Goal: Entertainment & Leisure: Browse casually

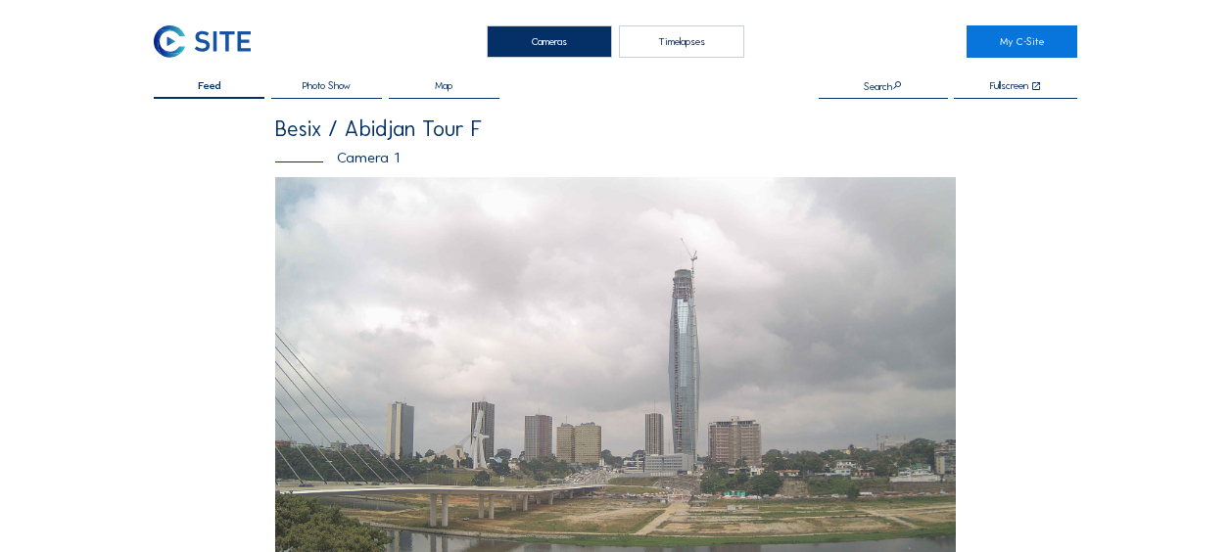
scroll to position [490, 0]
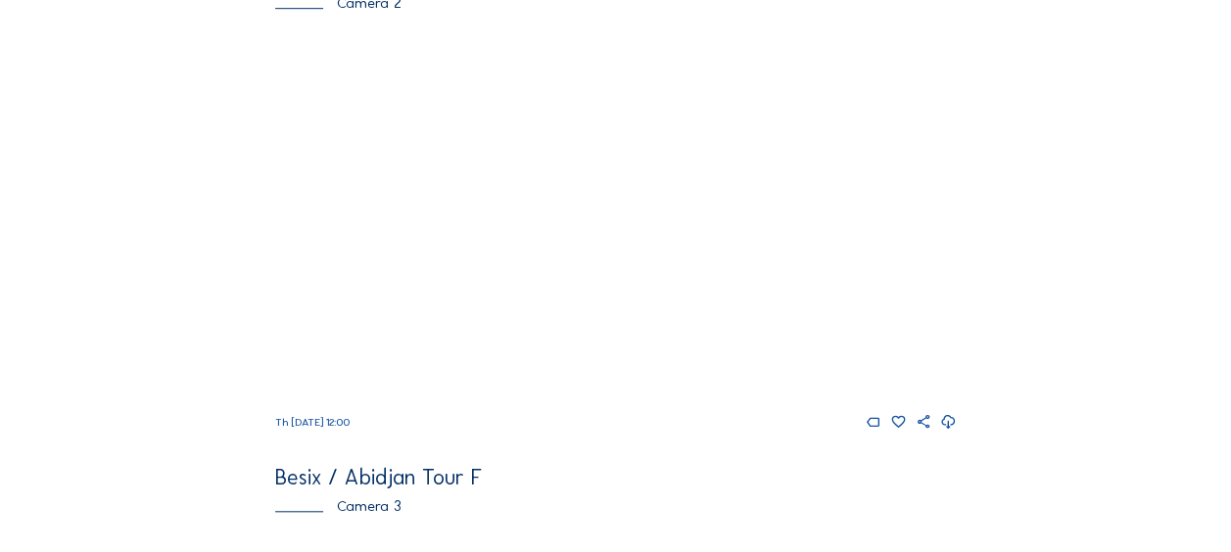
scroll to position [686, 0]
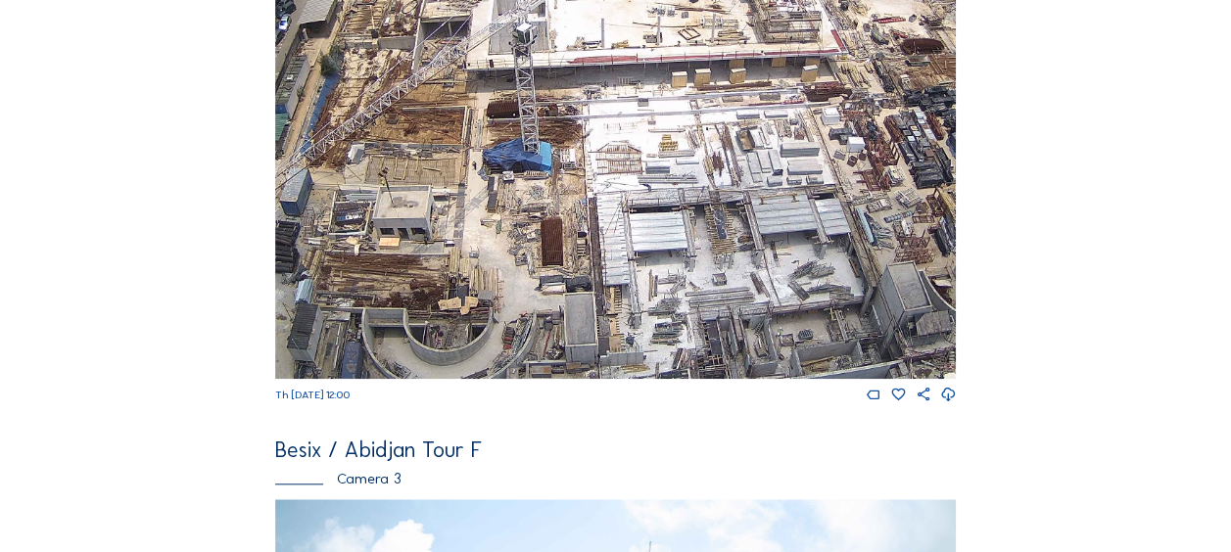
drag, startPoint x: 445, startPoint y: 283, endPoint x: 609, endPoint y: 167, distance: 201.7
click at [609, 167] on img at bounding box center [615, 187] width 681 height 383
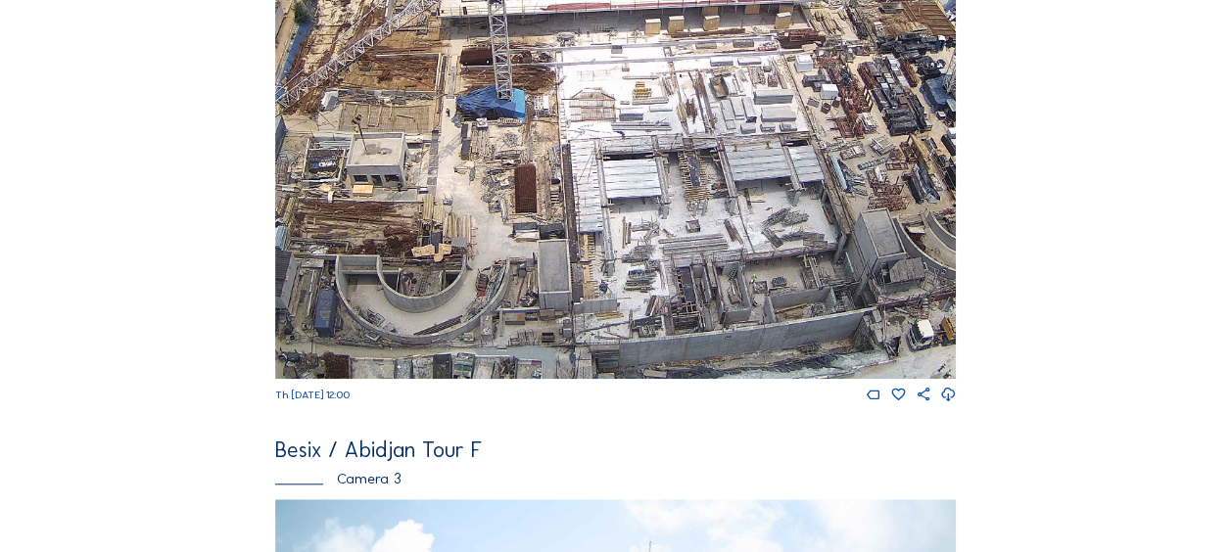
drag, startPoint x: 663, startPoint y: 268, endPoint x: 364, endPoint y: 237, distance: 300.4
click at [364, 237] on img at bounding box center [615, 187] width 681 height 383
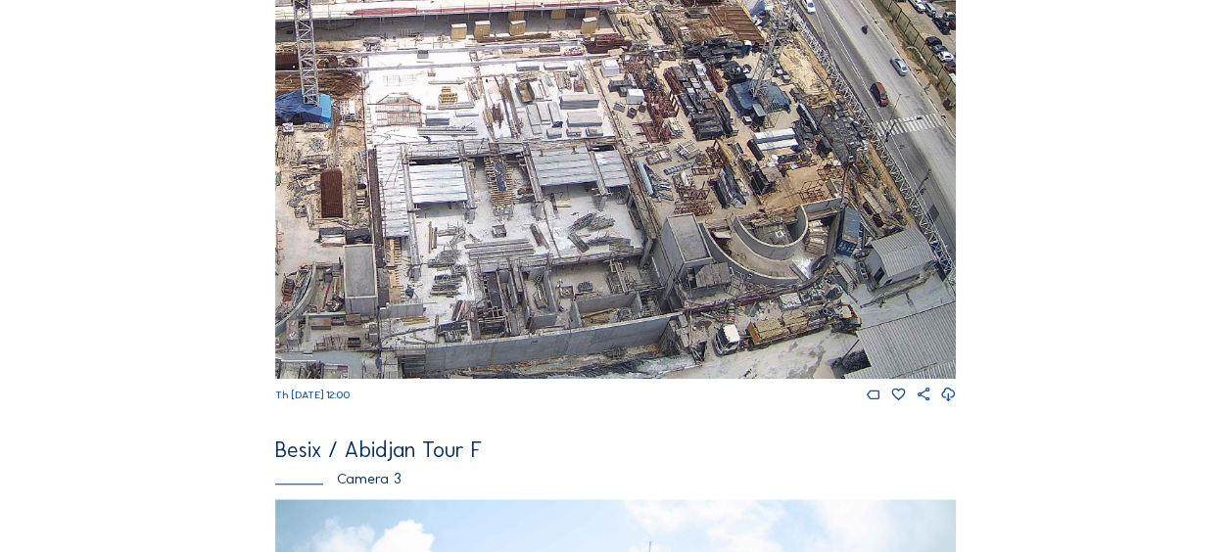
drag, startPoint x: 763, startPoint y: 311, endPoint x: 563, endPoint y: 212, distance: 223.4
click at [563, 212] on img at bounding box center [615, 187] width 681 height 383
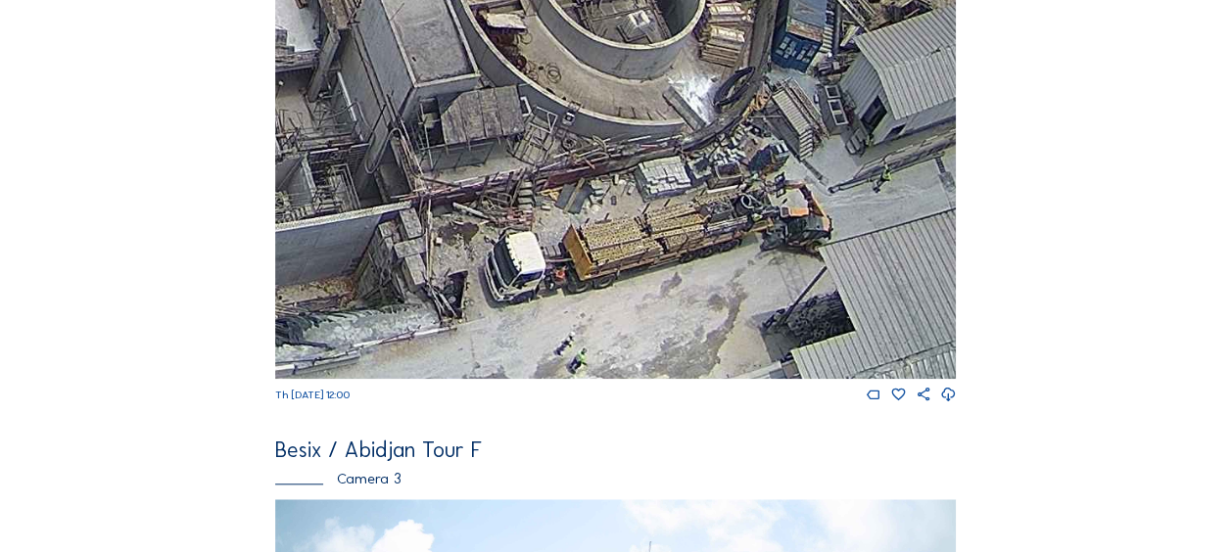
drag, startPoint x: 648, startPoint y: 306, endPoint x: 617, endPoint y: 209, distance: 101.9
click at [617, 209] on img at bounding box center [615, 187] width 681 height 383
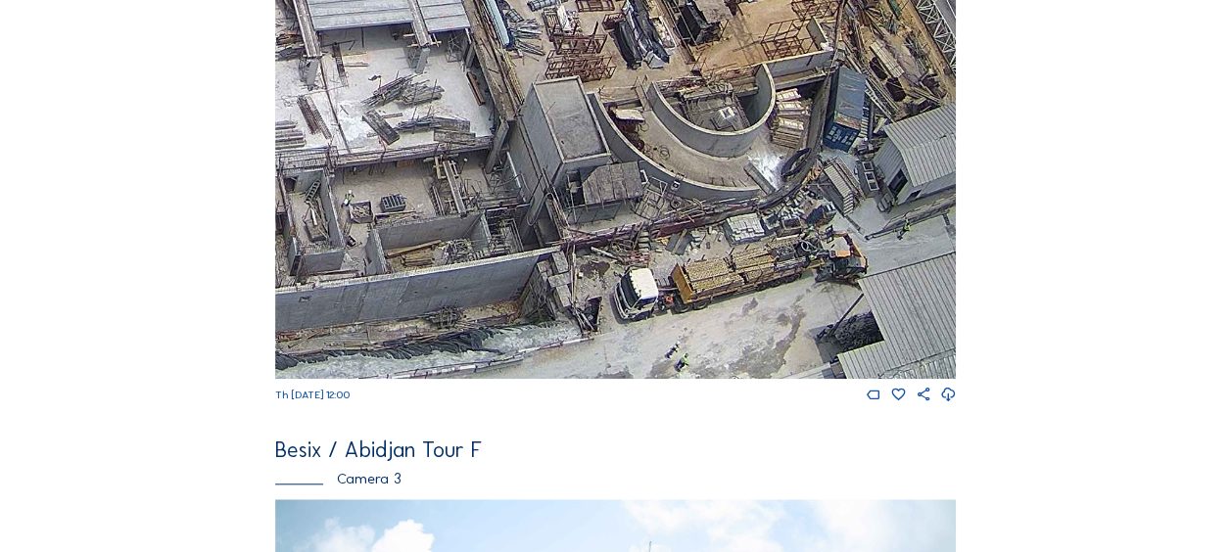
drag, startPoint x: 451, startPoint y: 253, endPoint x: 641, endPoint y: 247, distance: 190.1
click at [641, 247] on img at bounding box center [615, 187] width 681 height 383
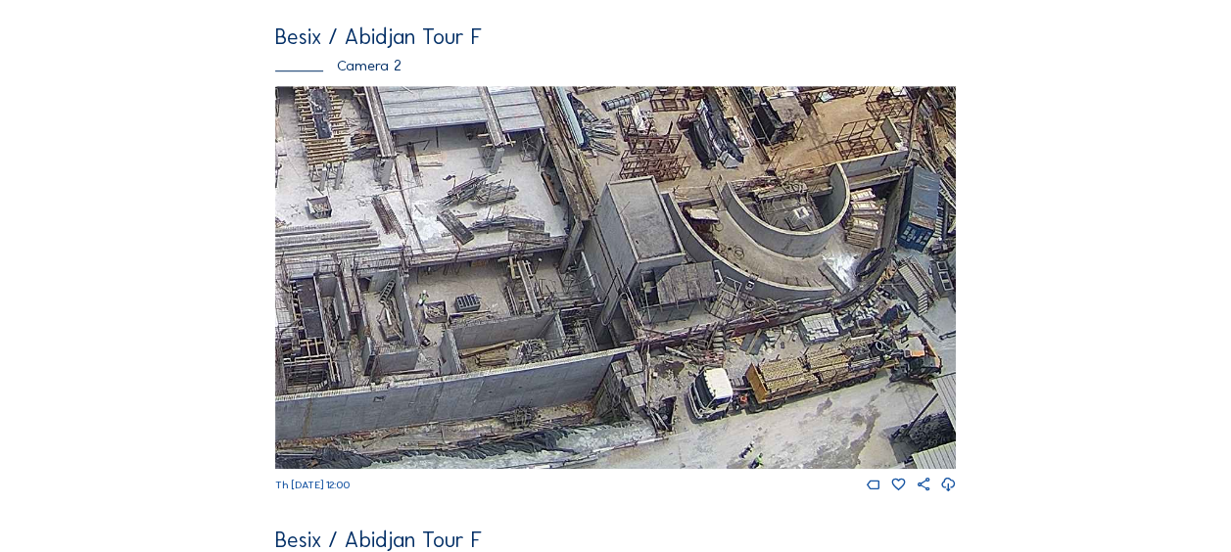
scroll to position [490, 0]
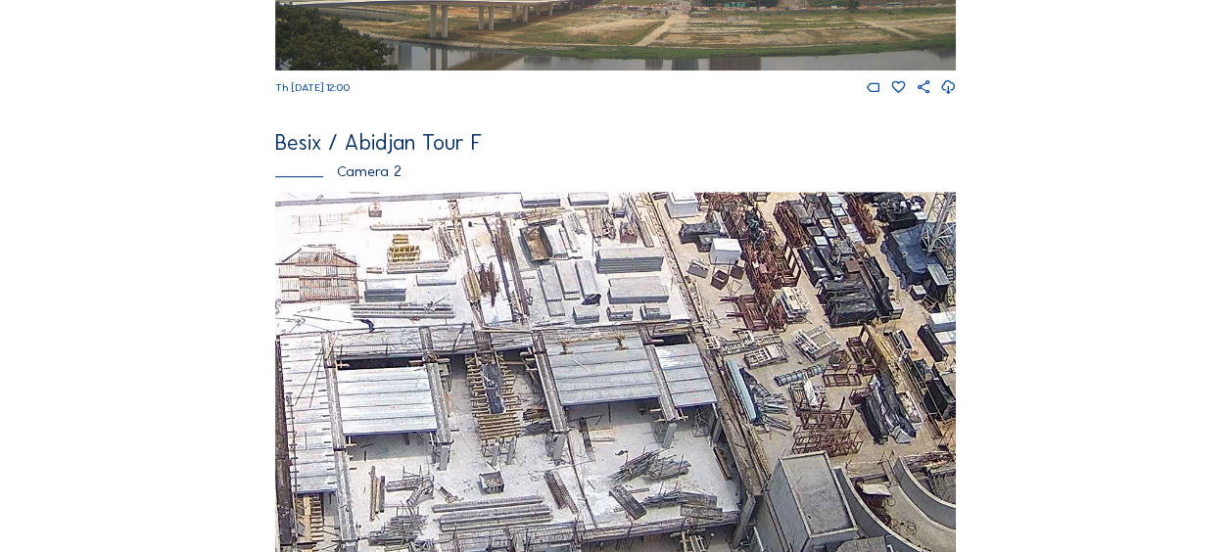
drag, startPoint x: 365, startPoint y: 293, endPoint x: 533, endPoint y: 461, distance: 237.6
click at [533, 461] on img at bounding box center [615, 383] width 681 height 383
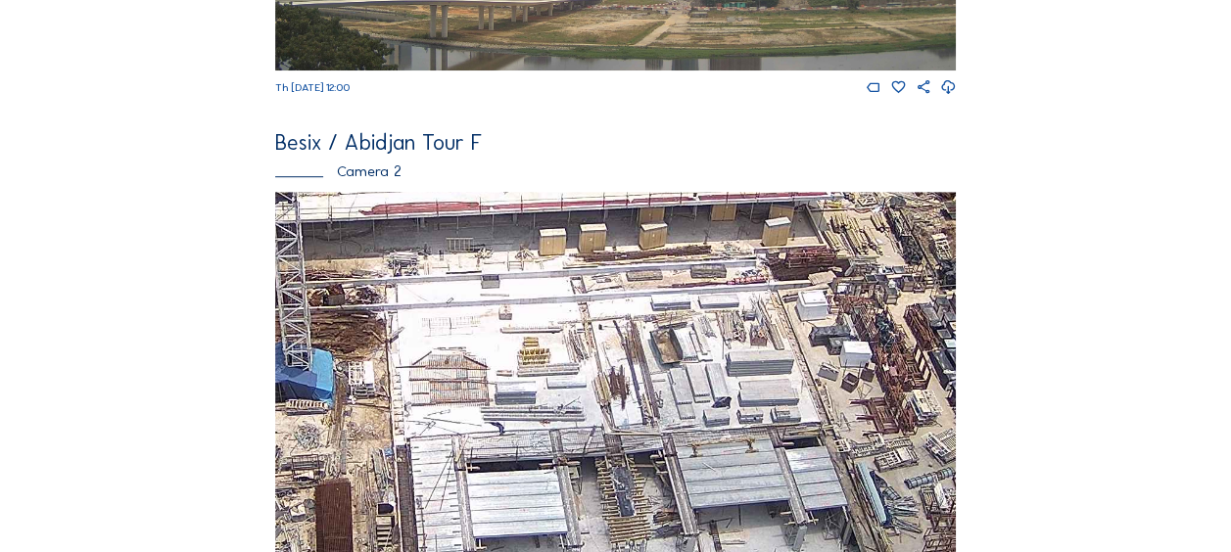
drag, startPoint x: 355, startPoint y: 286, endPoint x: 478, endPoint y: 382, distance: 156.4
click at [478, 382] on img at bounding box center [615, 383] width 681 height 383
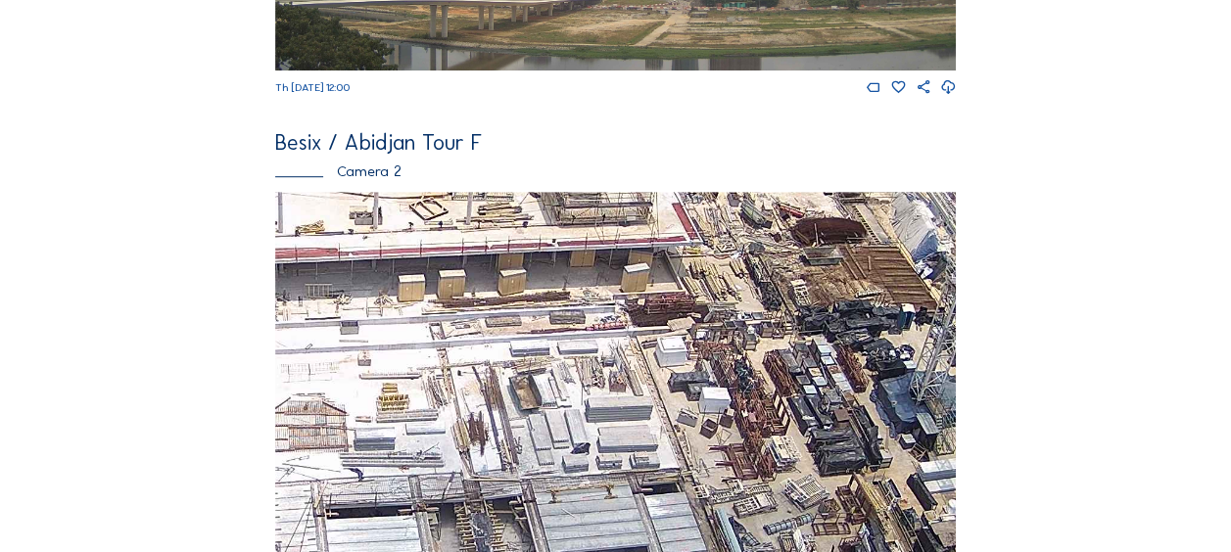
drag, startPoint x: 648, startPoint y: 252, endPoint x: 501, endPoint y: 303, distance: 156.4
click at [502, 302] on img at bounding box center [615, 383] width 681 height 383
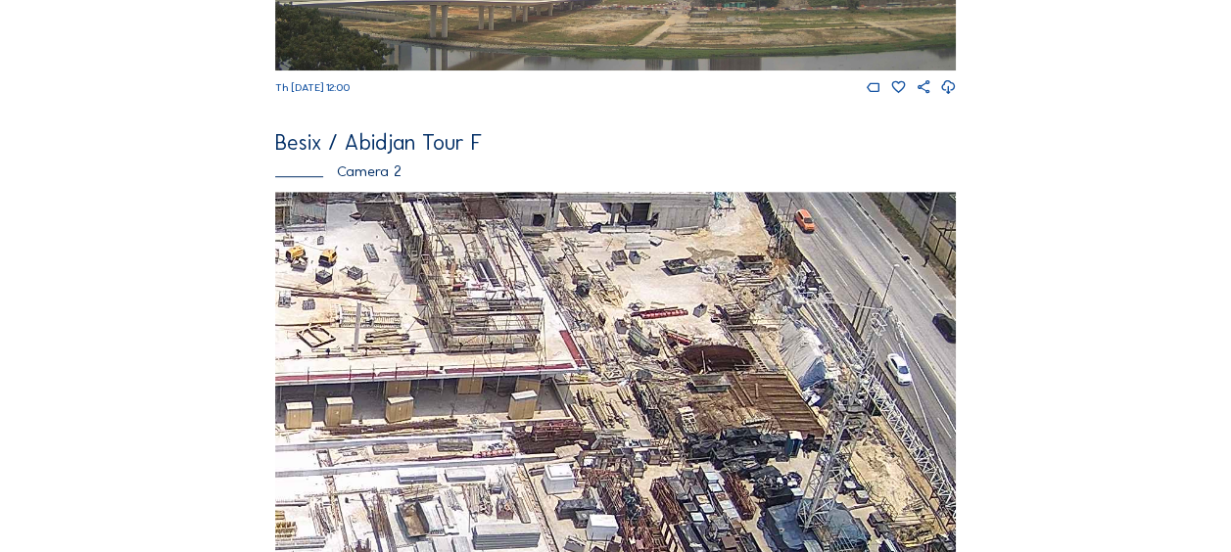
drag, startPoint x: 484, startPoint y: 284, endPoint x: 377, endPoint y: 407, distance: 163.2
click at [377, 407] on img at bounding box center [615, 383] width 681 height 383
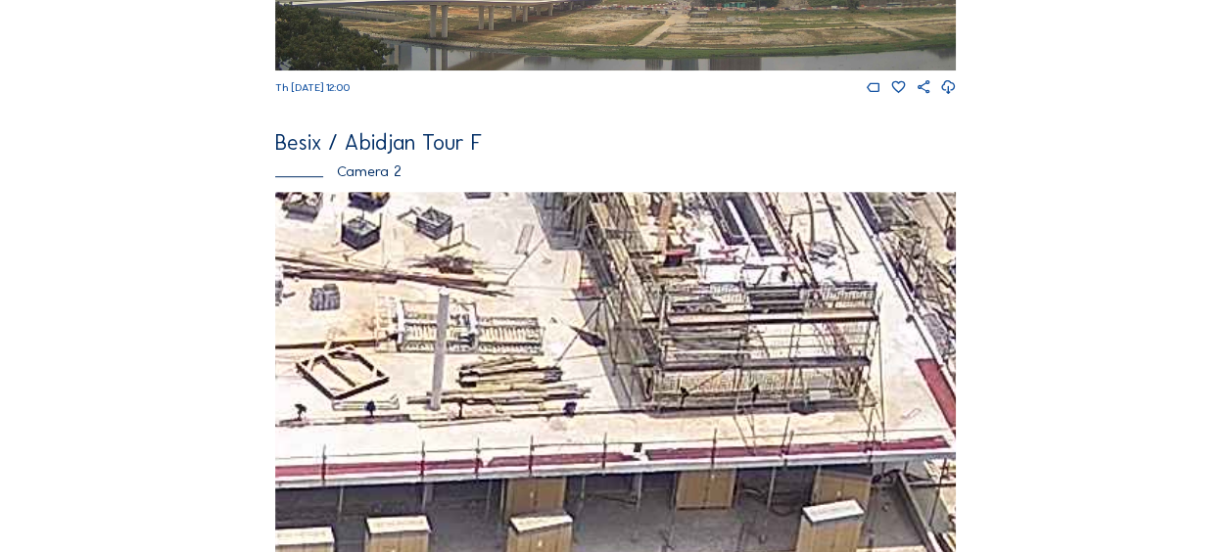
drag, startPoint x: 300, startPoint y: 367, endPoint x: 498, endPoint y: 485, distance: 230.1
click at [498, 485] on img at bounding box center [615, 383] width 681 height 383
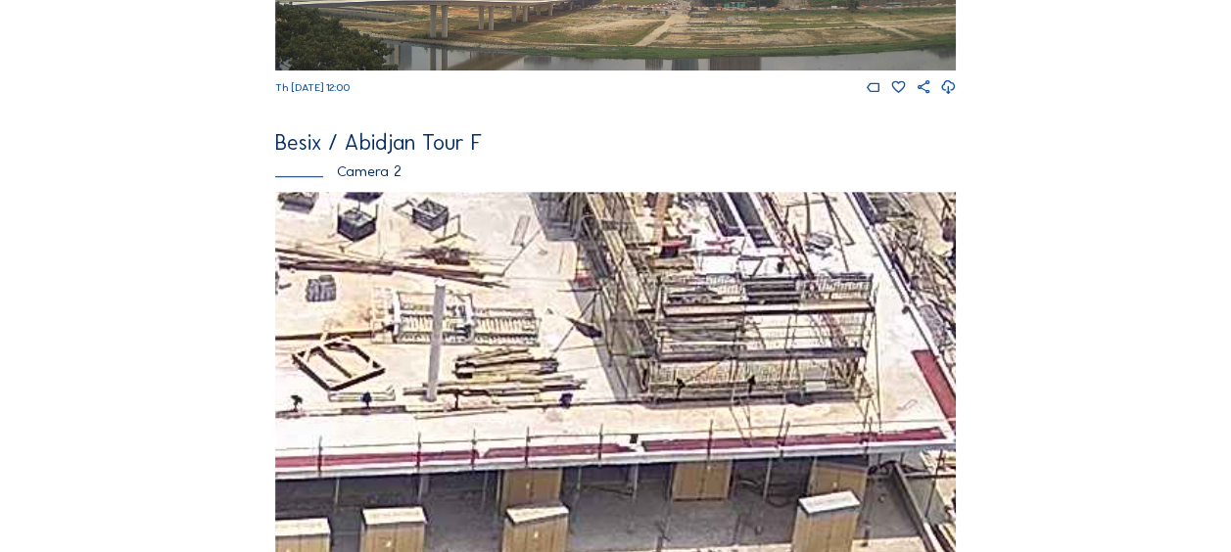
drag, startPoint x: 699, startPoint y: 445, endPoint x: 568, endPoint y: 377, distance: 147.6
click at [568, 377] on img at bounding box center [615, 383] width 681 height 383
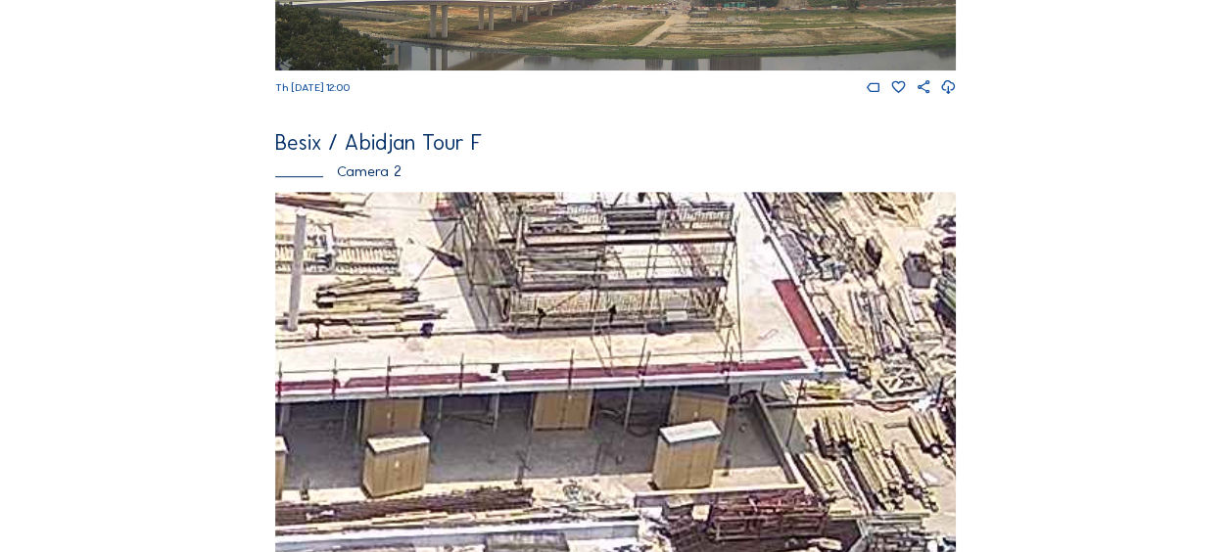
drag, startPoint x: 691, startPoint y: 399, endPoint x: 543, endPoint y: 348, distance: 156.4
click at [543, 348] on img at bounding box center [615, 383] width 681 height 383
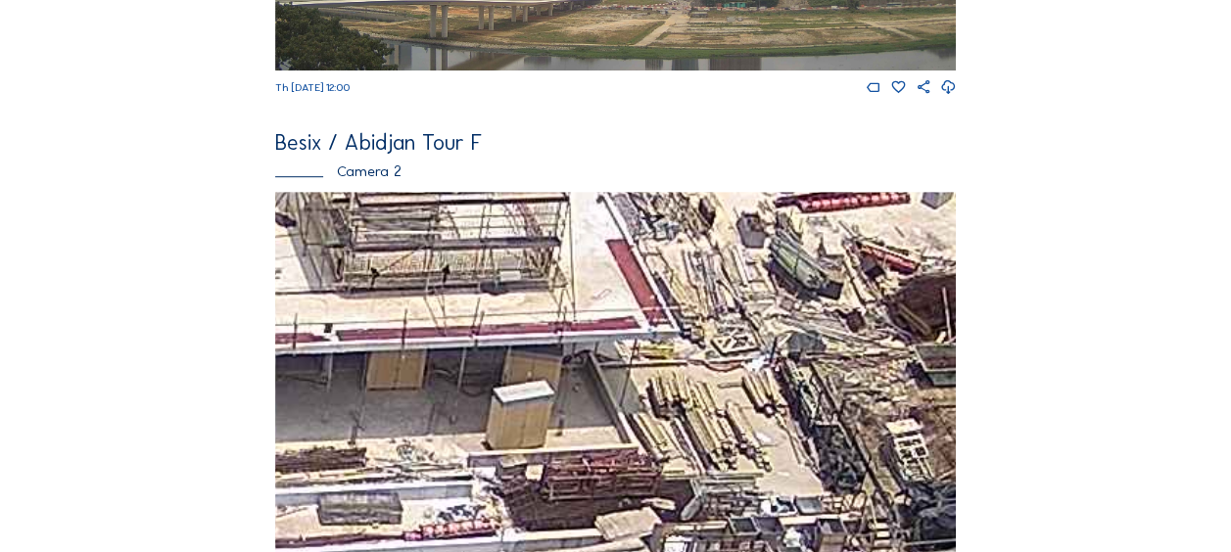
drag, startPoint x: 546, startPoint y: 423, endPoint x: 302, endPoint y: 574, distance: 286.8
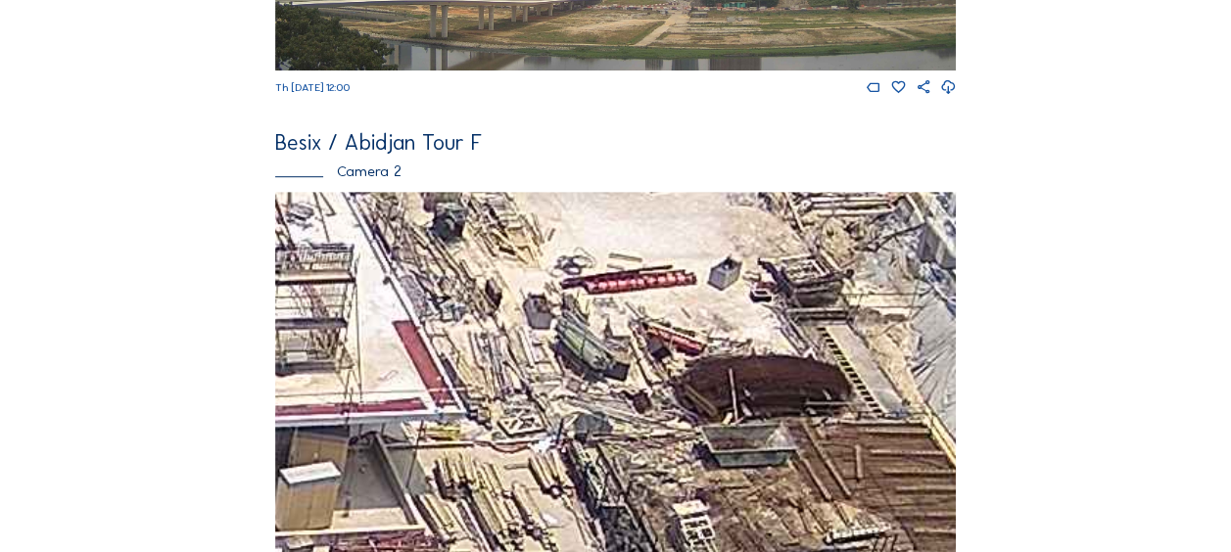
drag, startPoint x: 351, startPoint y: 466, endPoint x: 381, endPoint y: 397, distance: 75.9
click at [381, 397] on img at bounding box center [615, 383] width 681 height 383
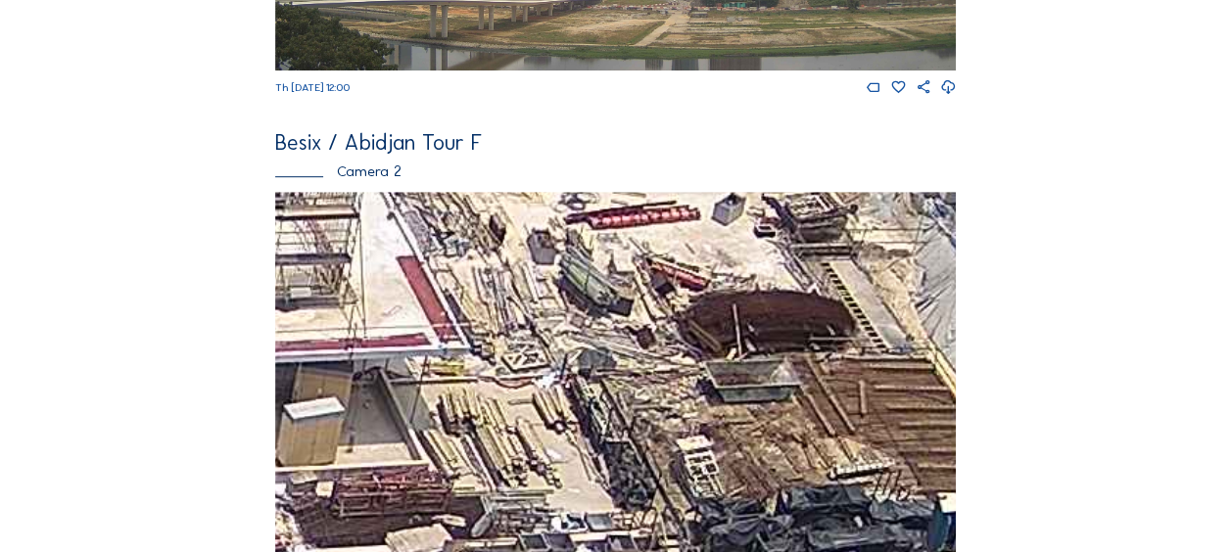
drag, startPoint x: 426, startPoint y: 451, endPoint x: 430, endPoint y: 386, distance: 64.8
click at [430, 386] on img at bounding box center [615, 383] width 681 height 383
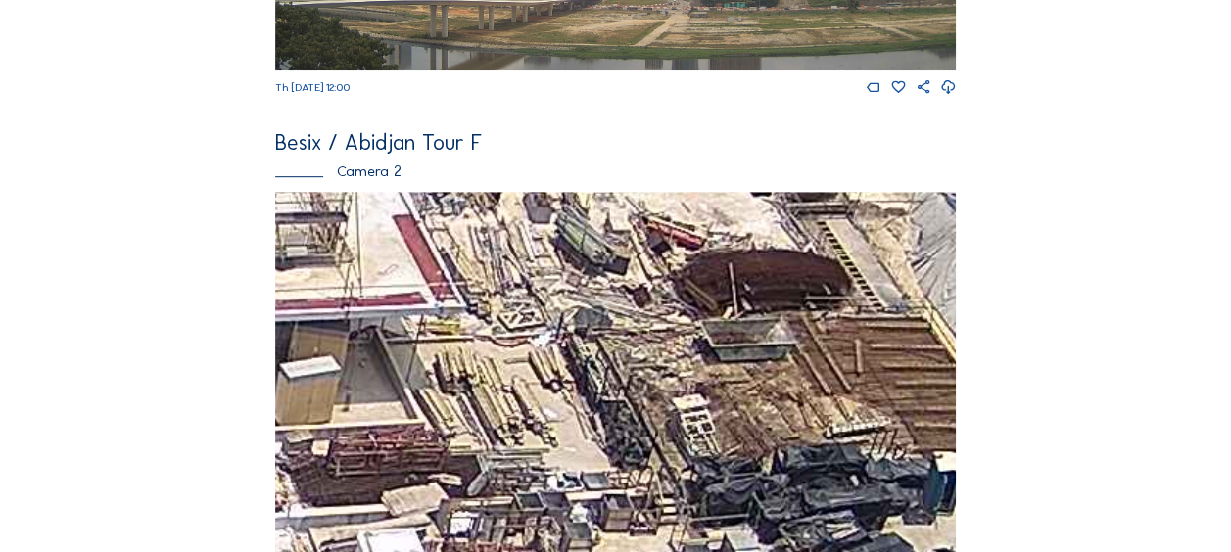
drag, startPoint x: 502, startPoint y: 451, endPoint x: 498, endPoint y: 409, distance: 41.3
click at [498, 409] on img at bounding box center [615, 383] width 681 height 383
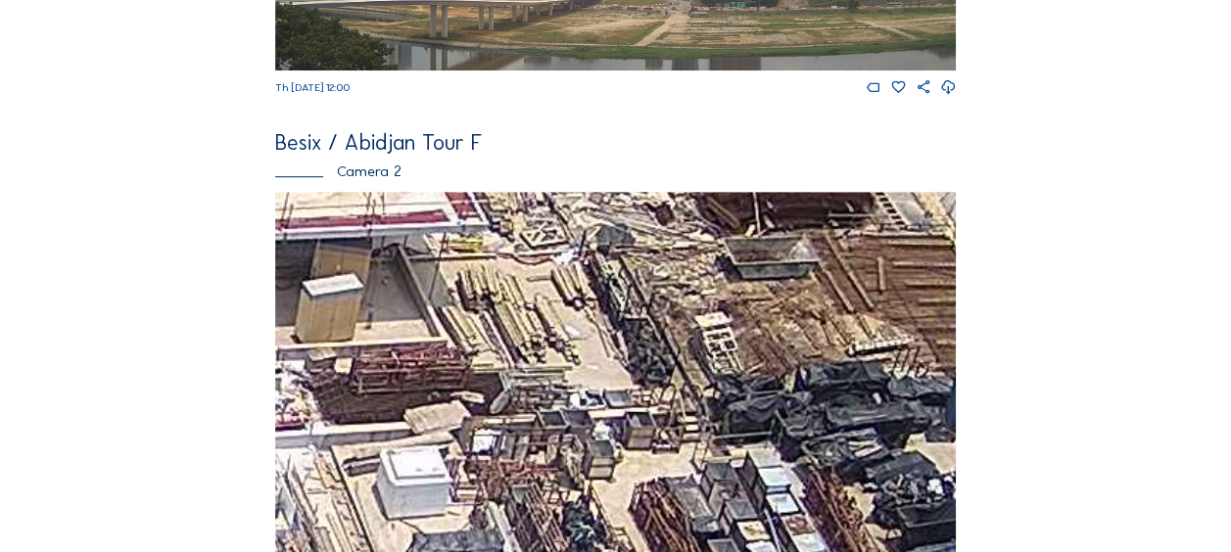
drag, startPoint x: 370, startPoint y: 432, endPoint x: 393, endPoint y: 348, distance: 87.2
click at [393, 348] on img at bounding box center [615, 383] width 681 height 383
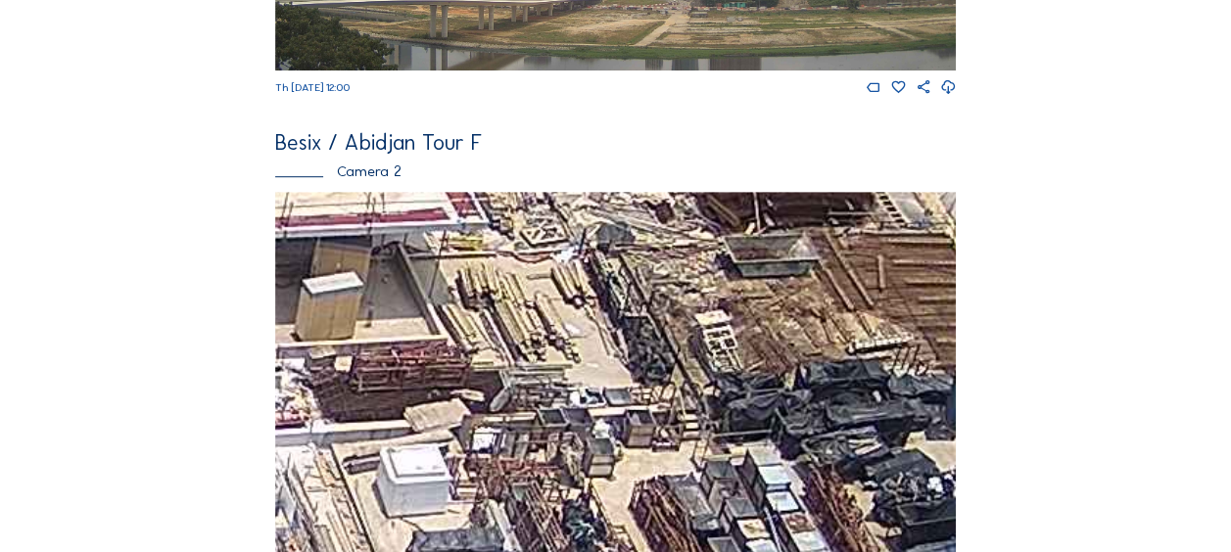
drag, startPoint x: 492, startPoint y: 427, endPoint x: 546, endPoint y: 360, distance: 85.7
click at [546, 360] on img at bounding box center [615, 383] width 681 height 383
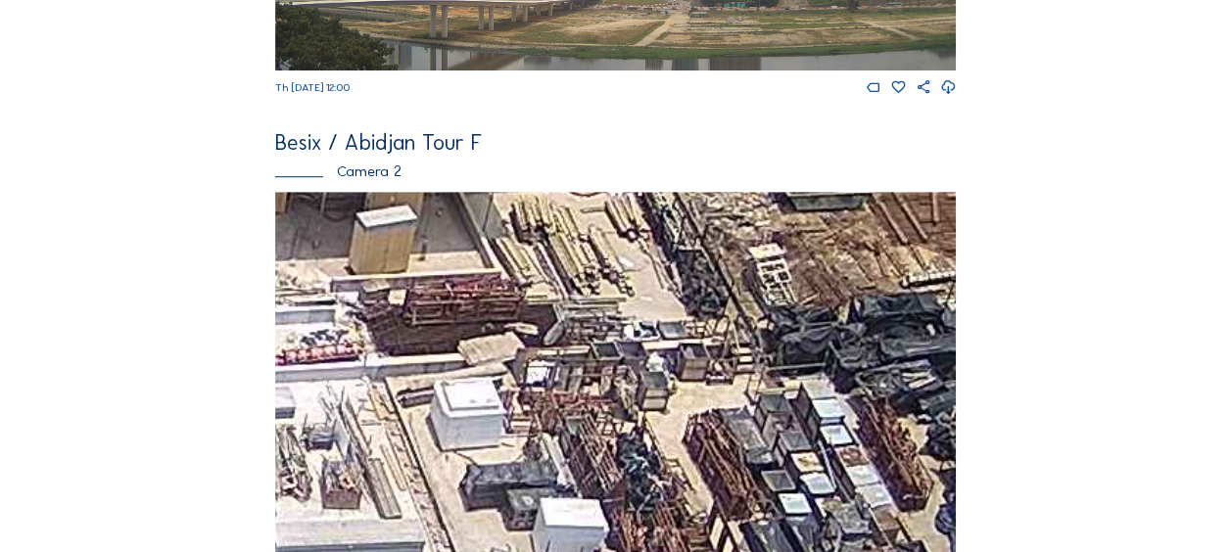
drag, startPoint x: 502, startPoint y: 425, endPoint x: 646, endPoint y: 335, distance: 170.7
click at [646, 335] on img at bounding box center [615, 383] width 681 height 383
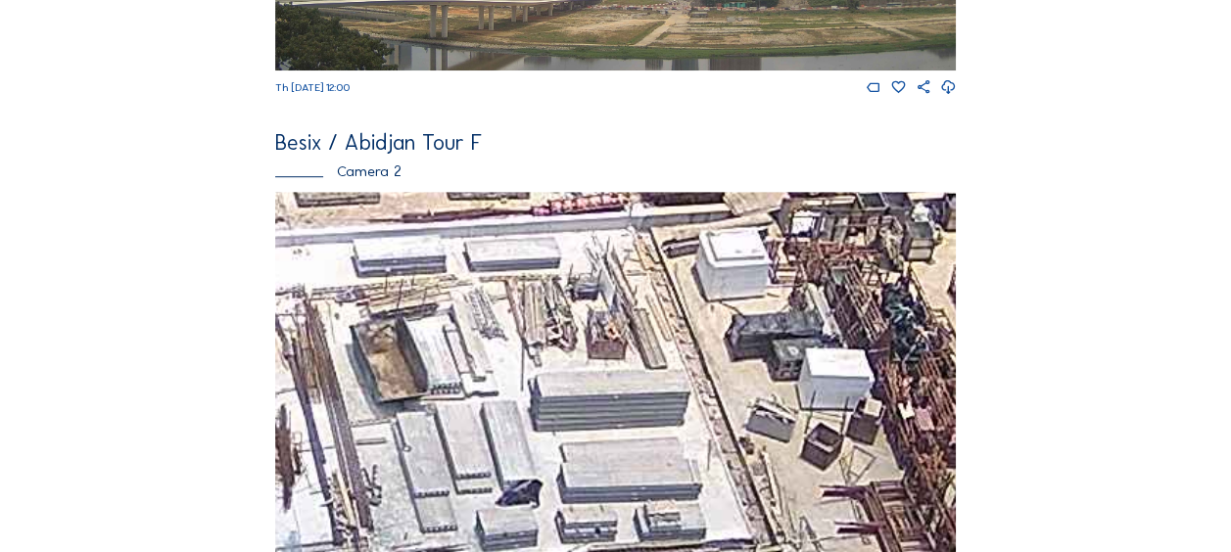
drag, startPoint x: 457, startPoint y: 421, endPoint x: 578, endPoint y: 361, distance: 134.5
click at [578, 361] on img at bounding box center [615, 383] width 681 height 383
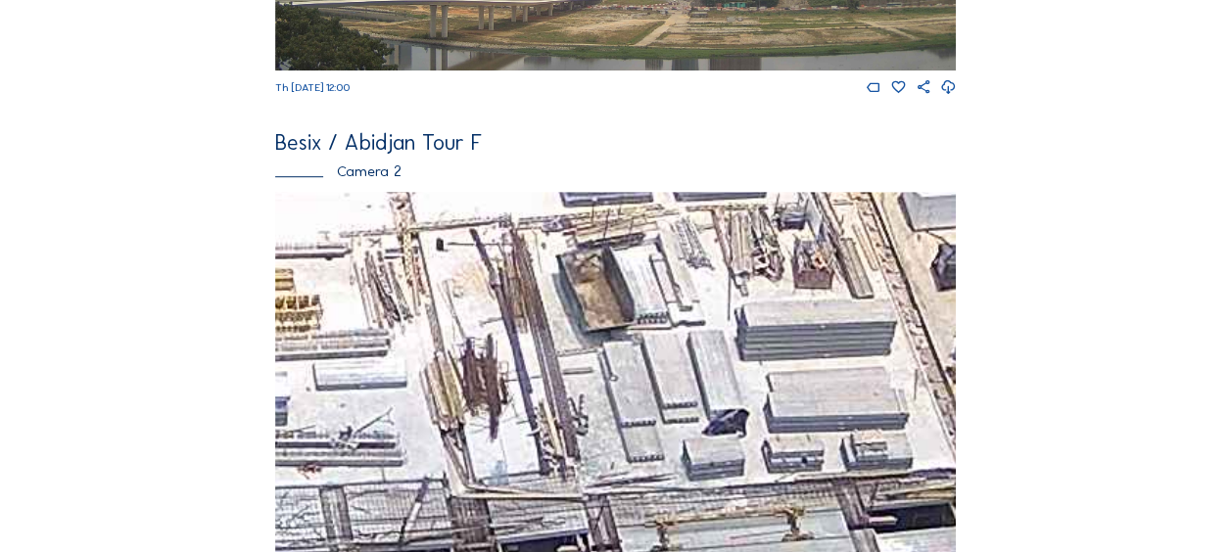
click at [584, 341] on img at bounding box center [615, 383] width 681 height 383
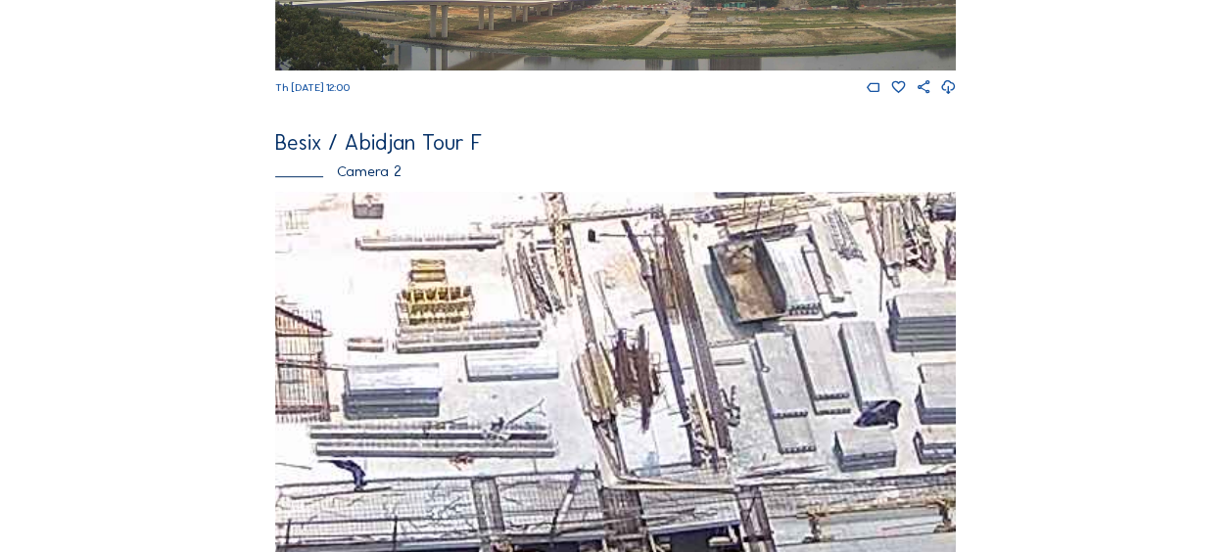
drag, startPoint x: 439, startPoint y: 391, endPoint x: 590, endPoint y: 382, distance: 151.1
click at [590, 382] on img at bounding box center [615, 383] width 681 height 383
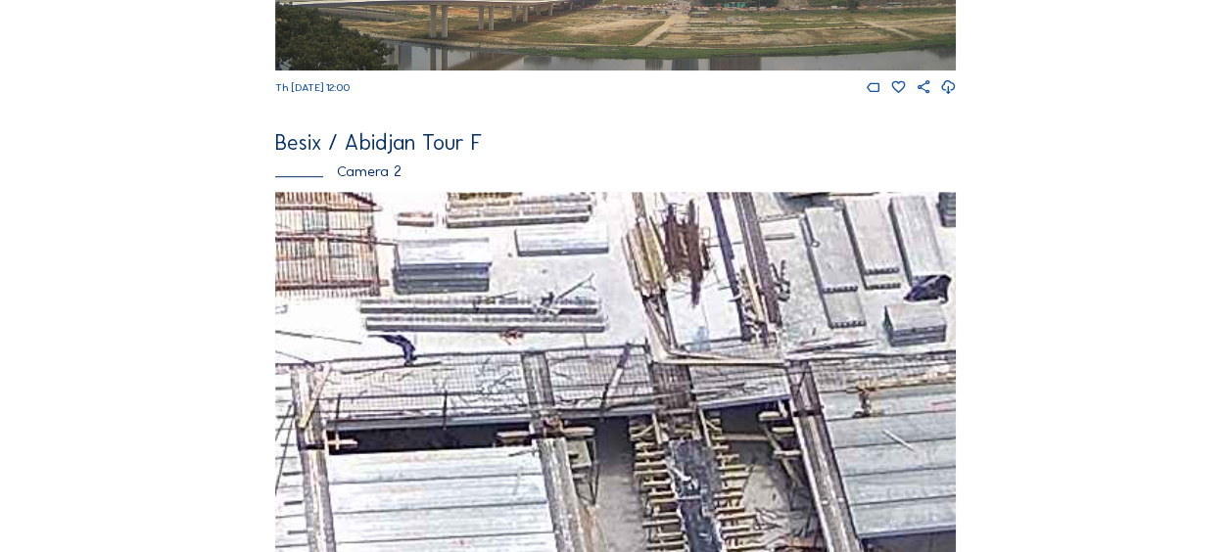
drag, startPoint x: 530, startPoint y: 409, endPoint x: 576, endPoint y: 272, distance: 144.7
click at [584, 259] on img at bounding box center [615, 383] width 681 height 383
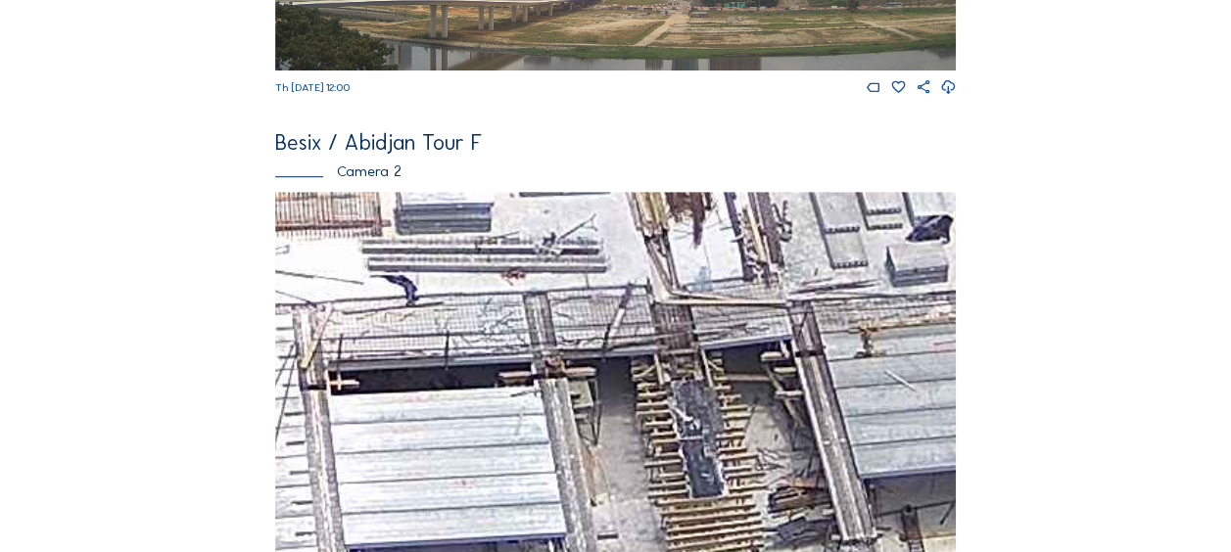
drag, startPoint x: 534, startPoint y: 410, endPoint x: 544, endPoint y: 280, distance: 130.6
click at [544, 280] on img at bounding box center [615, 383] width 681 height 383
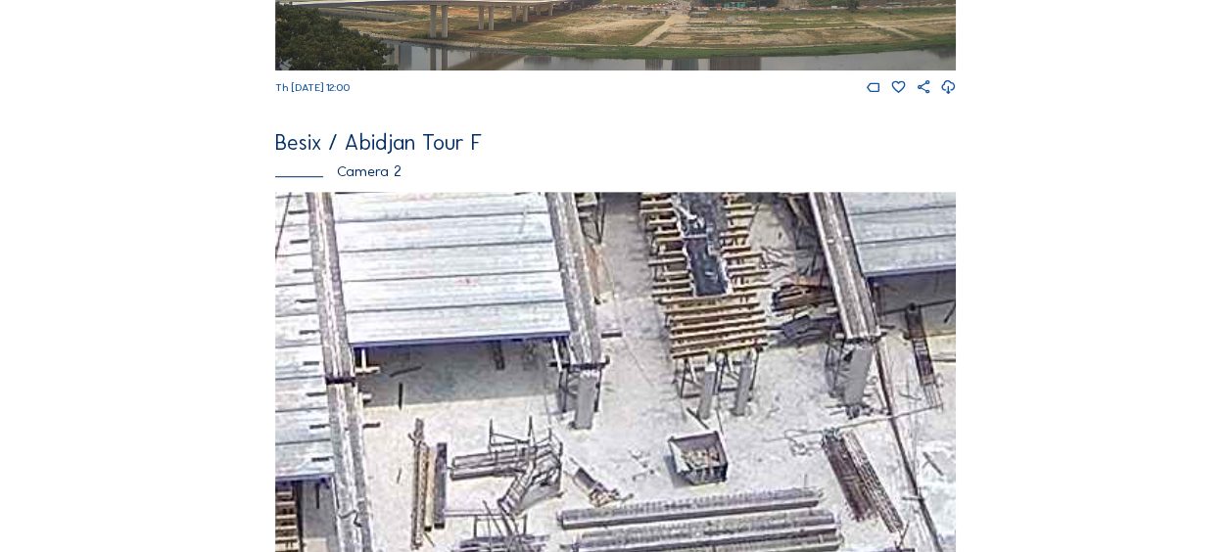
drag, startPoint x: 509, startPoint y: 420, endPoint x: 503, endPoint y: 310, distance: 110.8
click at [503, 310] on img at bounding box center [615, 383] width 681 height 383
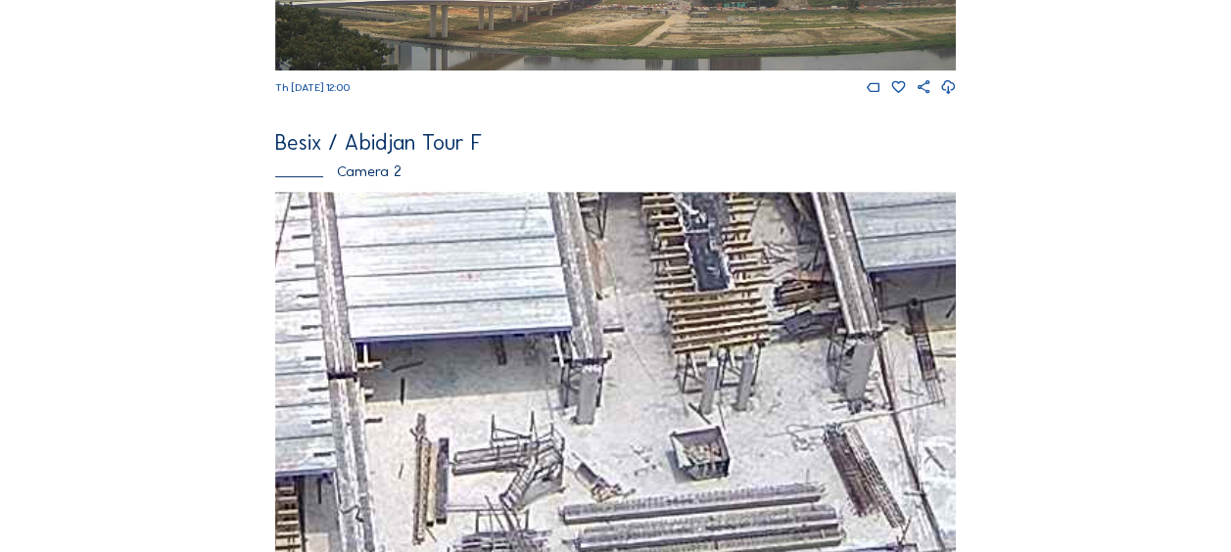
click at [496, 313] on img at bounding box center [615, 383] width 681 height 383
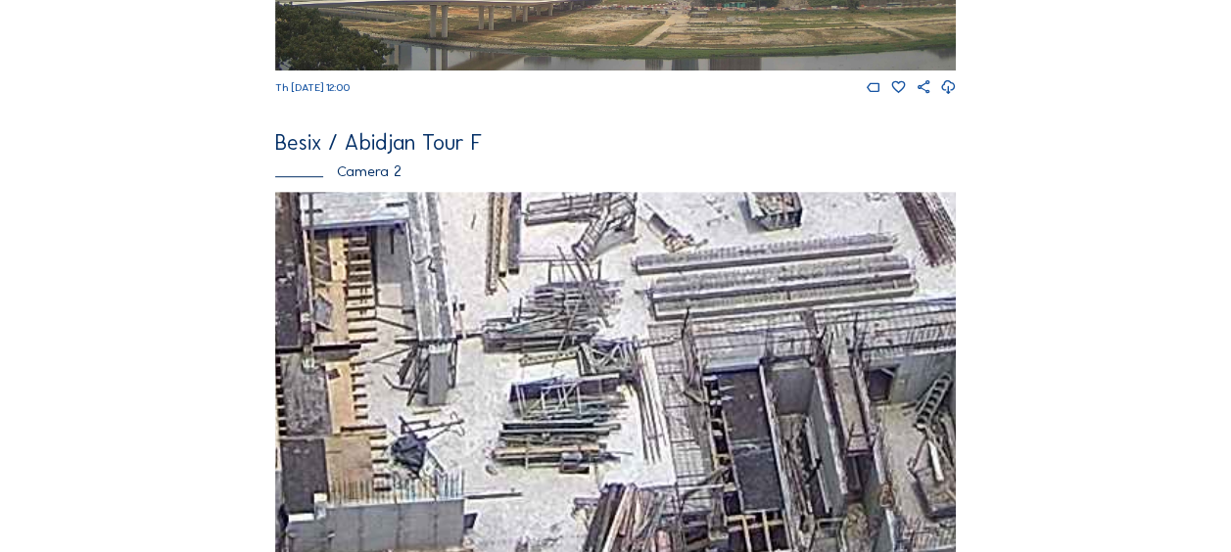
drag, startPoint x: 487, startPoint y: 414, endPoint x: 538, endPoint y: 294, distance: 130.8
click at [538, 294] on img at bounding box center [615, 383] width 681 height 383
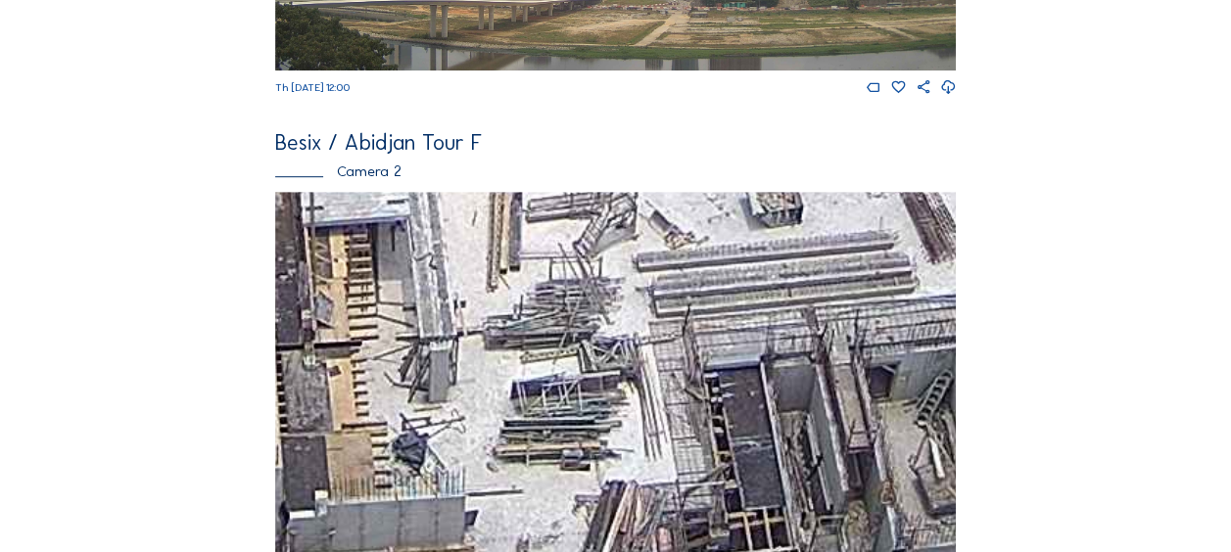
drag, startPoint x: 552, startPoint y: 419, endPoint x: 521, endPoint y: 312, distance: 111.3
click at [525, 313] on img at bounding box center [615, 383] width 681 height 383
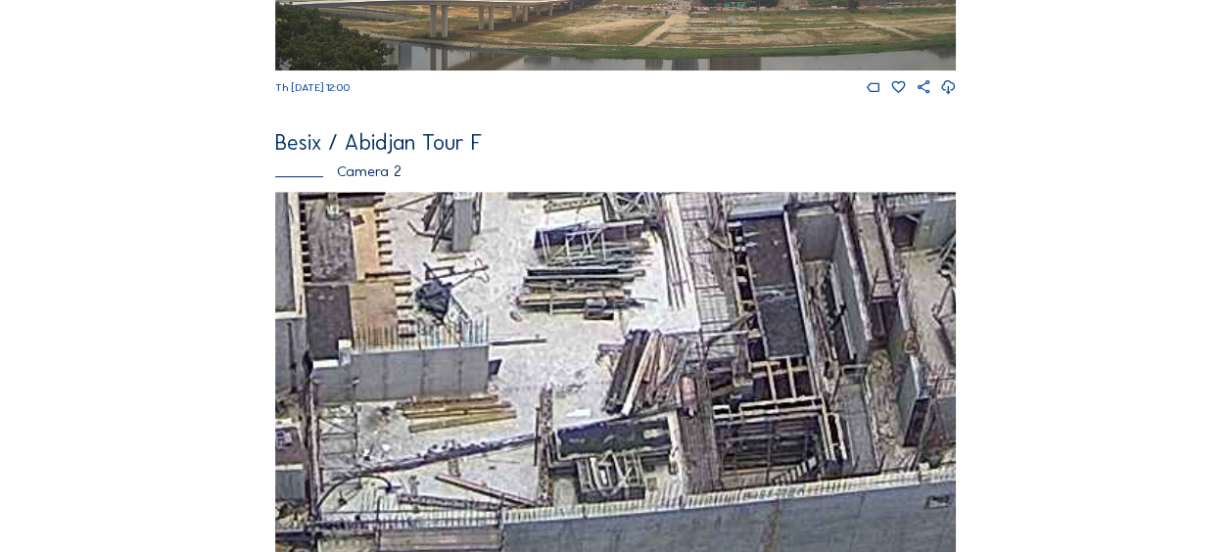
drag, startPoint x: 484, startPoint y: 435, endPoint x: 627, endPoint y: 332, distance: 176.1
click at [627, 332] on img at bounding box center [615, 383] width 681 height 383
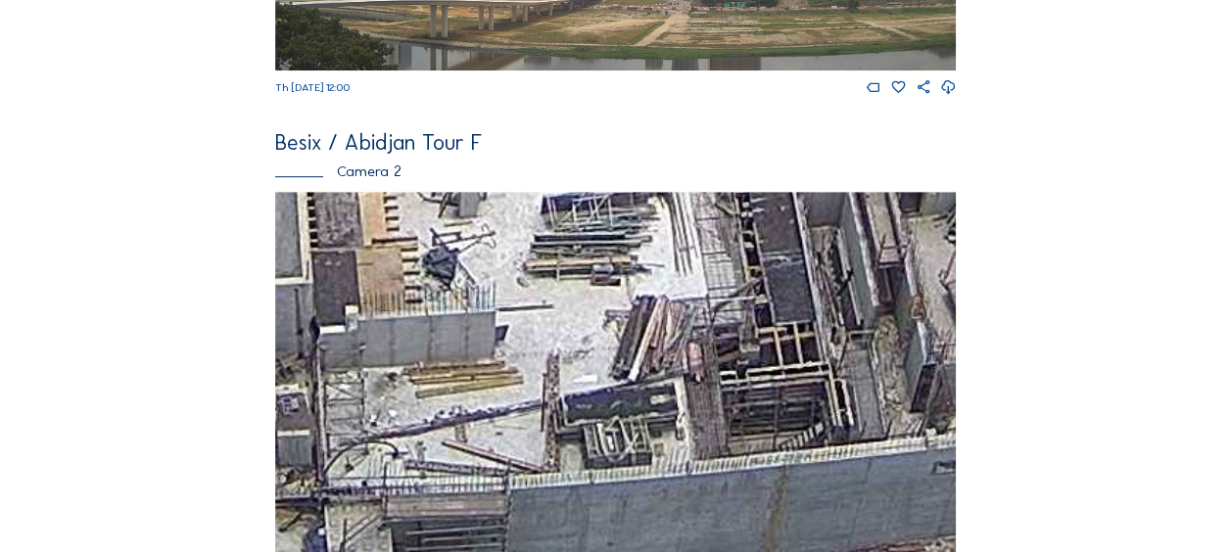
drag, startPoint x: 659, startPoint y: 384, endPoint x: 552, endPoint y: 396, distance: 107.4
click at [554, 396] on img at bounding box center [615, 383] width 681 height 383
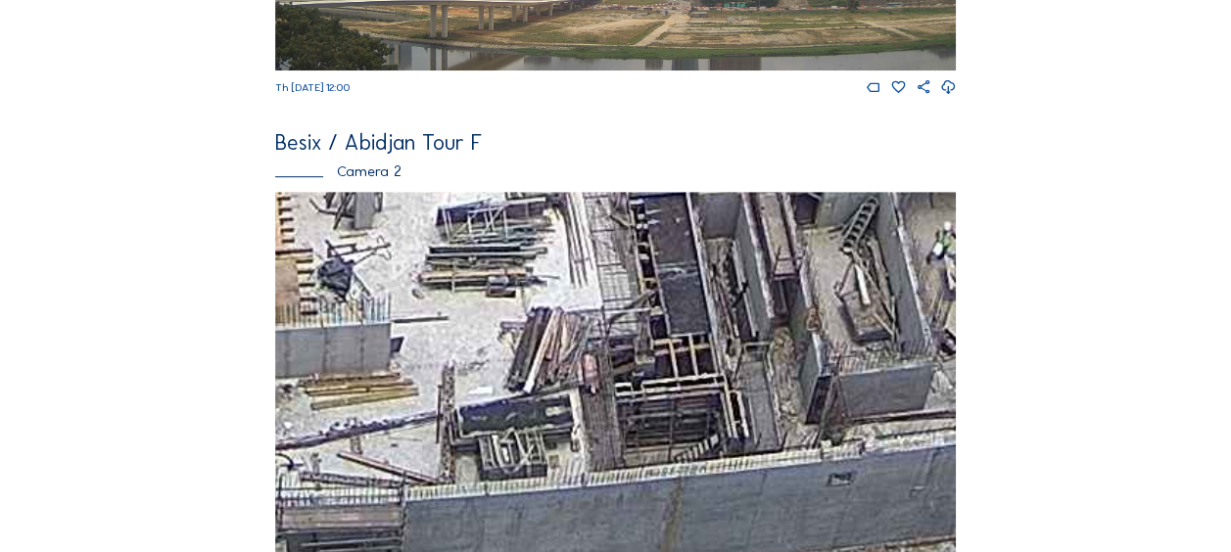
drag, startPoint x: 705, startPoint y: 393, endPoint x: 432, endPoint y: 429, distance: 275.7
click at [432, 429] on img at bounding box center [615, 383] width 681 height 383
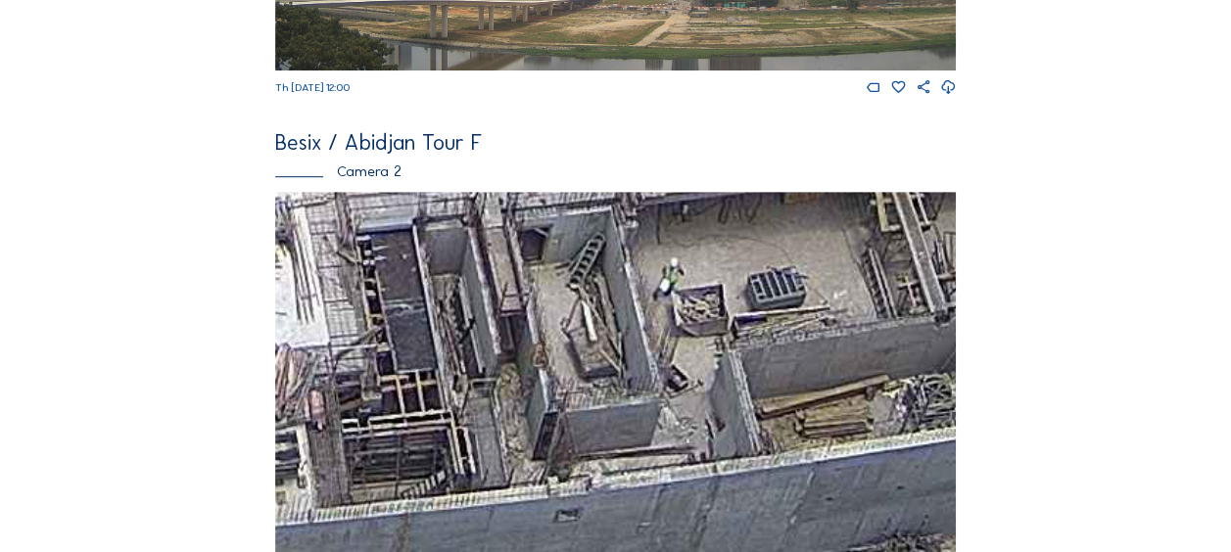
drag, startPoint x: 856, startPoint y: 382, endPoint x: 717, endPoint y: 379, distance: 139.1
click at [717, 379] on img at bounding box center [615, 383] width 681 height 383
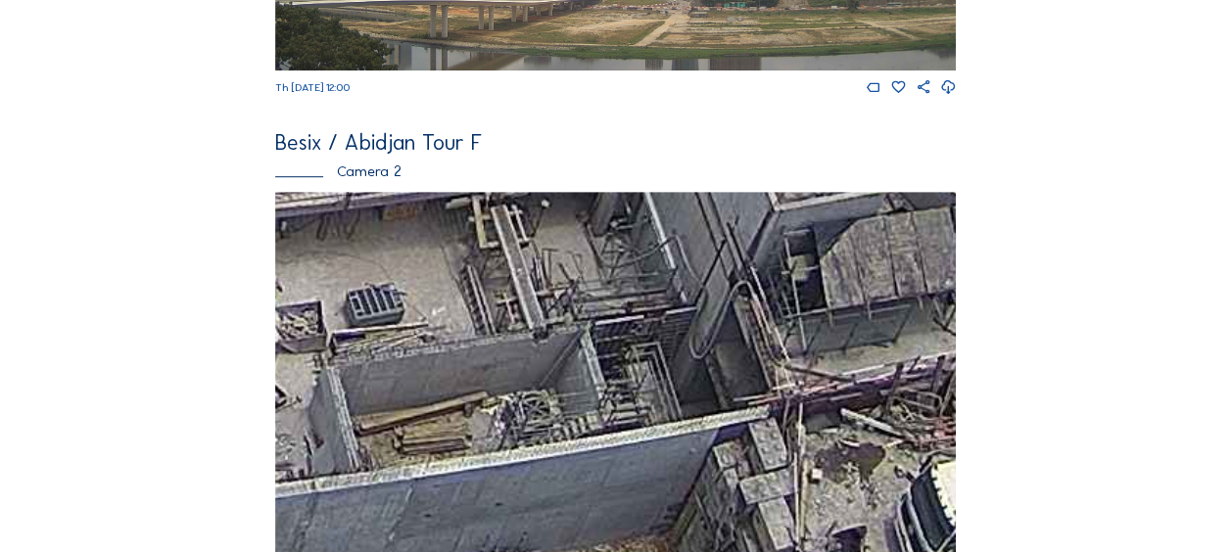
drag, startPoint x: 781, startPoint y: 351, endPoint x: 498, endPoint y: 494, distance: 317.1
click at [499, 494] on img at bounding box center [615, 383] width 681 height 383
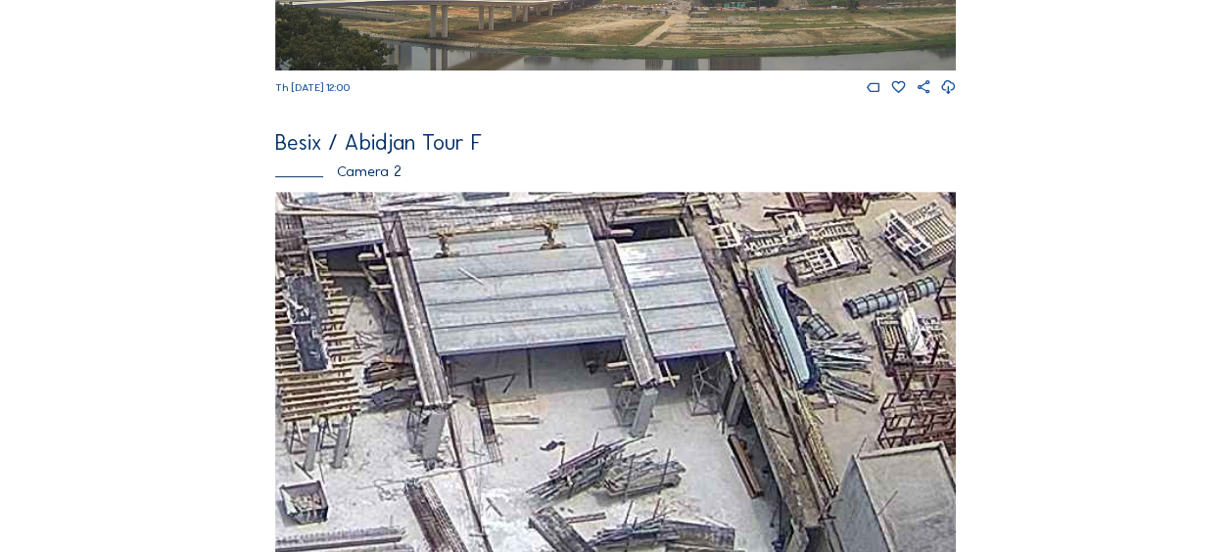
drag, startPoint x: 411, startPoint y: 283, endPoint x: 629, endPoint y: 556, distance: 349.2
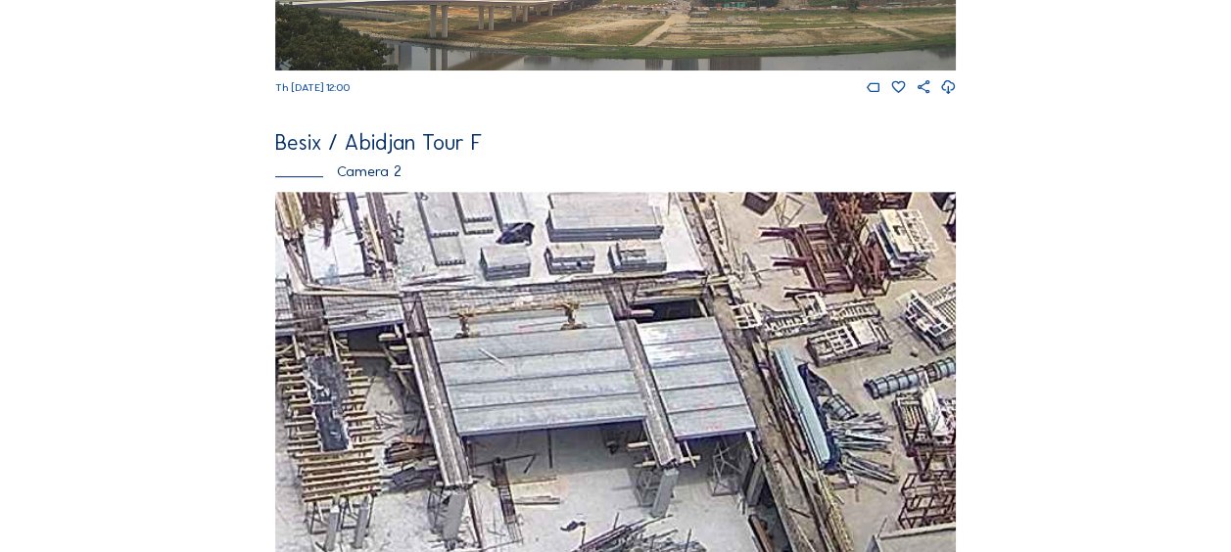
drag, startPoint x: 518, startPoint y: 384, endPoint x: 546, endPoint y: 484, distance: 103.6
click at [549, 496] on img at bounding box center [615, 383] width 681 height 383
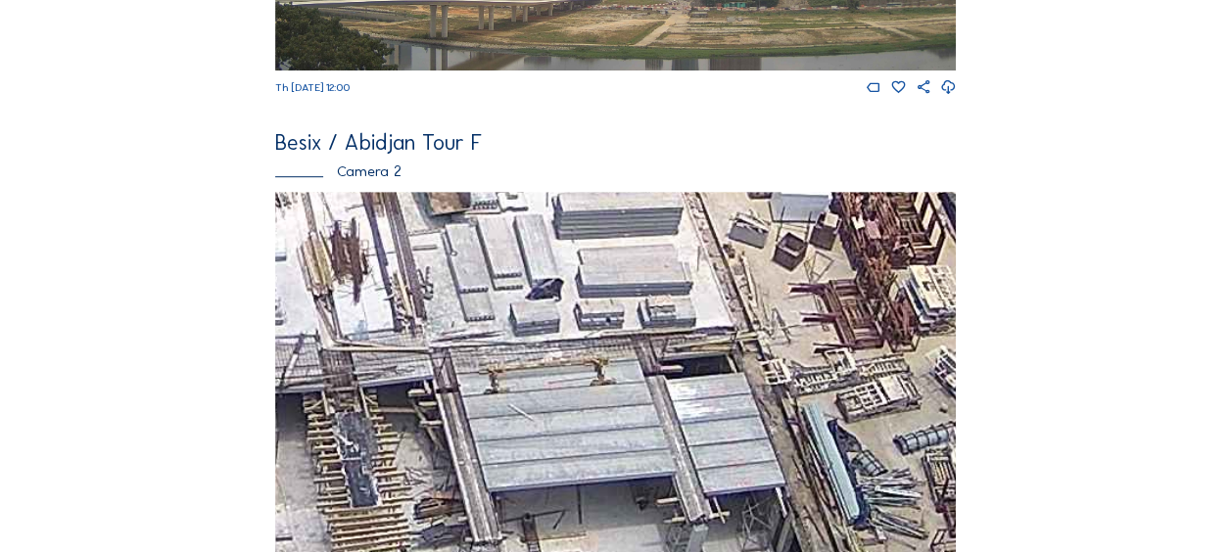
drag, startPoint x: 431, startPoint y: 327, endPoint x: 478, endPoint y: 401, distance: 87.2
click at [478, 400] on img at bounding box center [615, 383] width 681 height 383
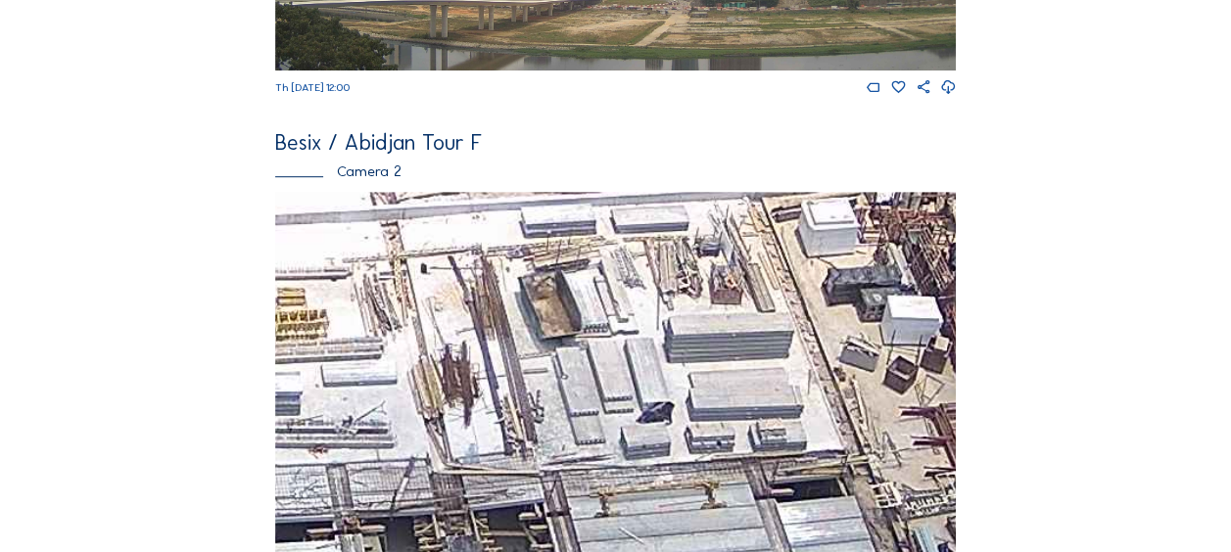
drag, startPoint x: 406, startPoint y: 312, endPoint x: 477, endPoint y: 372, distance: 92.4
click at [477, 372] on img at bounding box center [615, 383] width 681 height 383
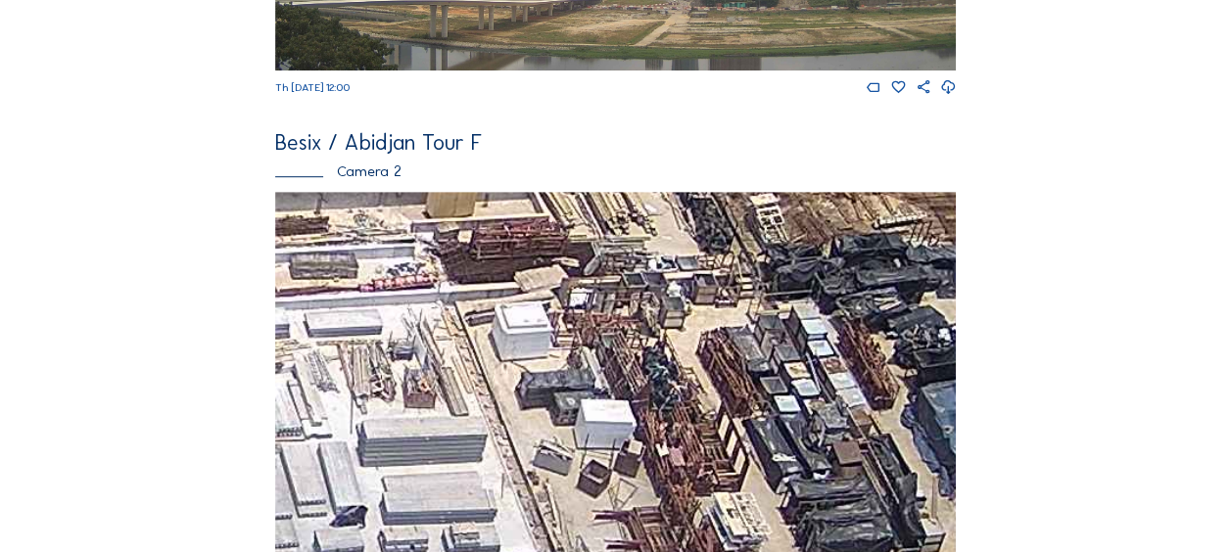
drag
click at [250, 429] on div "Feed Photo Show Map Search Fullscreen Besix / Abidjan Tour F Camera 1 Th 11 Sep…" at bounding box center [616, 380] width 924 height 1579
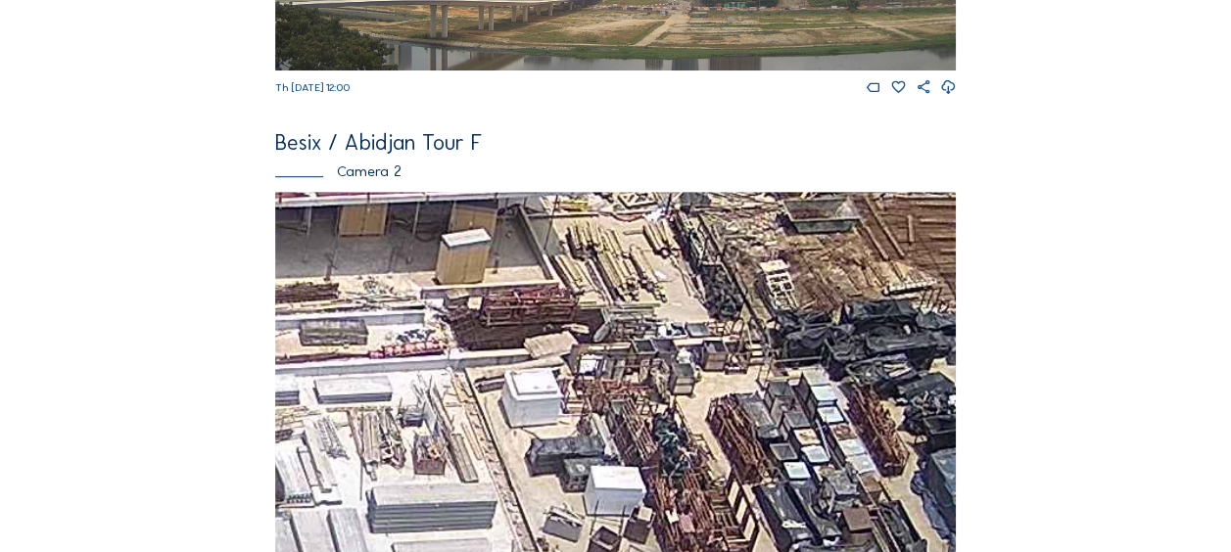
click at [488, 339] on img at bounding box center [615, 383] width 681 height 383
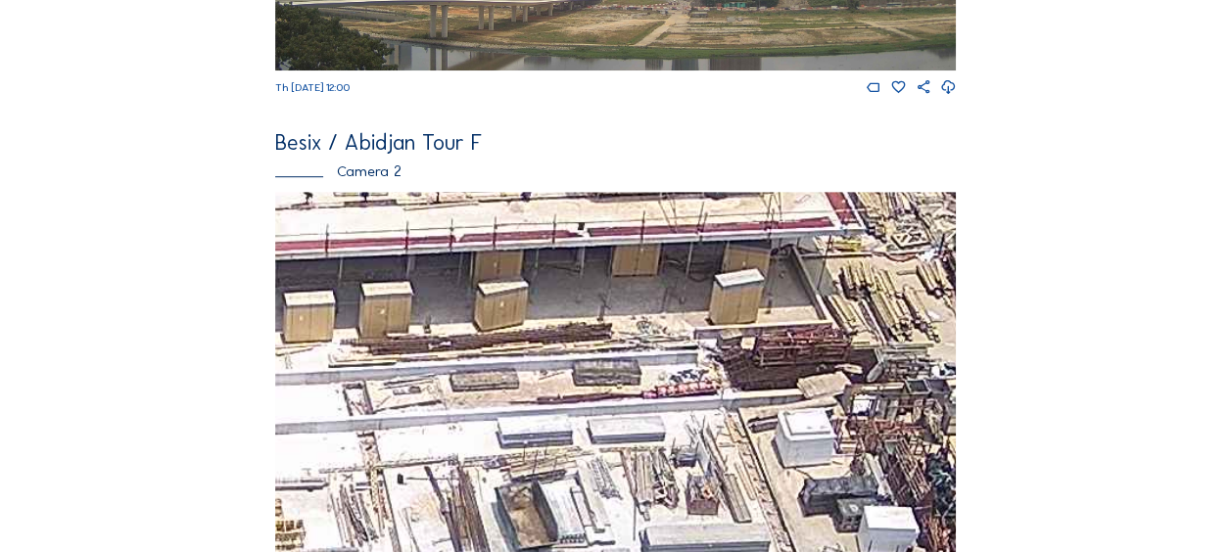
click at [591, 375] on img at bounding box center [615, 383] width 681 height 383
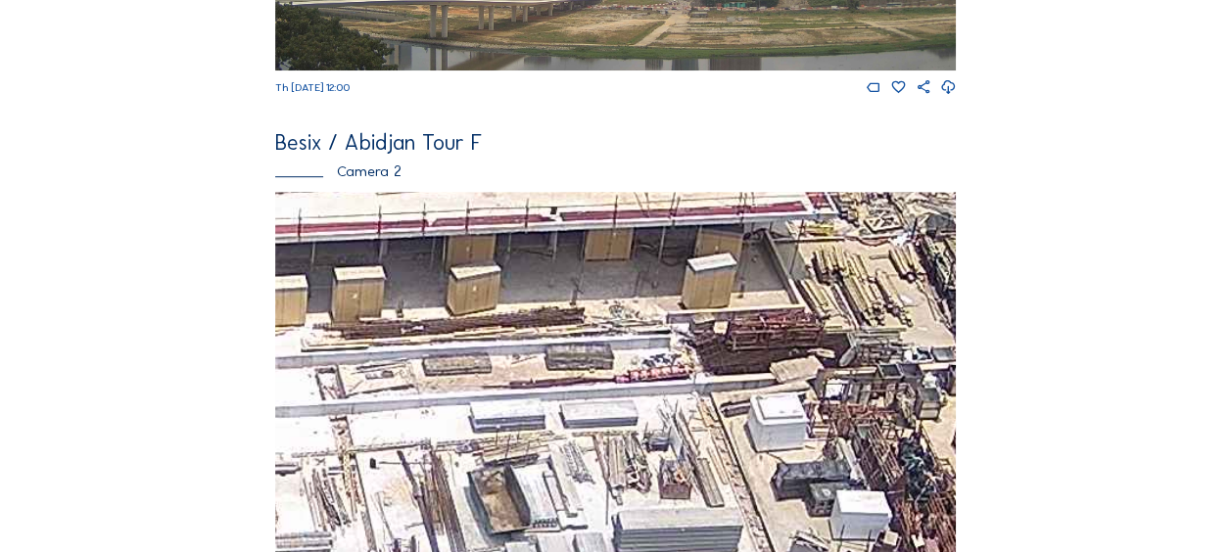
click at [457, 366] on img at bounding box center [615, 383] width 681 height 383
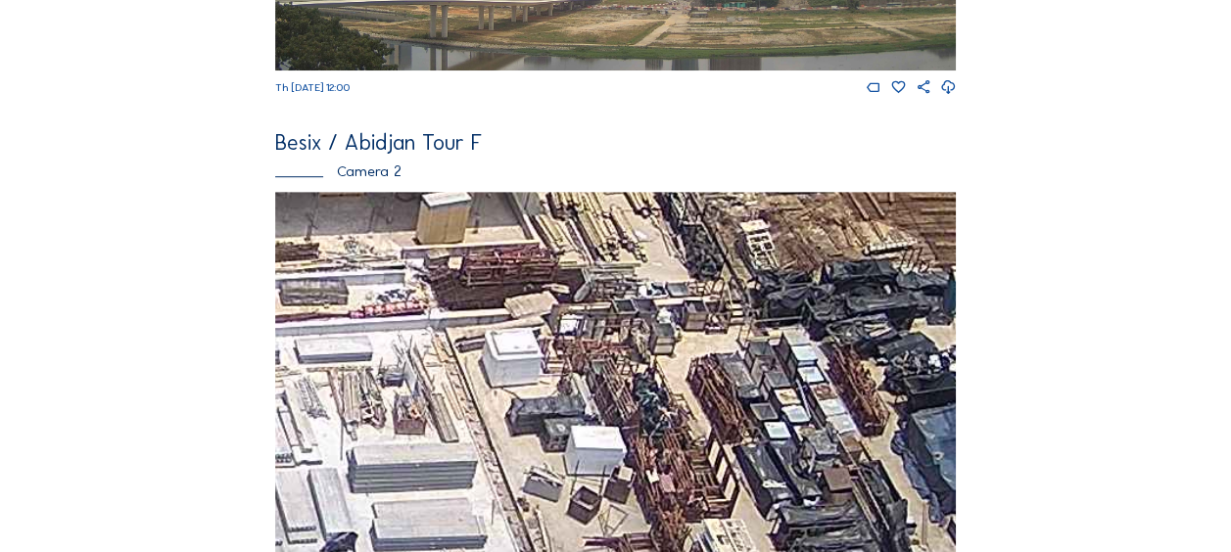
click at [602, 351] on img at bounding box center [615, 383] width 681 height 383
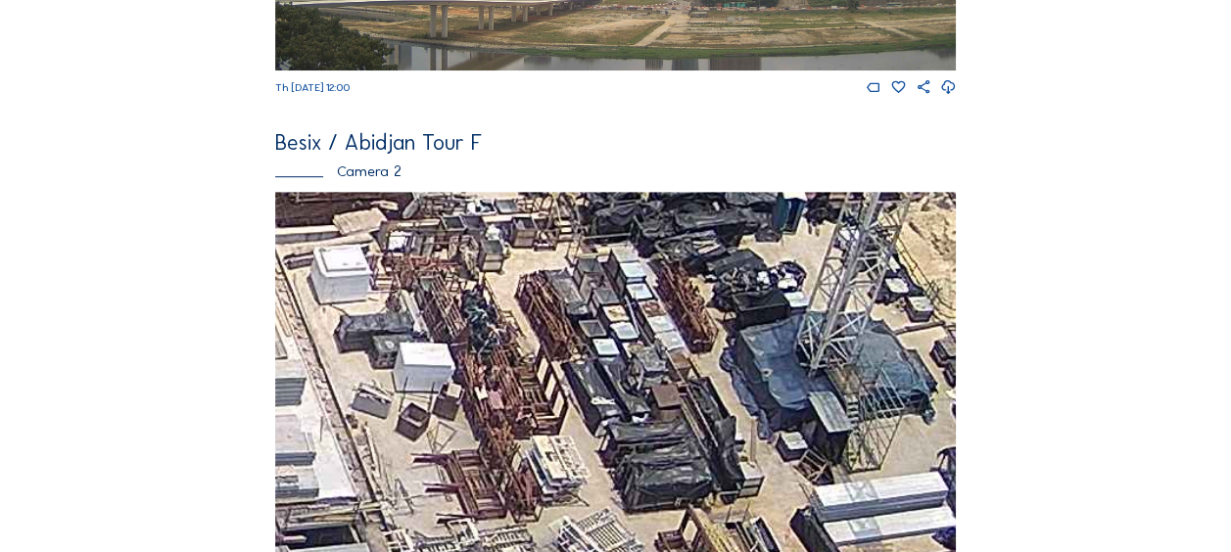
click at [650, 353] on img at bounding box center [615, 383] width 681 height 383
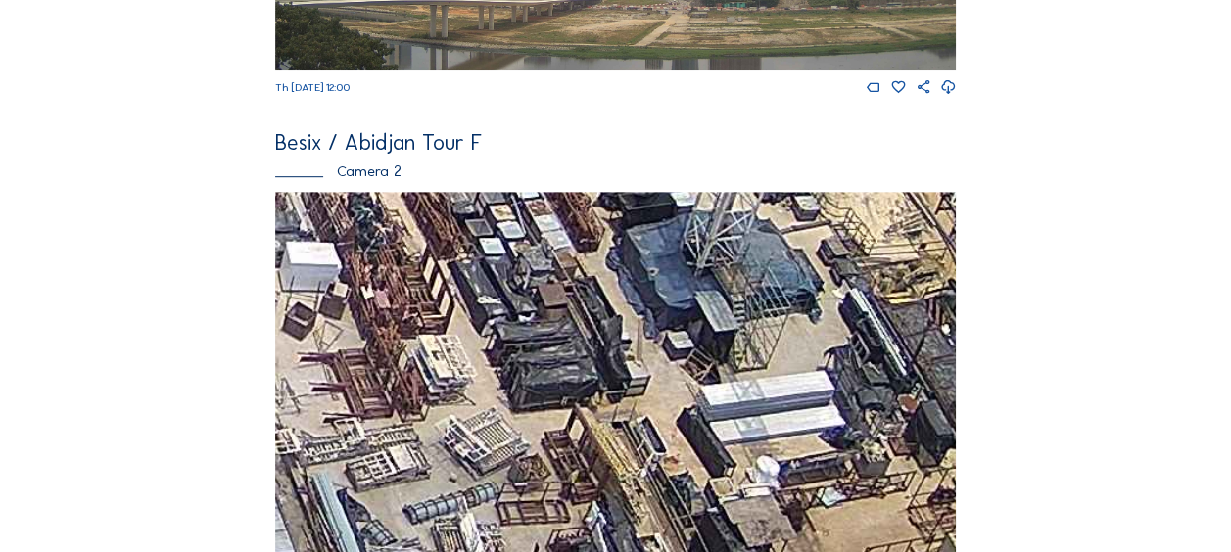
click at [613, 303] on img at bounding box center [615, 383] width 681 height 383
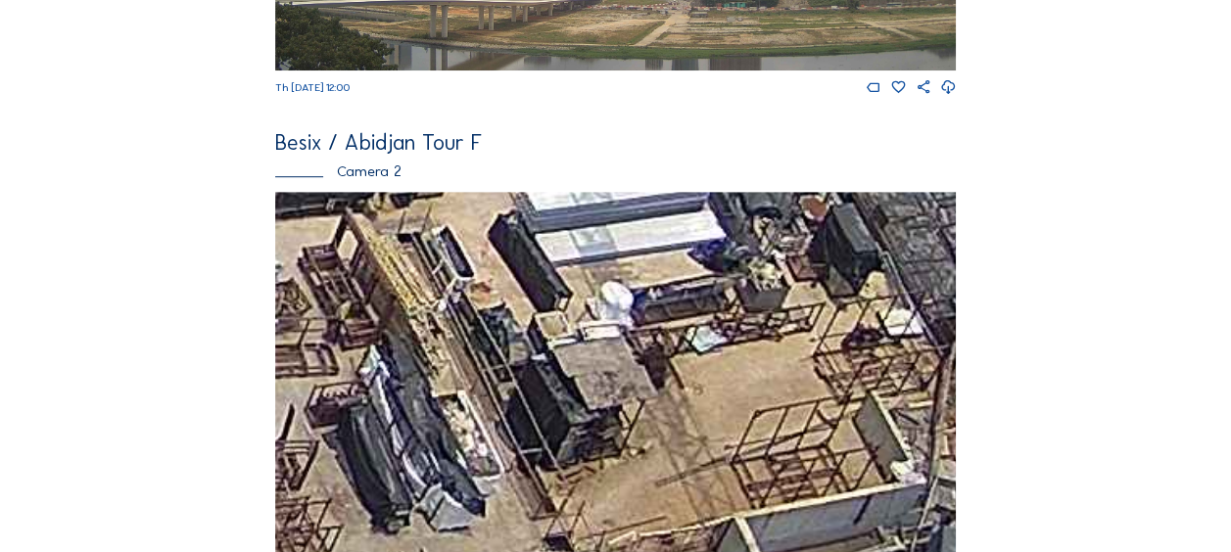
click at [421, 299] on img at bounding box center [615, 383] width 681 height 383
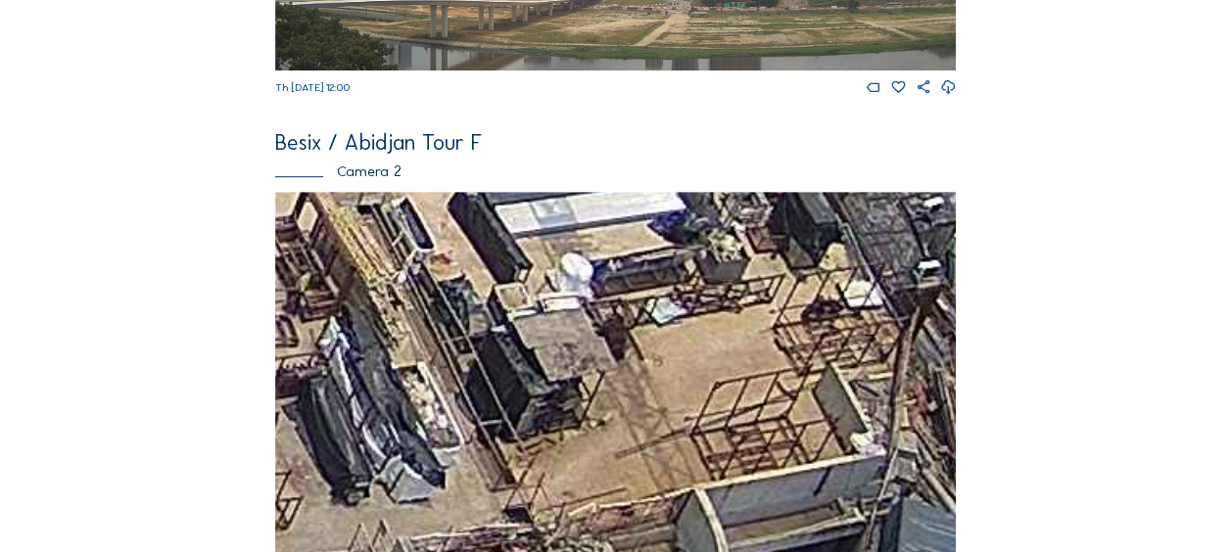
click at [559, 327] on img at bounding box center [615, 383] width 681 height 383
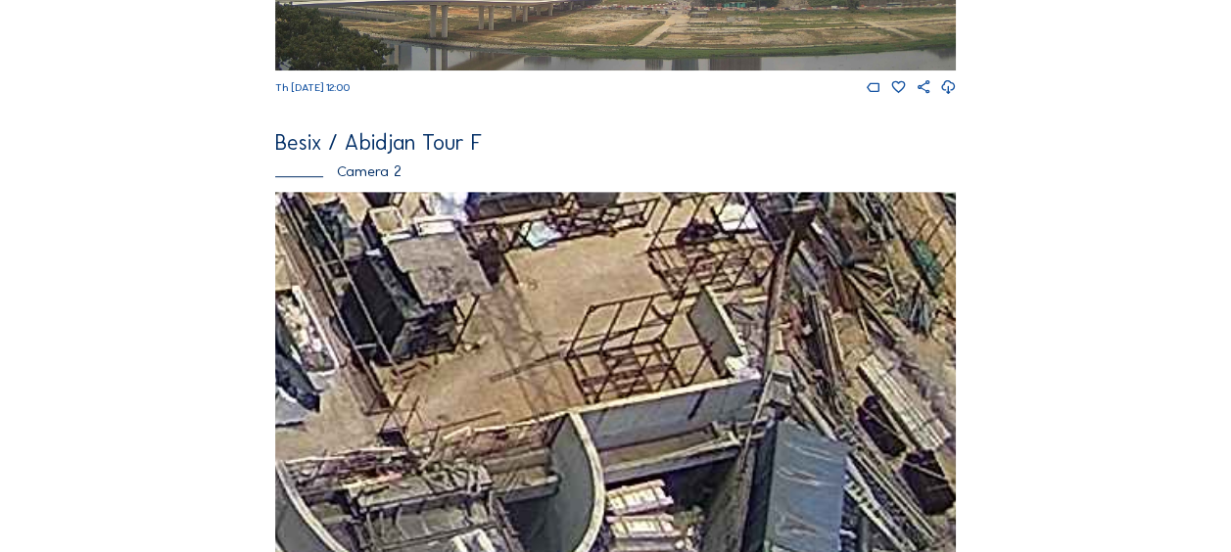
click at [599, 378] on img at bounding box center [615, 383] width 681 height 383
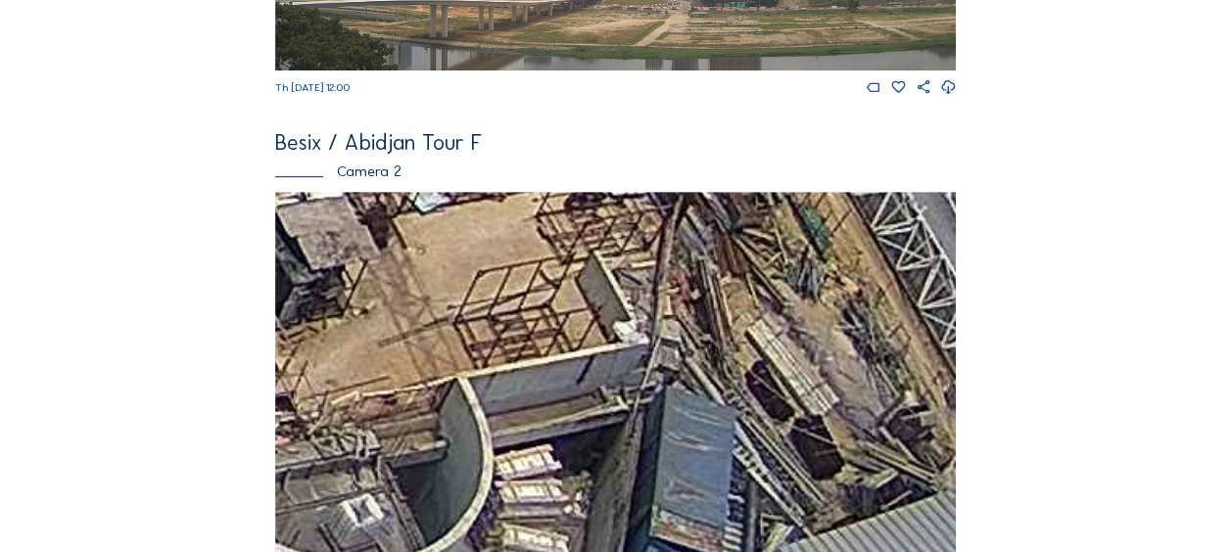
click at [691, 439] on img at bounding box center [615, 383] width 681 height 383
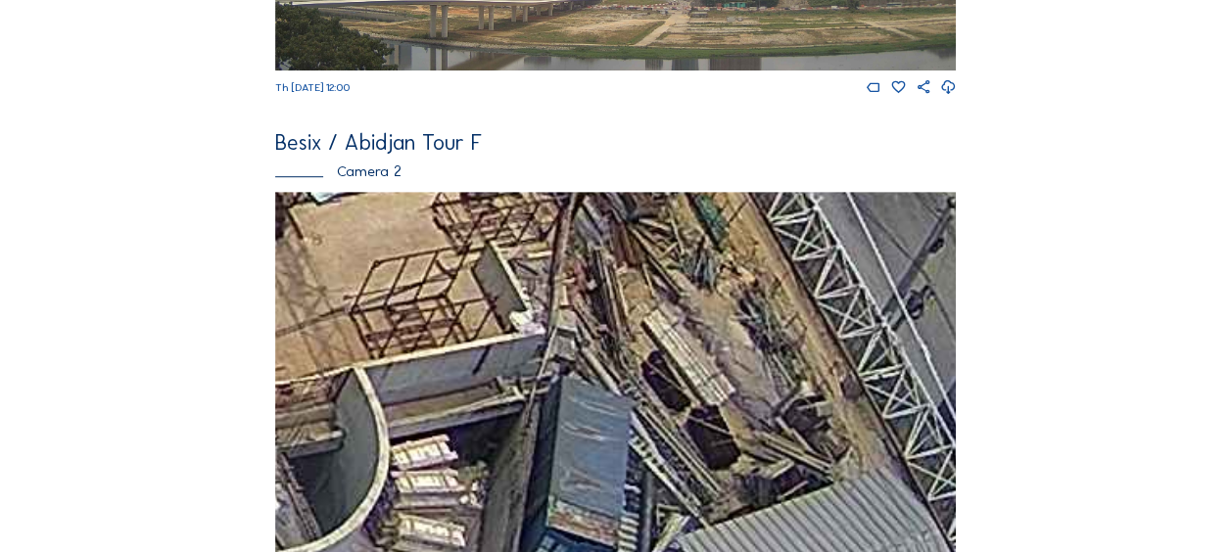
click at [736, 255] on img at bounding box center [615, 383] width 681 height 383
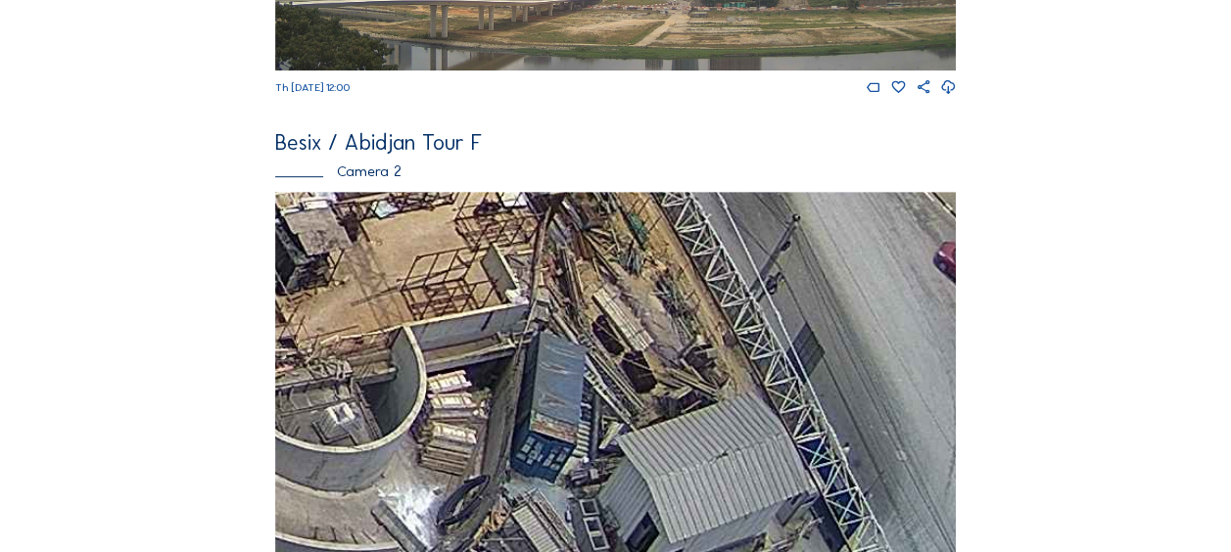
click at [390, 440] on img at bounding box center [615, 383] width 681 height 383
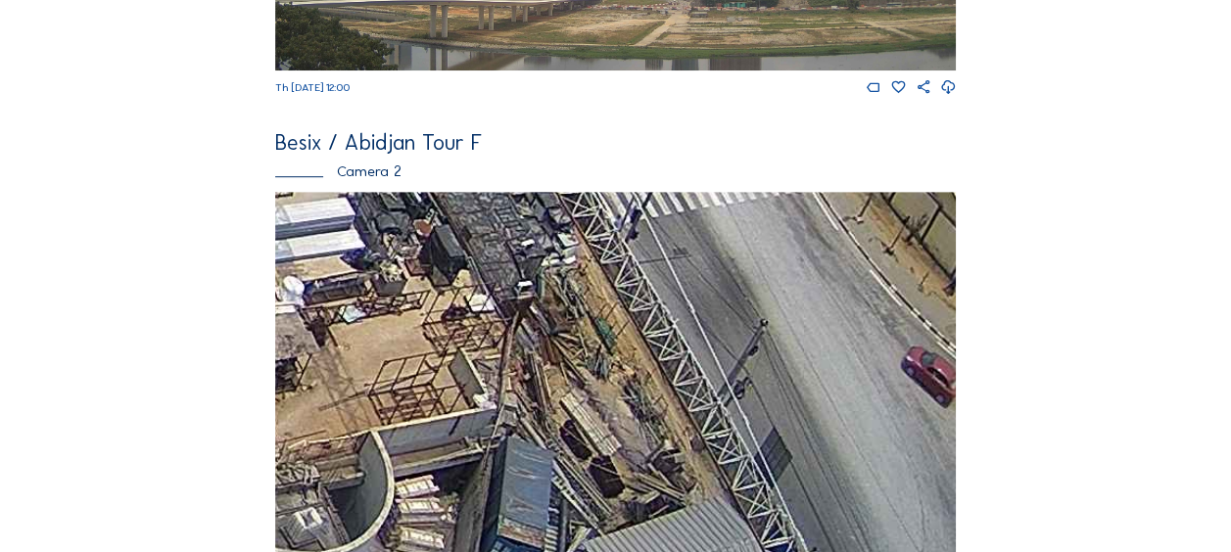
click at [410, 390] on img at bounding box center [615, 383] width 681 height 383
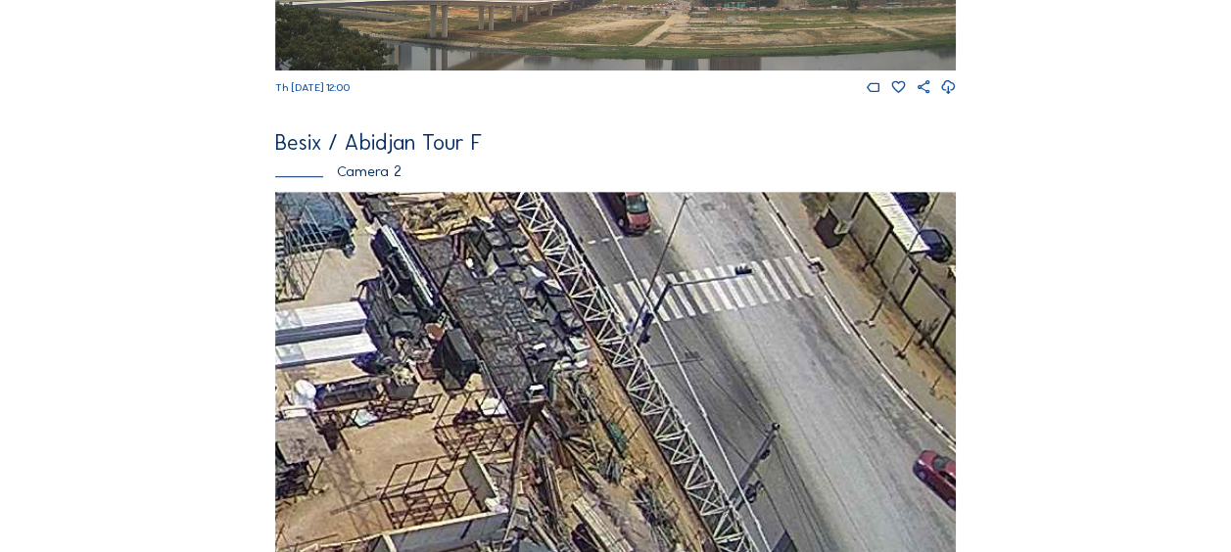
click at [417, 395] on img at bounding box center [615, 383] width 681 height 383
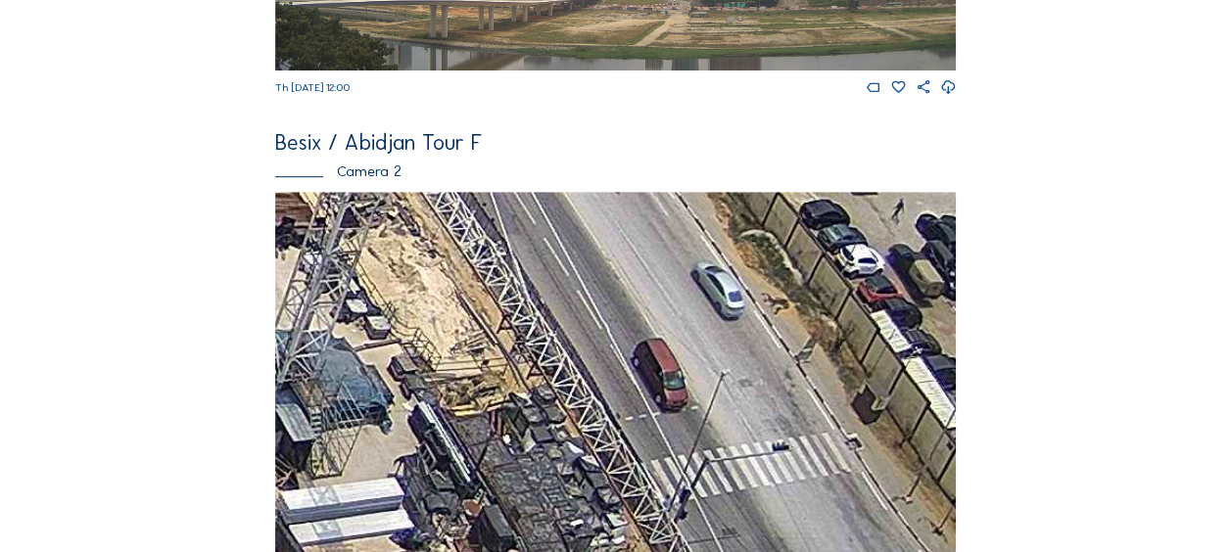
click at [433, 375] on img at bounding box center [615, 383] width 681 height 383
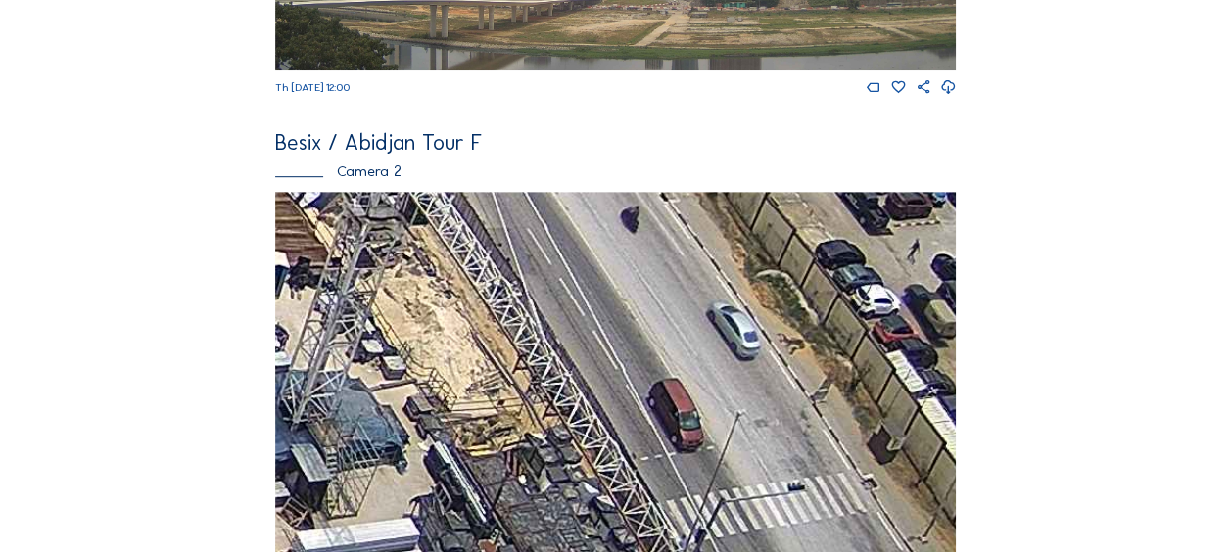
click at [376, 402] on img at bounding box center [615, 383] width 681 height 383
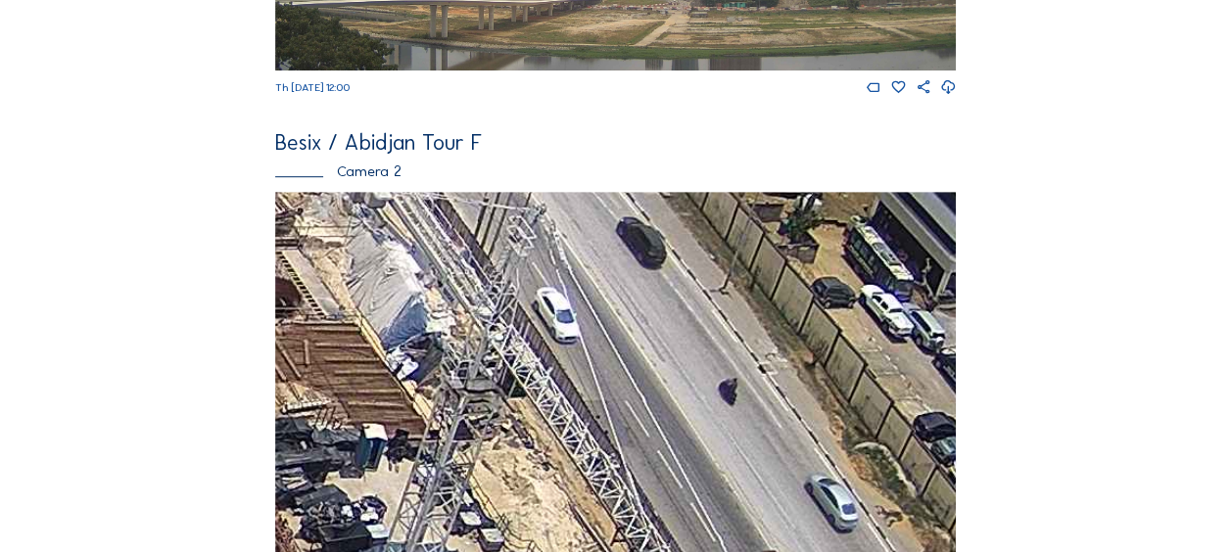
click at [417, 454] on img at bounding box center [615, 383] width 681 height 383
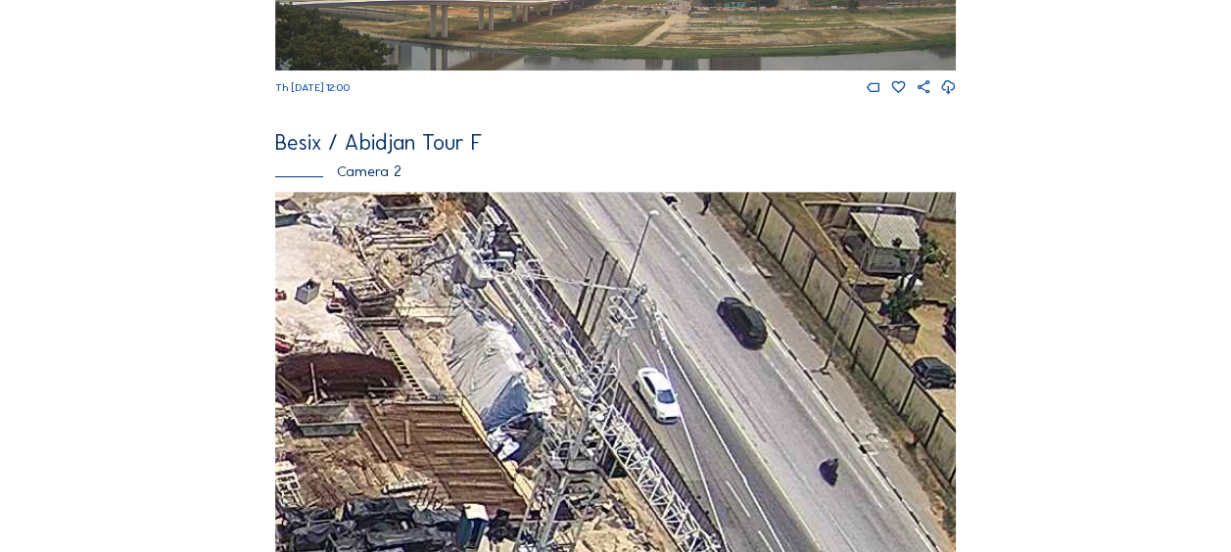
click at [441, 466] on img at bounding box center [615, 383] width 681 height 383
click at [543, 172] on div "Besix / Abidjan Tour F Camera 2 Th 11 Sep 2025 12:00" at bounding box center [615, 365] width 681 height 467
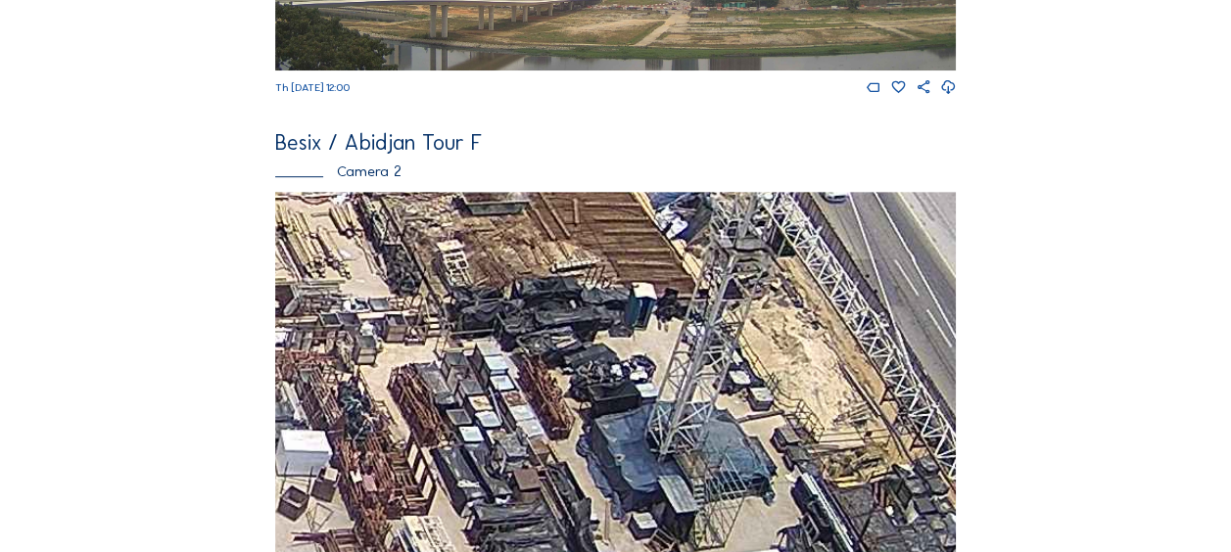
click at [554, 279] on img at bounding box center [615, 383] width 681 height 383
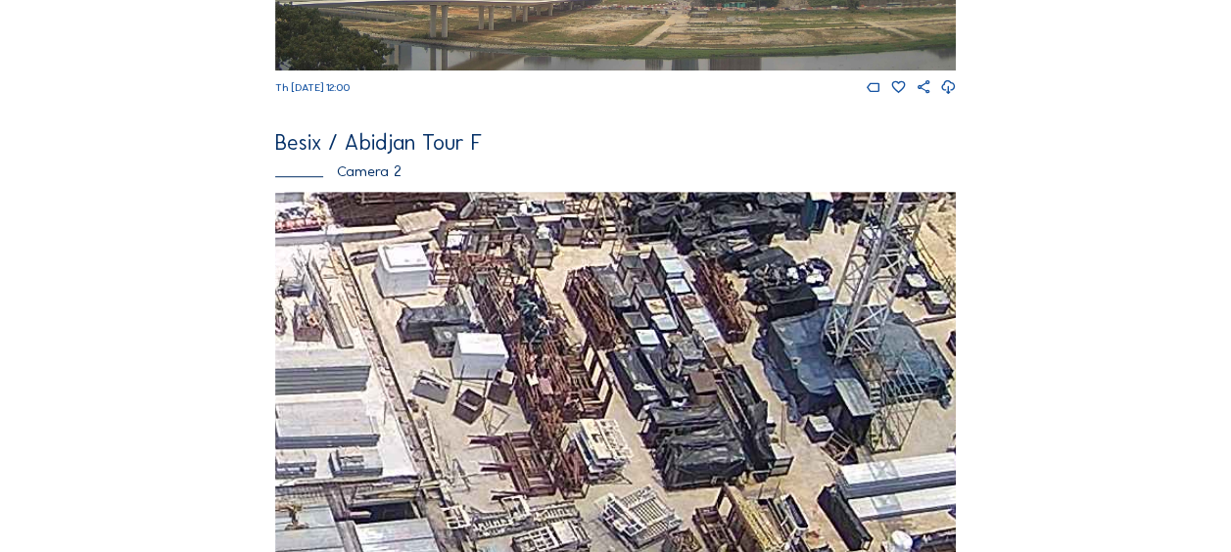
click at [487, 347] on img at bounding box center [615, 383] width 681 height 383
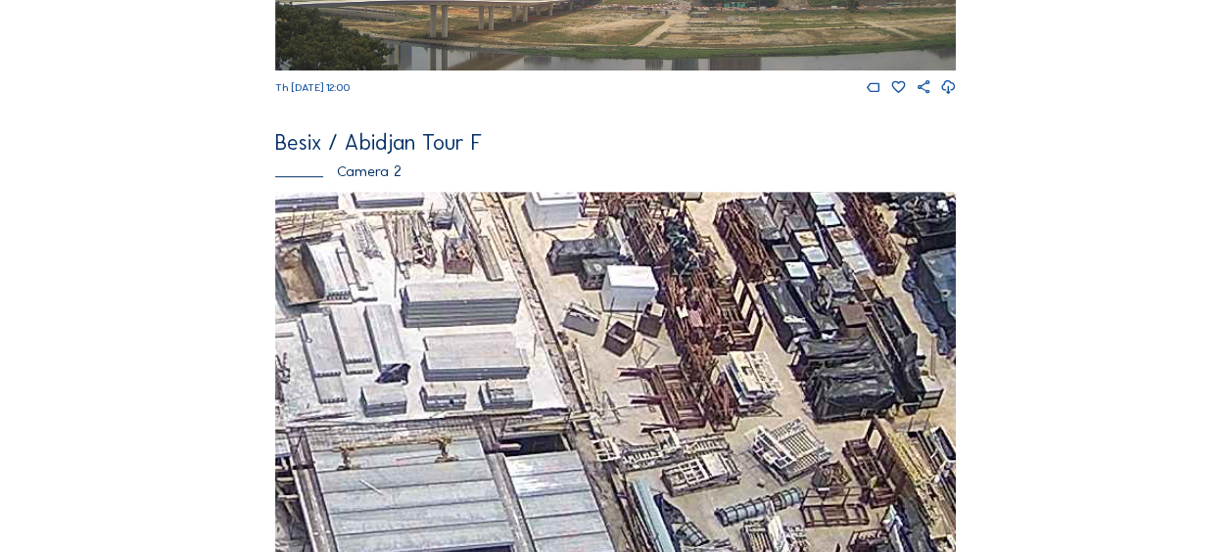
click at [551, 361] on img at bounding box center [615, 383] width 681 height 383
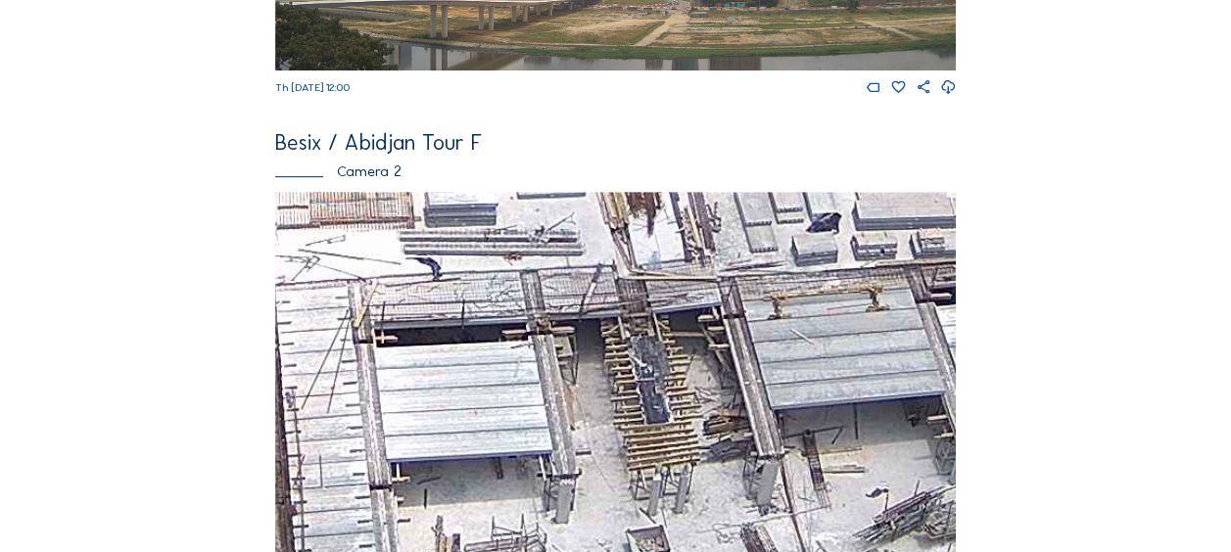
click at [629, 369] on img at bounding box center [615, 383] width 681 height 383
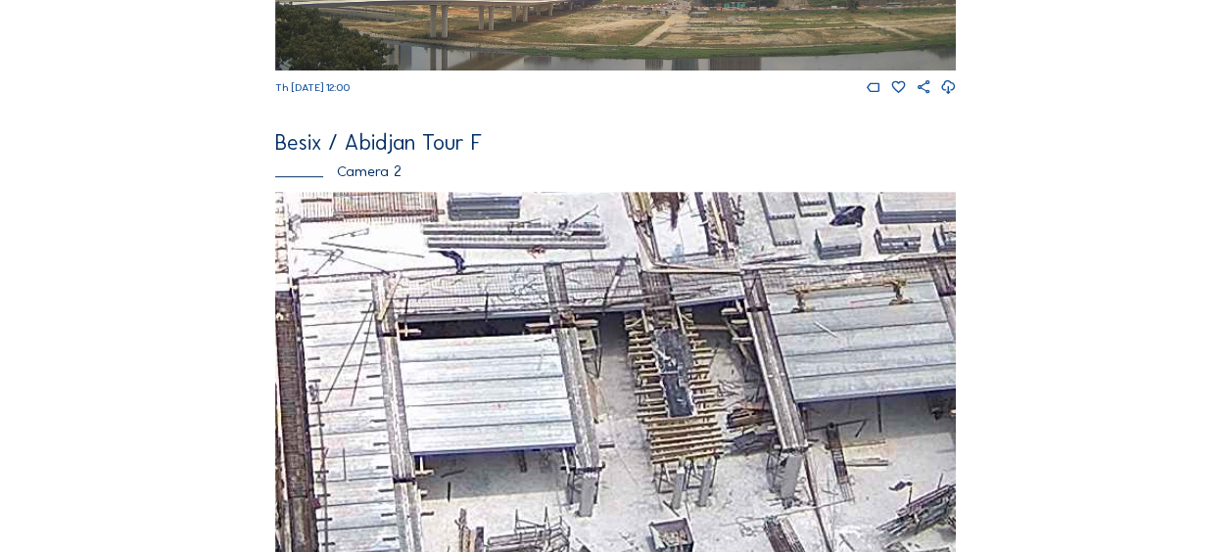
click at [745, 328] on img at bounding box center [615, 383] width 681 height 383
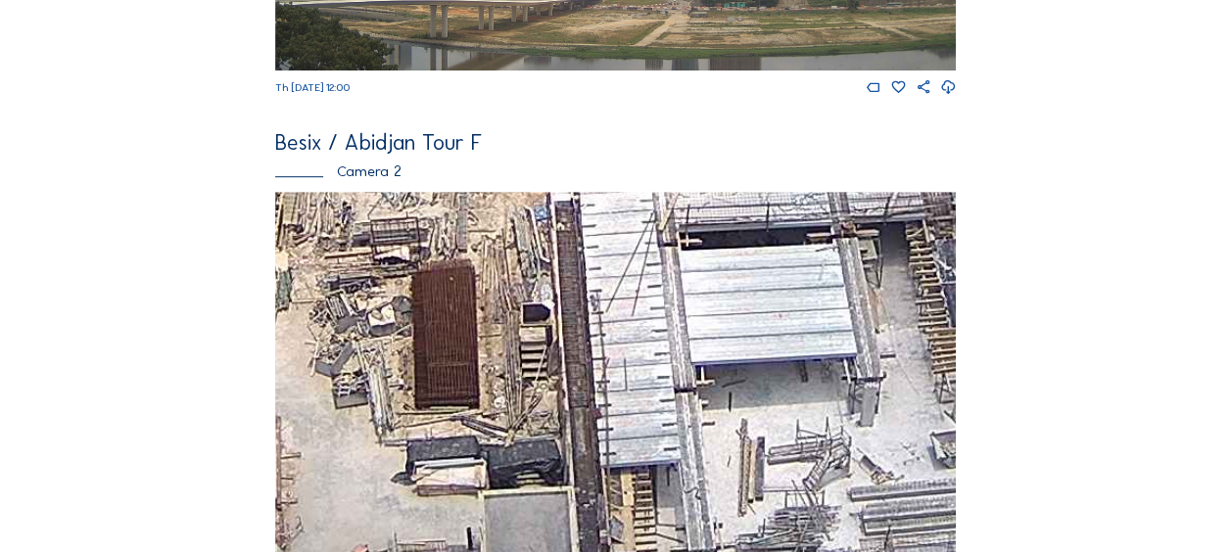
click at [662, 349] on img at bounding box center [615, 383] width 681 height 383
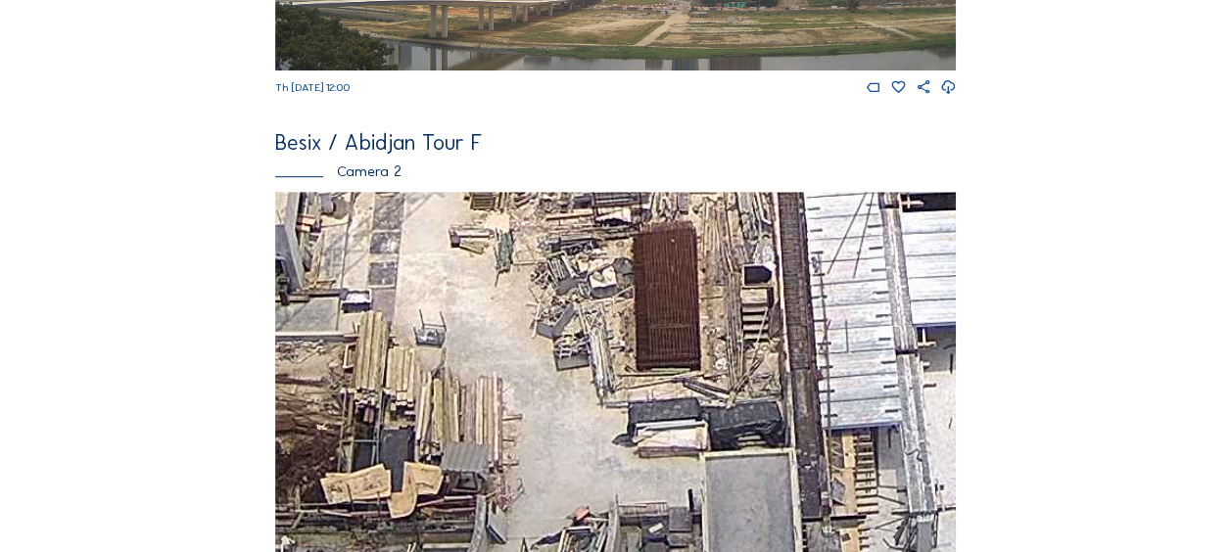
click at [471, 390] on img at bounding box center [615, 383] width 681 height 383
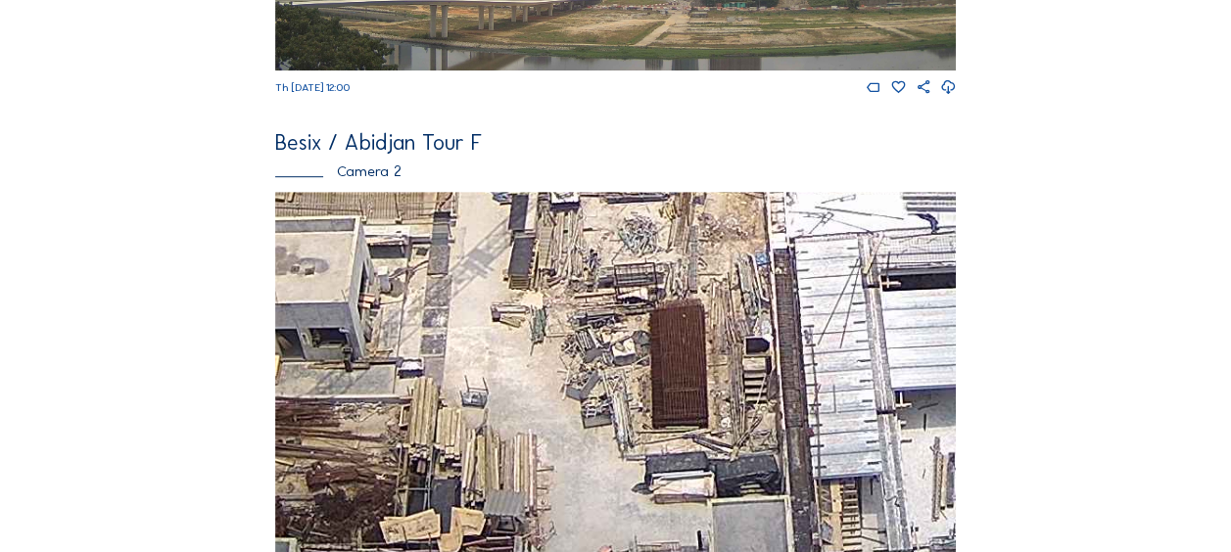
click at [470, 474] on img at bounding box center [615, 383] width 681 height 383
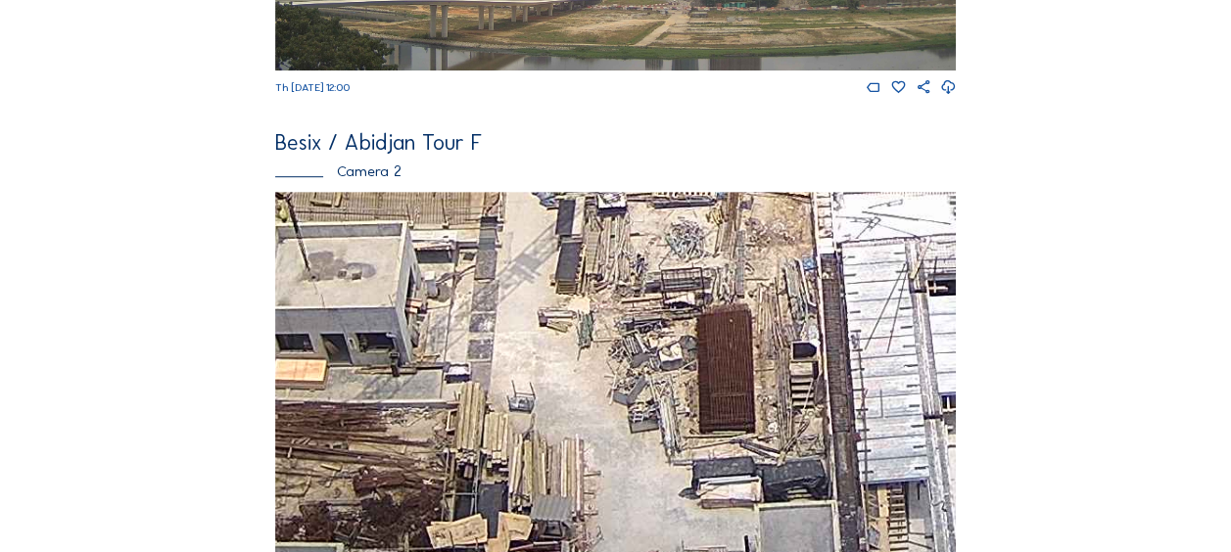
click at [494, 415] on img at bounding box center [615, 383] width 681 height 383
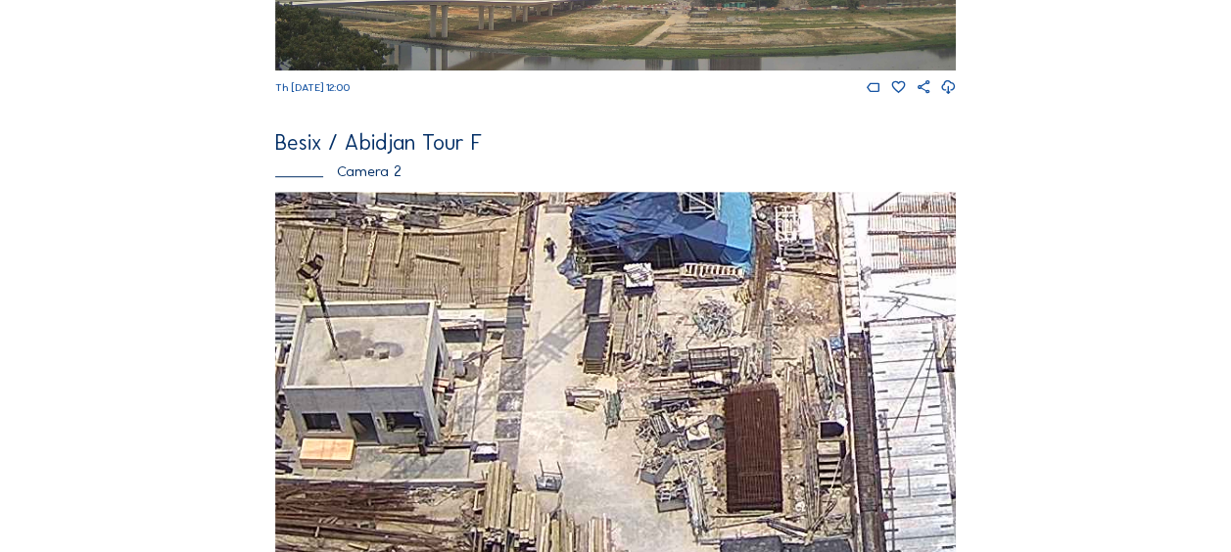
click at [531, 423] on img at bounding box center [615, 383] width 681 height 383
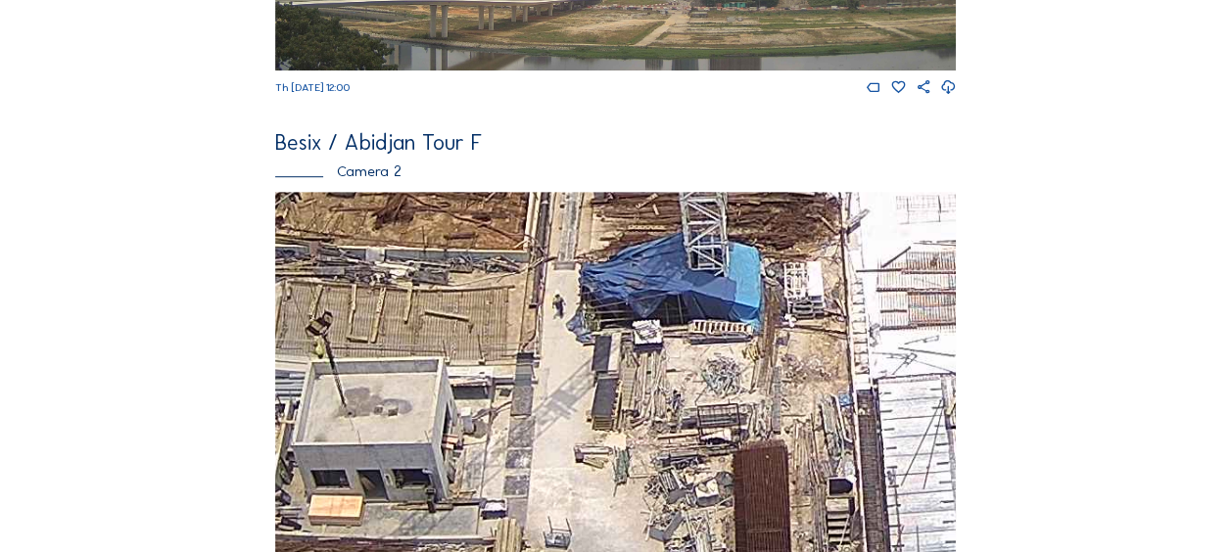
click at [527, 439] on img at bounding box center [615, 383] width 681 height 383
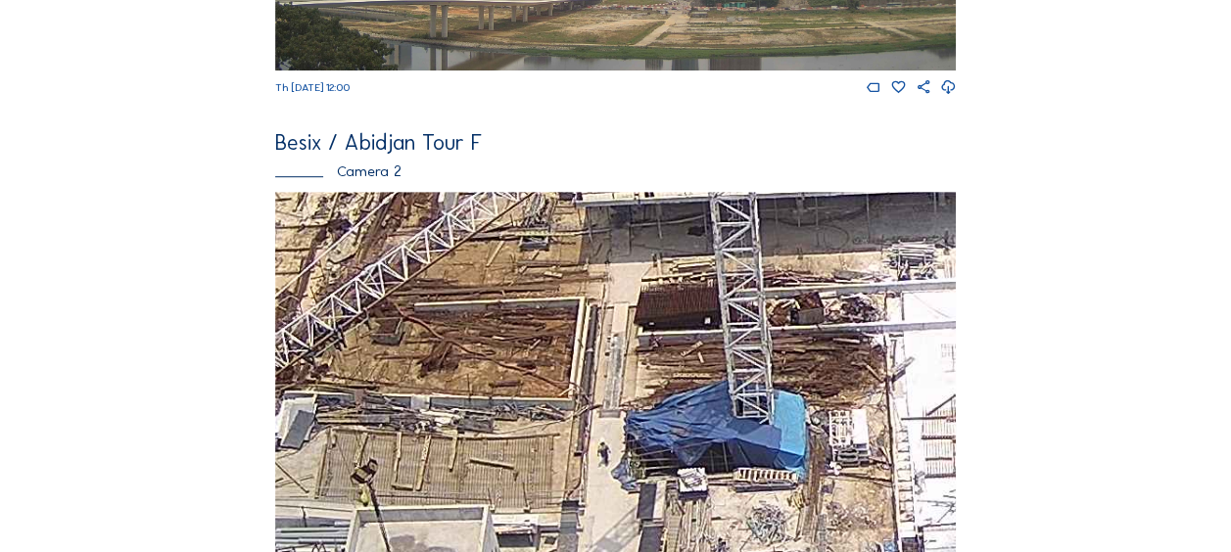
click at [494, 415] on img at bounding box center [615, 383] width 681 height 383
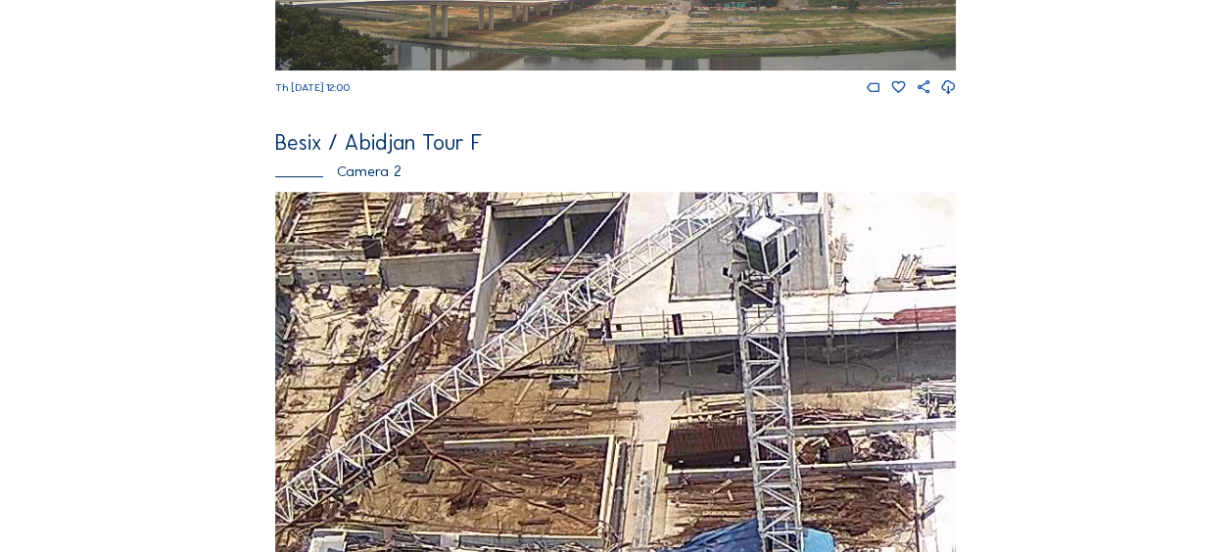
click at [503, 452] on img at bounding box center [615, 383] width 681 height 383
click at [516, 460] on img at bounding box center [615, 383] width 681 height 383
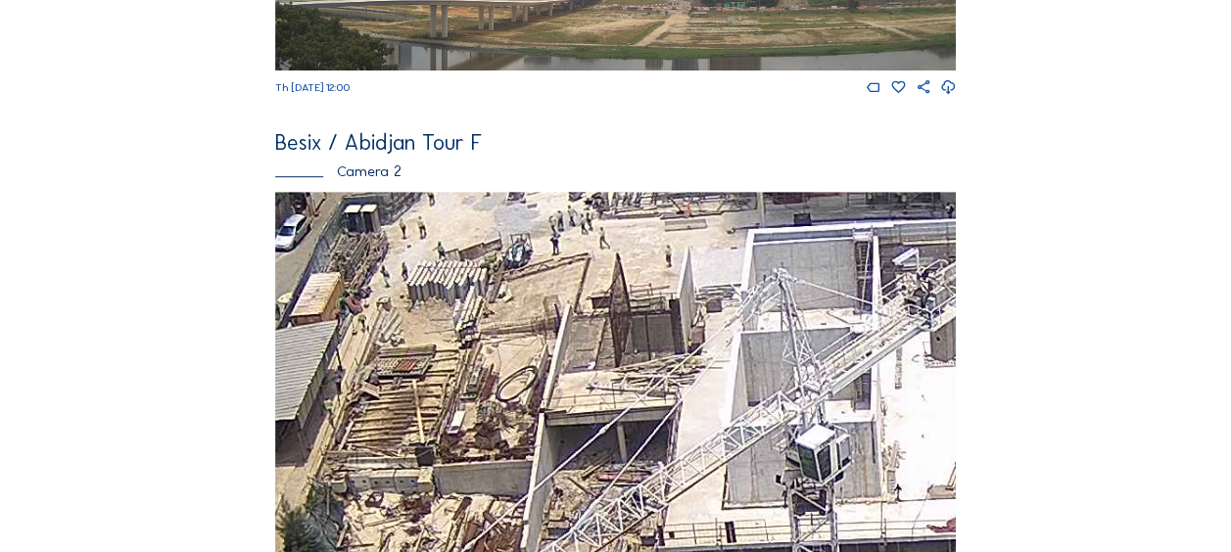
click at [514, 462] on img at bounding box center [615, 383] width 681 height 383
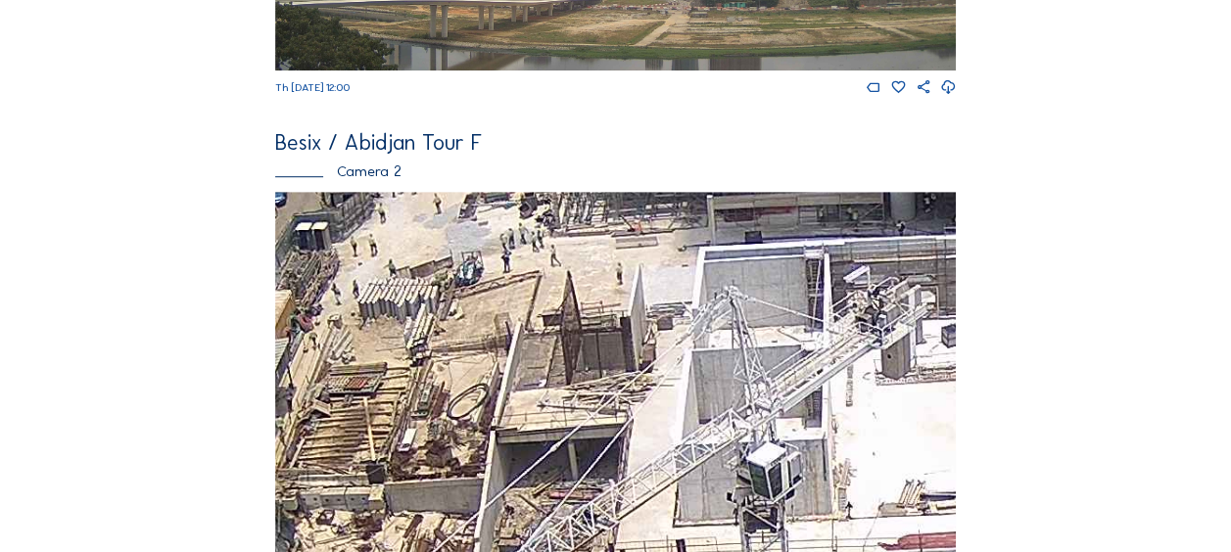
click at [439, 349] on img at bounding box center [615, 383] width 681 height 383
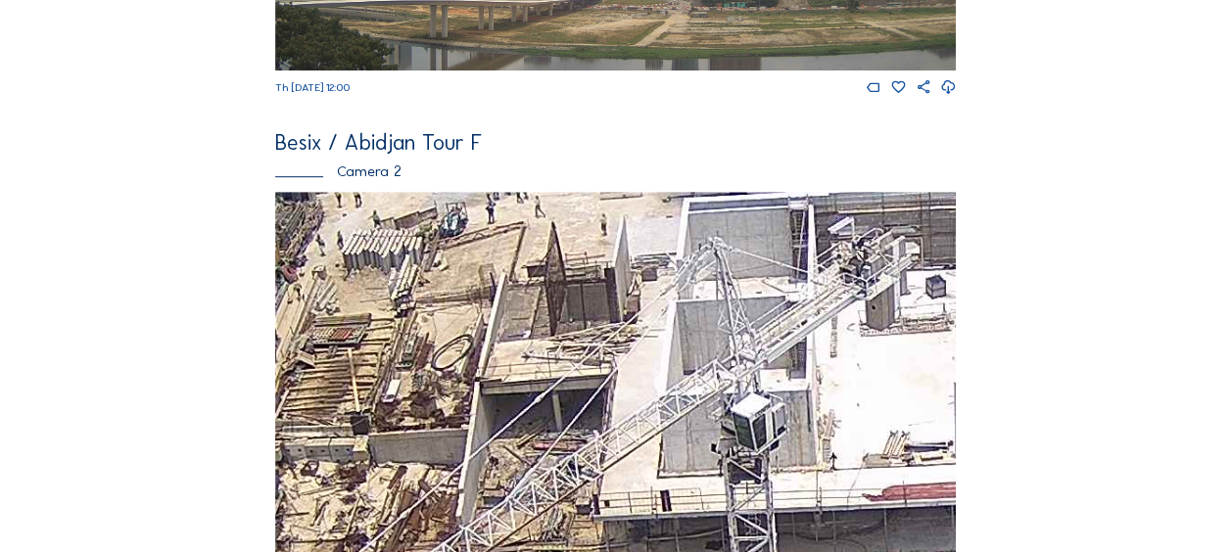
click at [454, 194] on div "Besix / Abidjan Tour F Camera 2 Th 11 Sep 2025 12:00" at bounding box center [615, 365] width 681 height 467
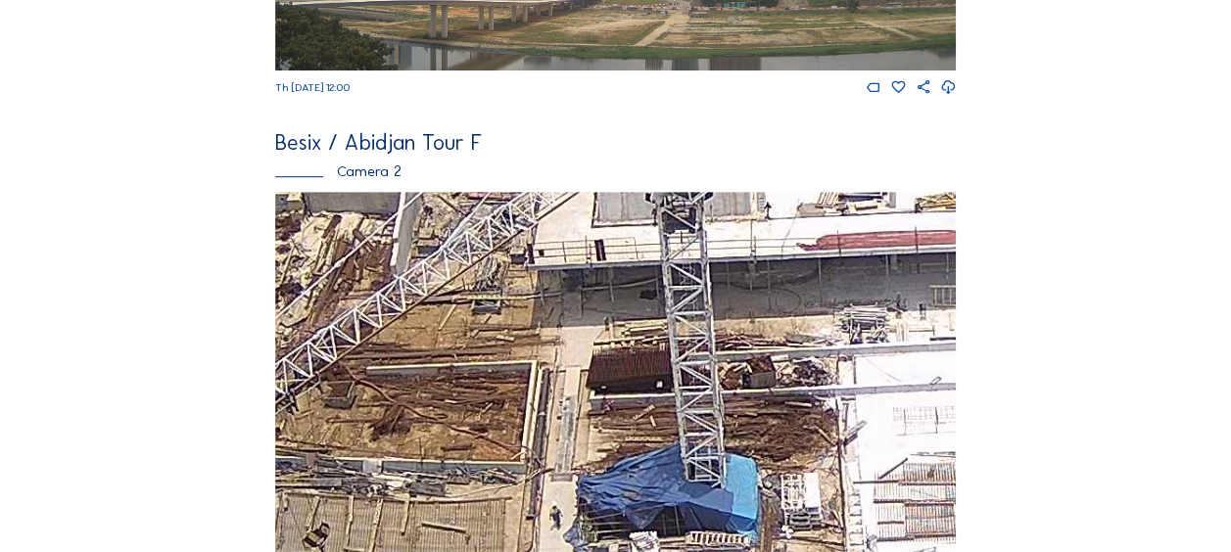
click at [468, 313] on img at bounding box center [615, 383] width 681 height 383
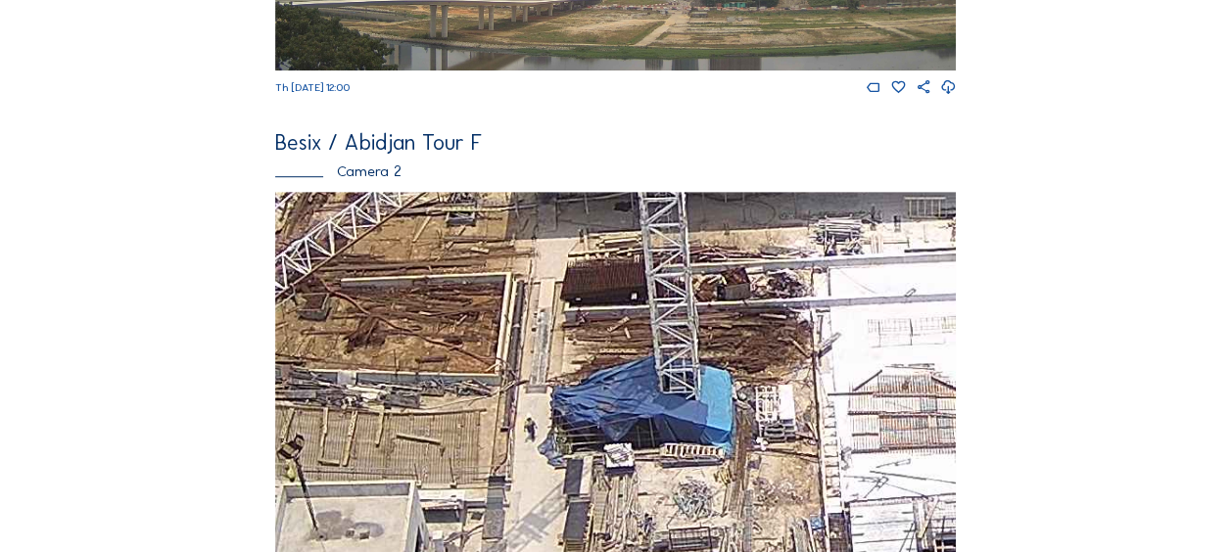
click at [480, 360] on img at bounding box center [615, 383] width 681 height 383
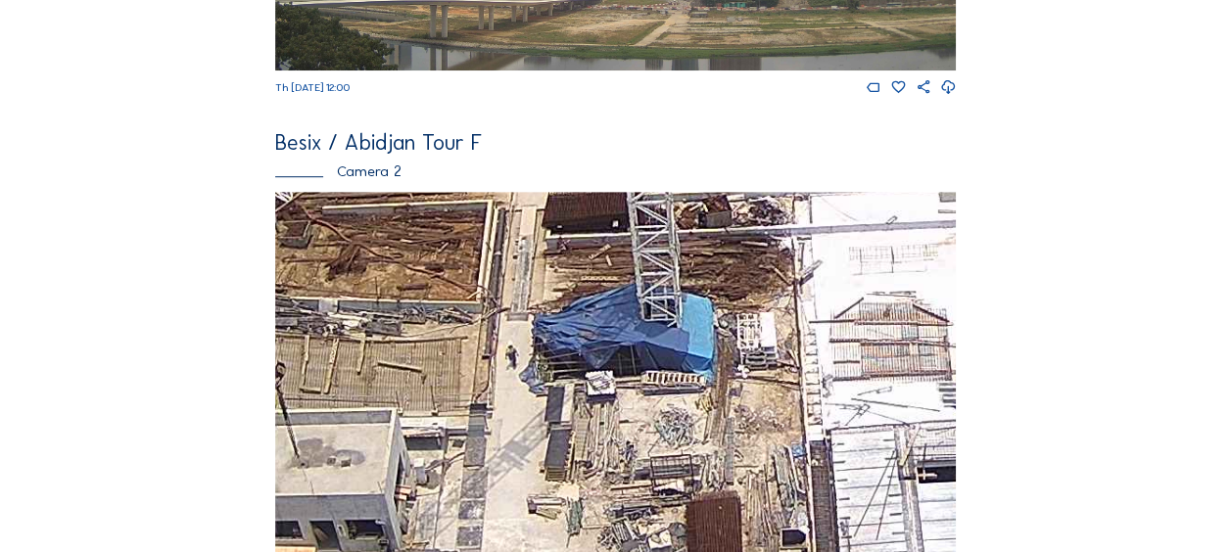
click at [488, 320] on img at bounding box center [615, 383] width 681 height 383
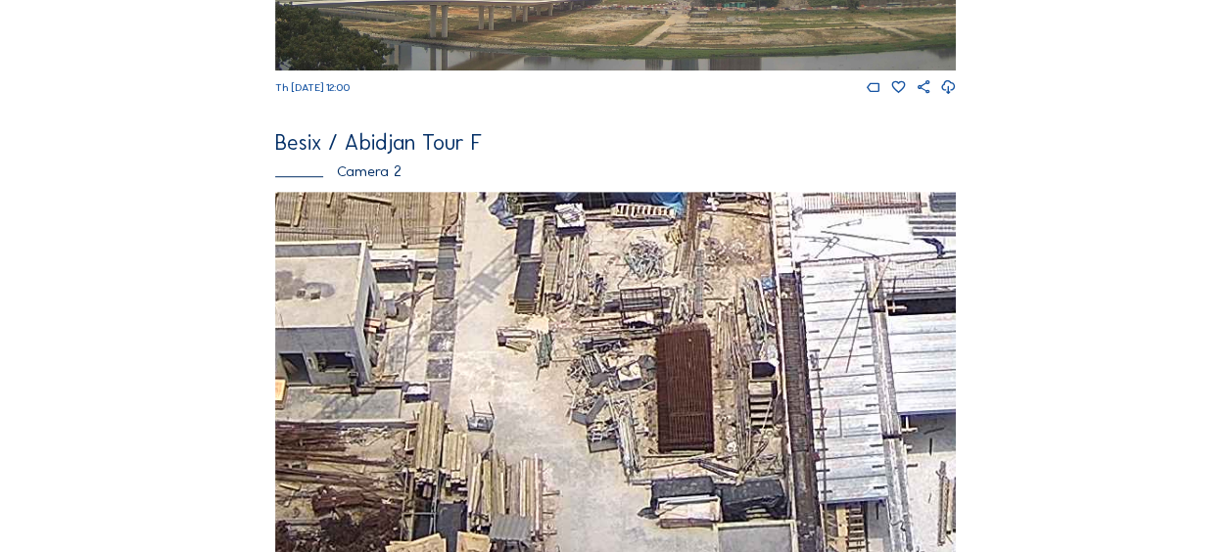
click at [515, 364] on img at bounding box center [615, 383] width 681 height 383
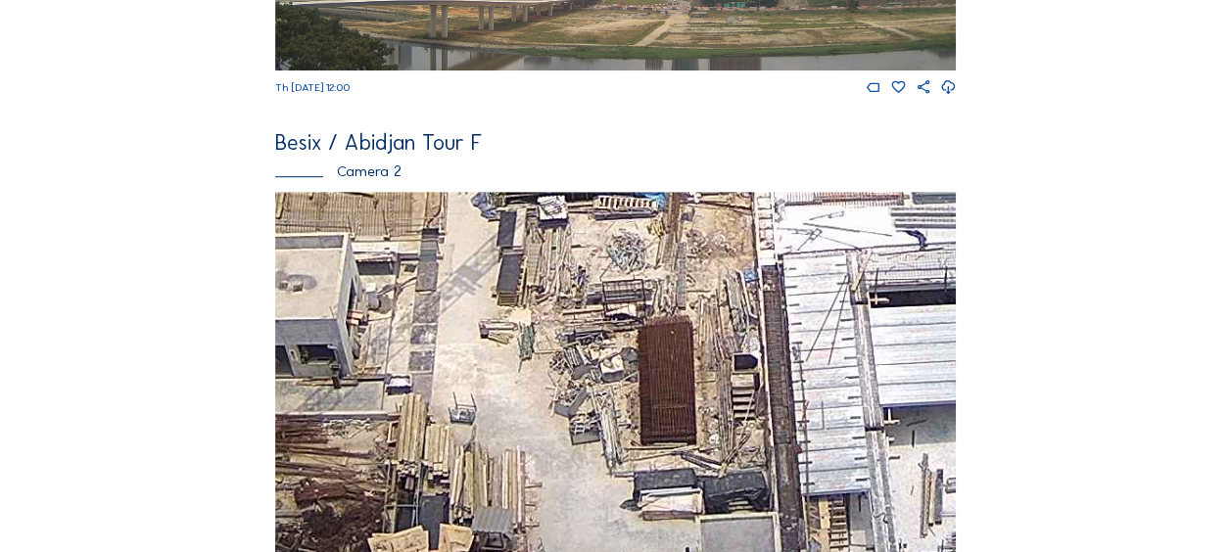
click at [509, 403] on img at bounding box center [615, 383] width 681 height 383
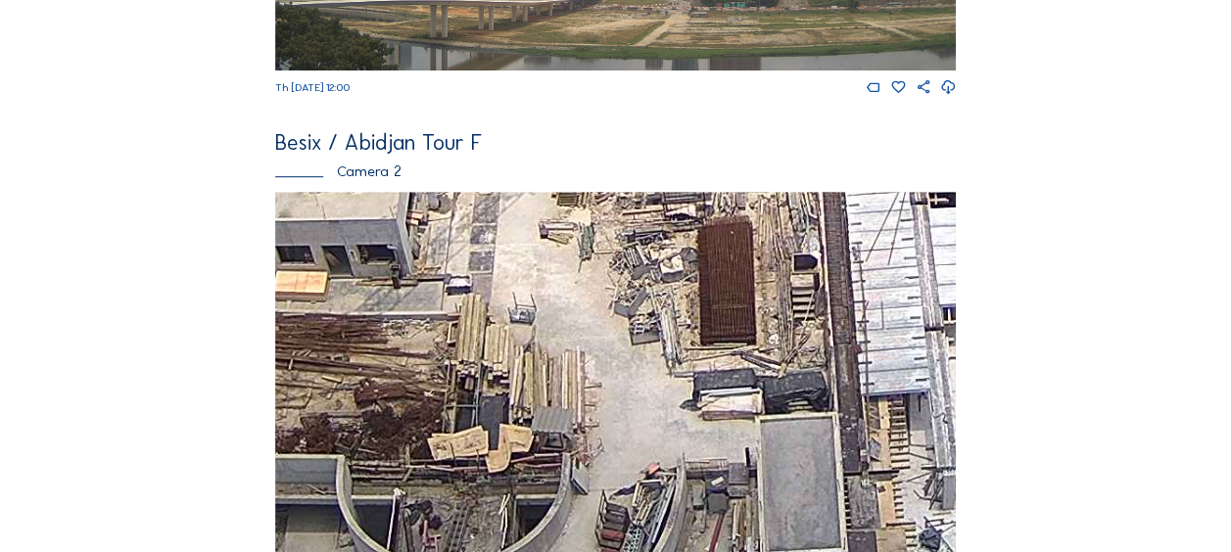
click at [588, 354] on img at bounding box center [615, 383] width 681 height 383
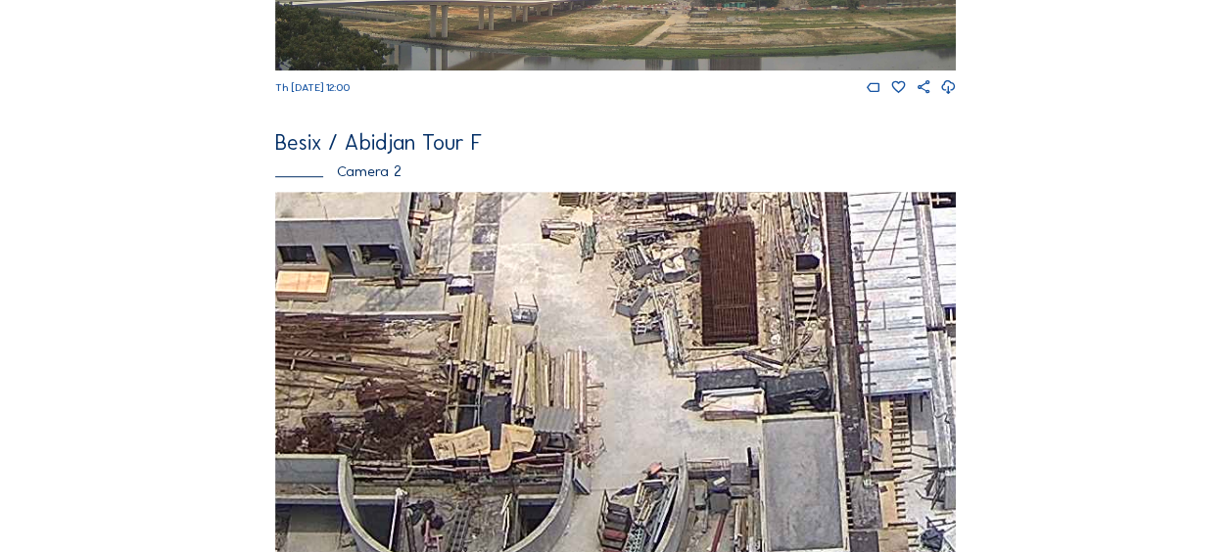
click at [516, 405] on img at bounding box center [615, 383] width 681 height 383
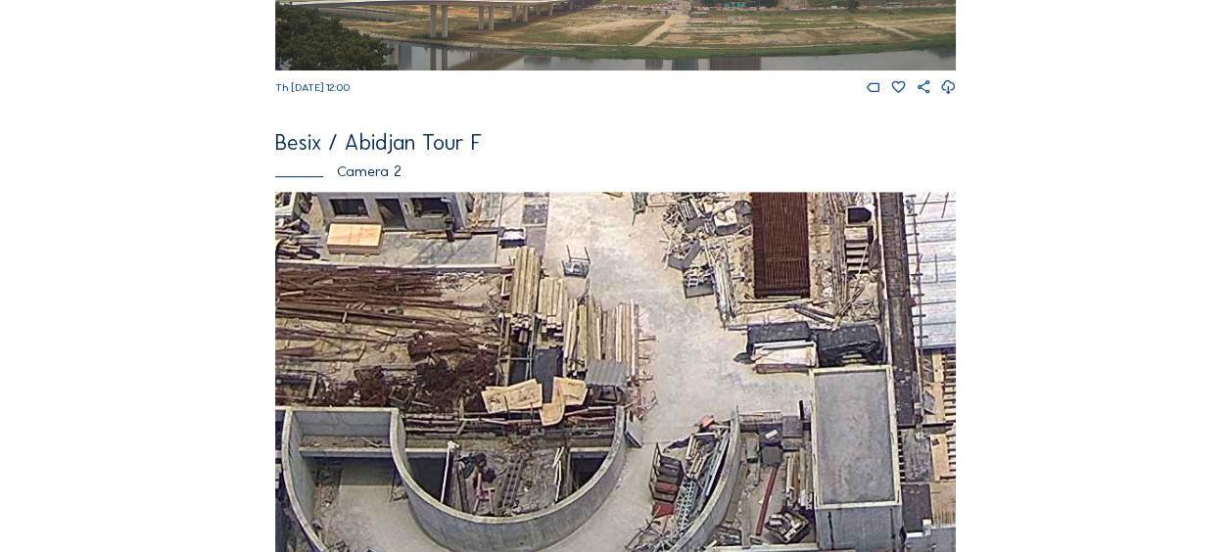
click at [529, 411] on img at bounding box center [615, 383] width 681 height 383
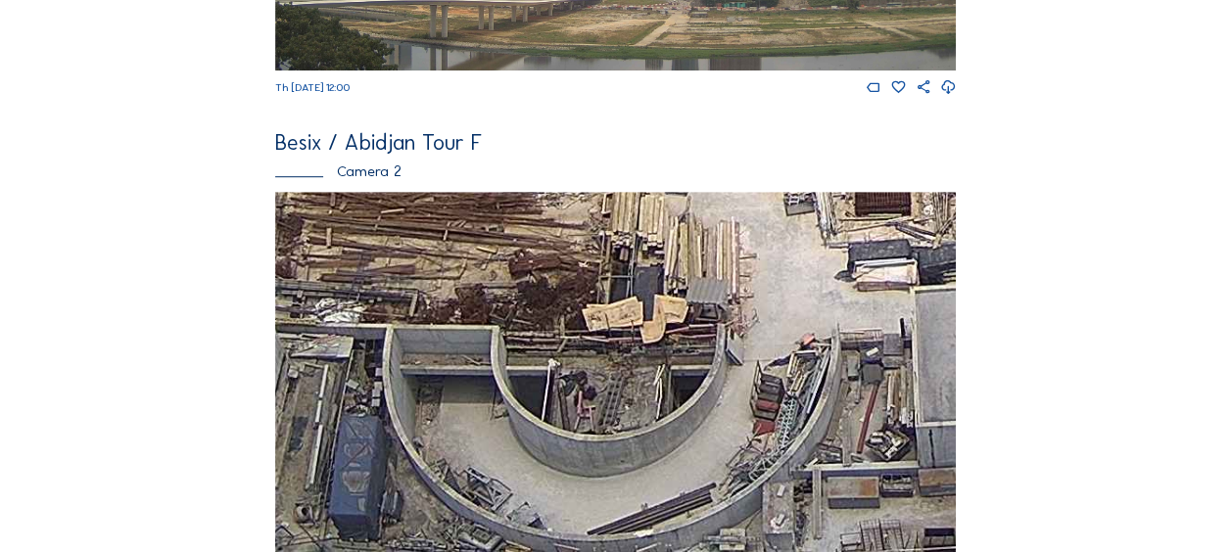
click at [617, 382] on img at bounding box center [615, 383] width 681 height 383
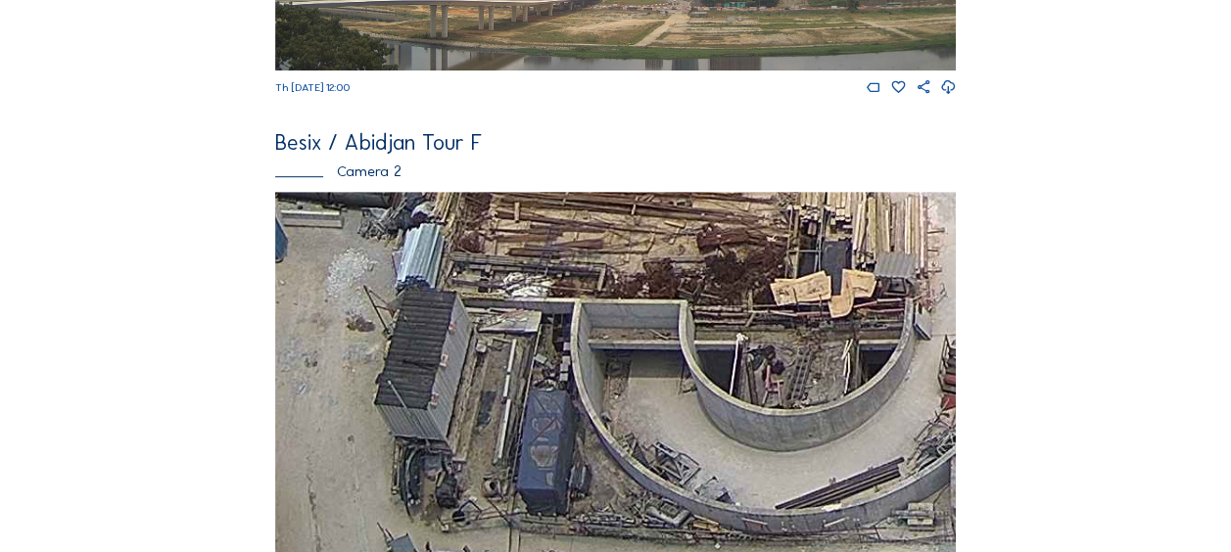
click at [549, 398] on img at bounding box center [615, 383] width 681 height 383
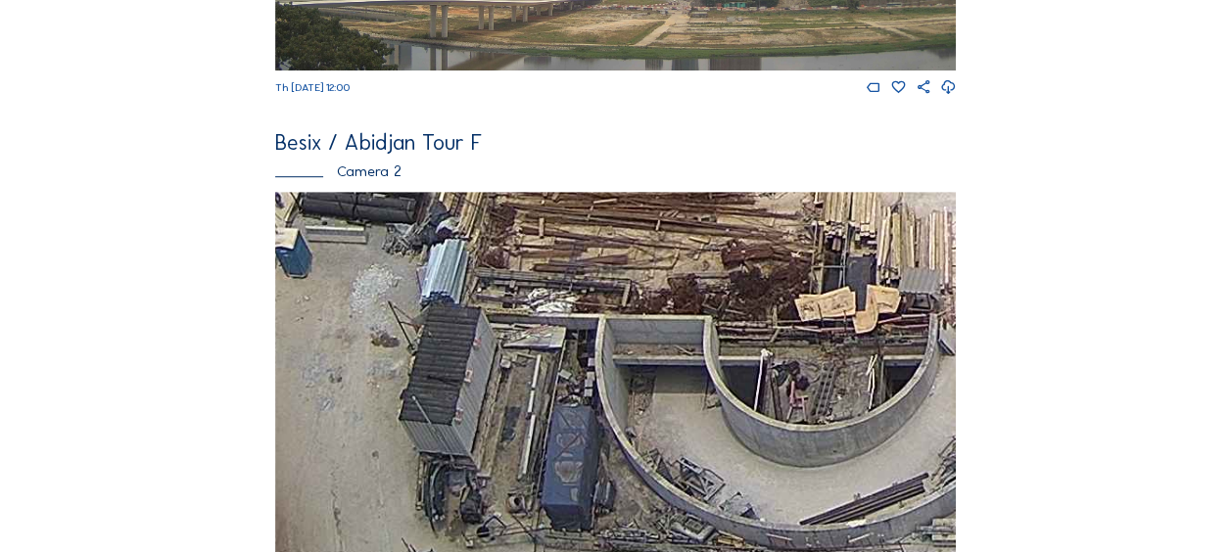
click at [647, 489] on img at bounding box center [615, 383] width 681 height 383
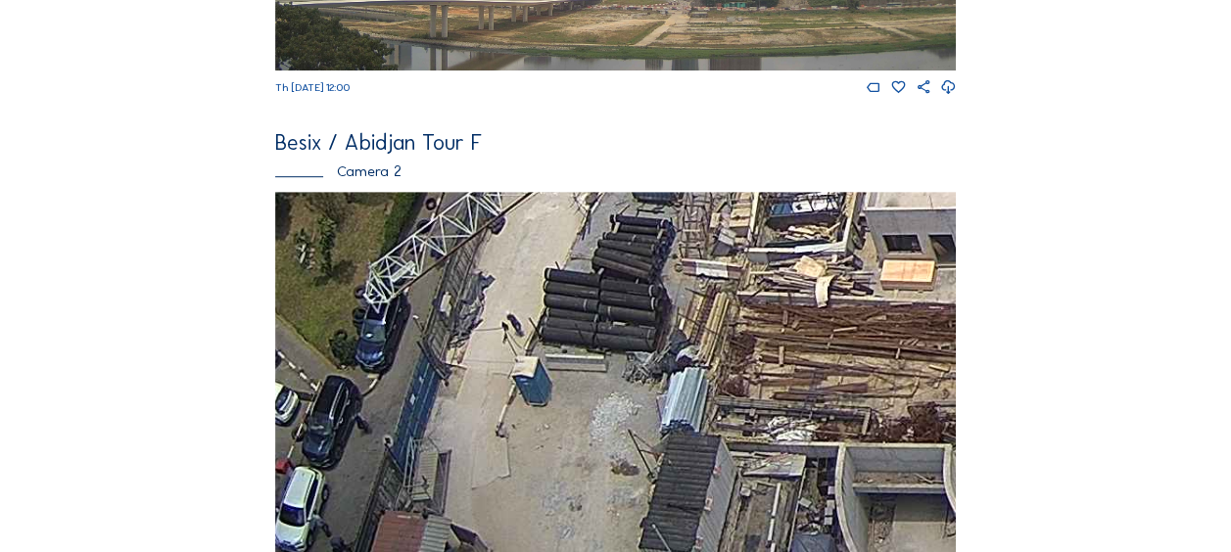
click at [728, 423] on img at bounding box center [615, 383] width 681 height 383
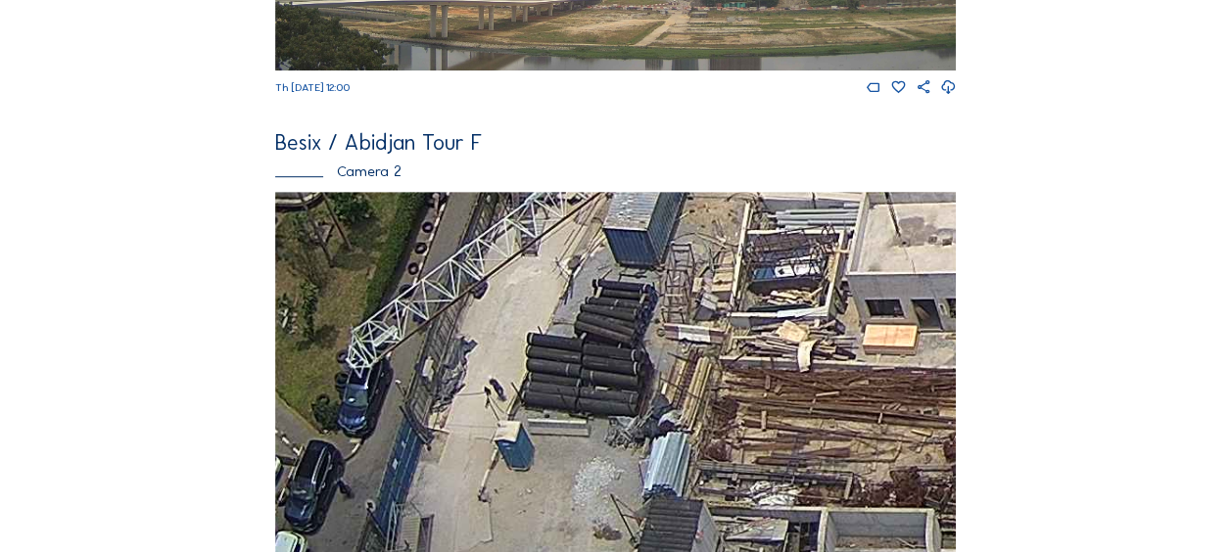
click at [739, 428] on img at bounding box center [615, 383] width 681 height 383
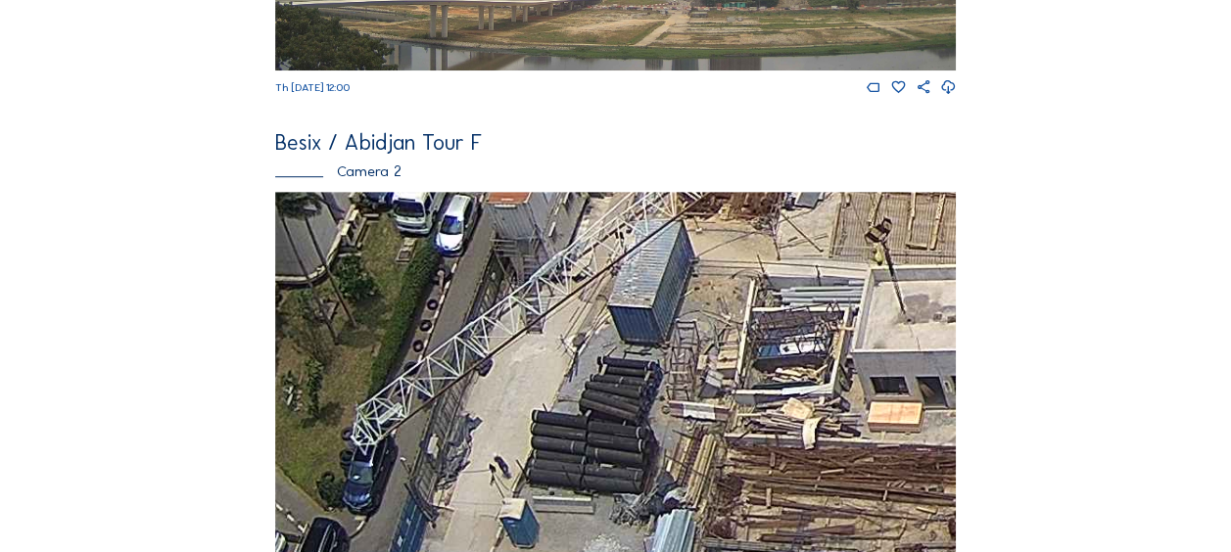
click at [719, 420] on img at bounding box center [615, 383] width 681 height 383
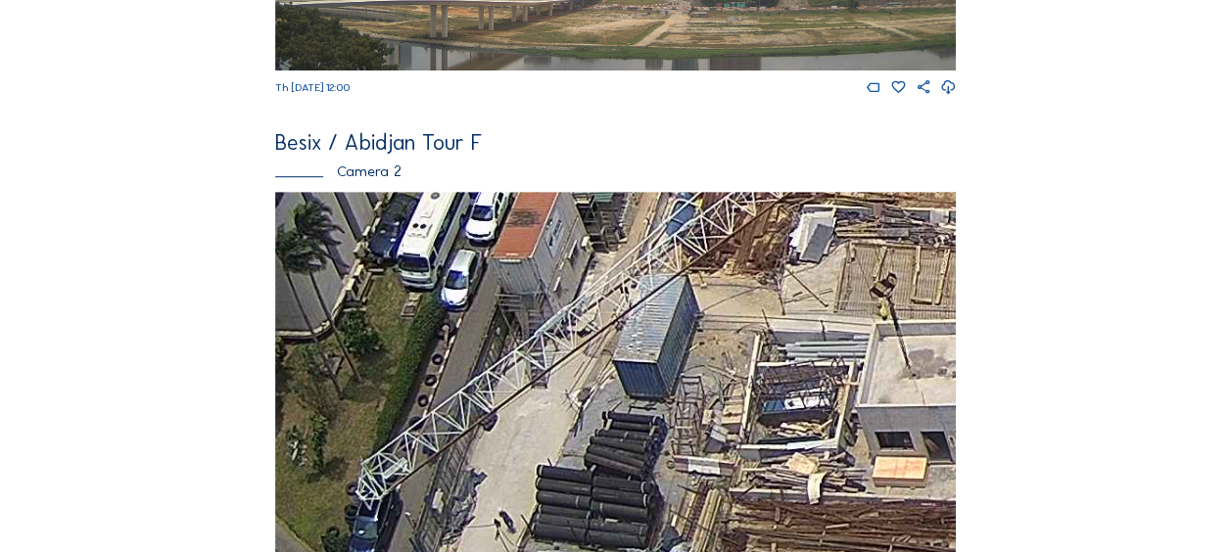
click at [703, 437] on img at bounding box center [615, 383] width 681 height 383
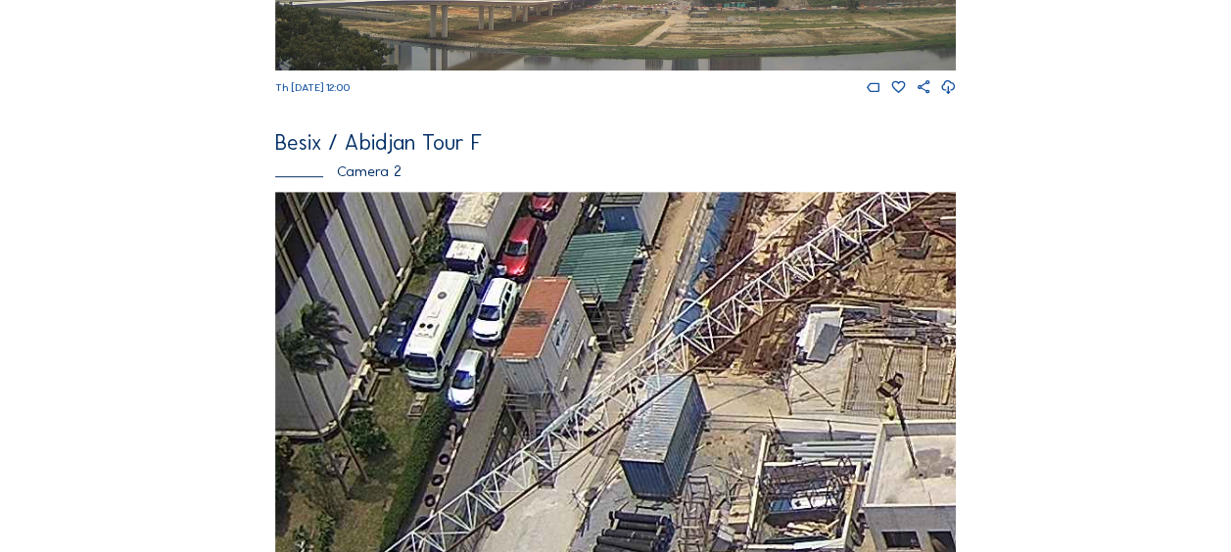
click at [709, 490] on img at bounding box center [615, 383] width 681 height 383
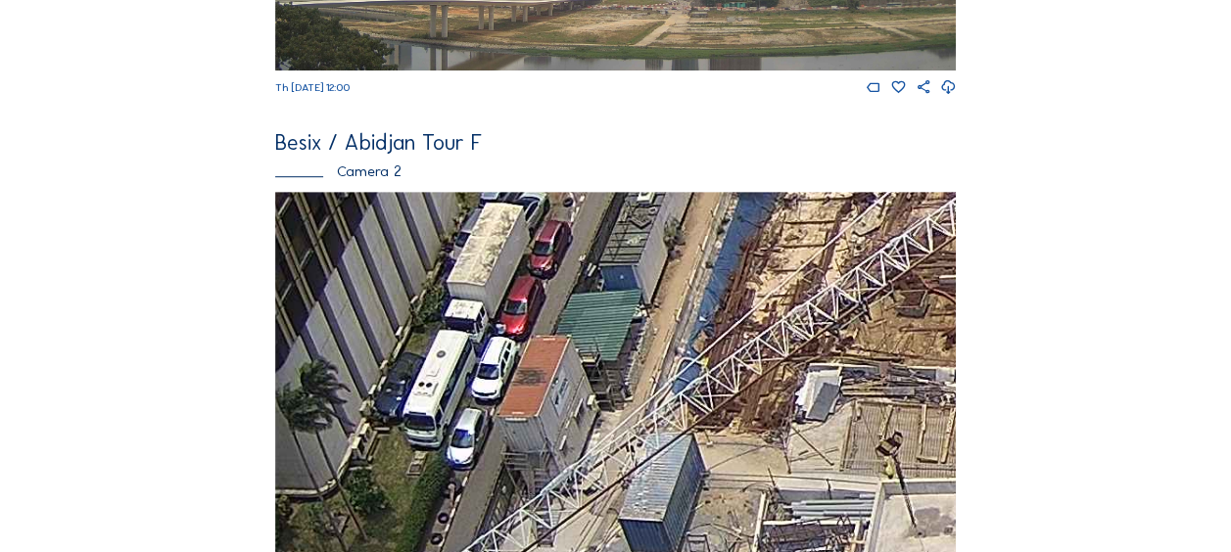
click at [709, 433] on img at bounding box center [615, 383] width 681 height 383
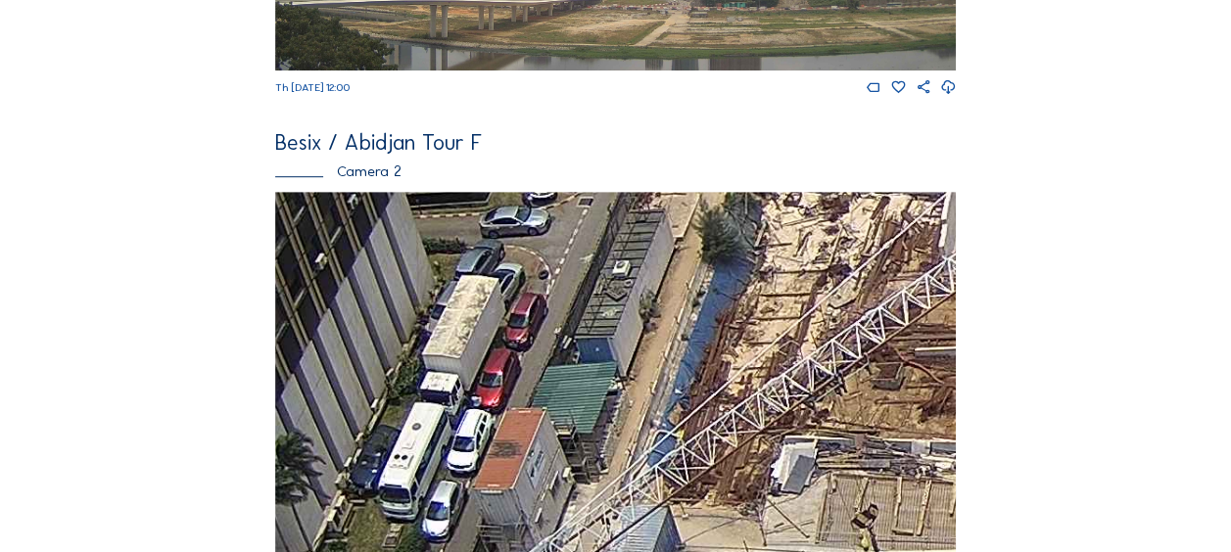
click at [727, 402] on img at bounding box center [615, 383] width 681 height 383
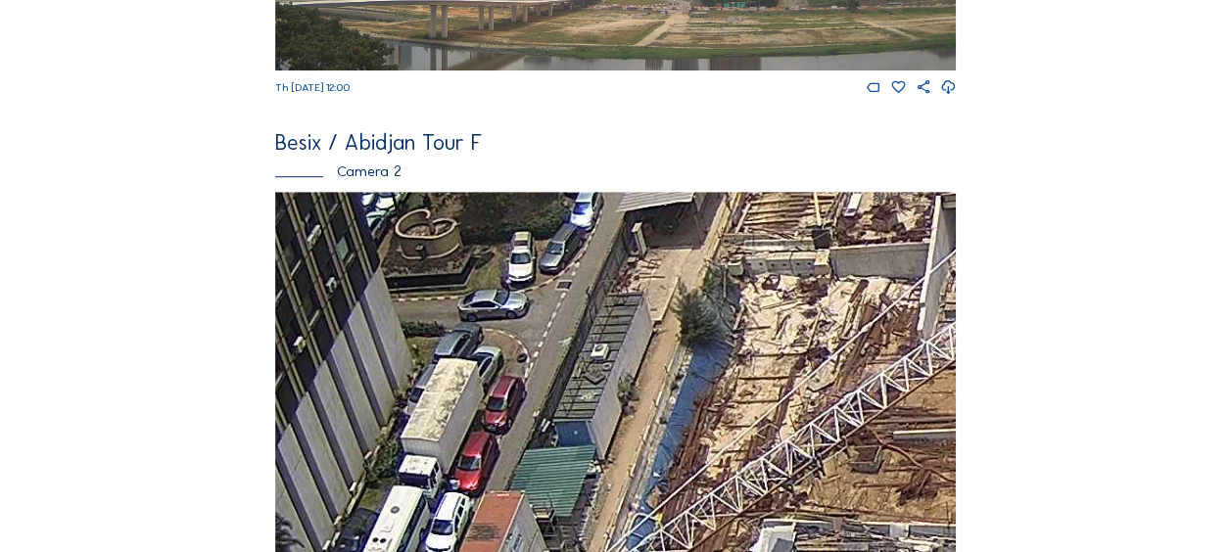
click at [732, 426] on img at bounding box center [615, 383] width 681 height 383
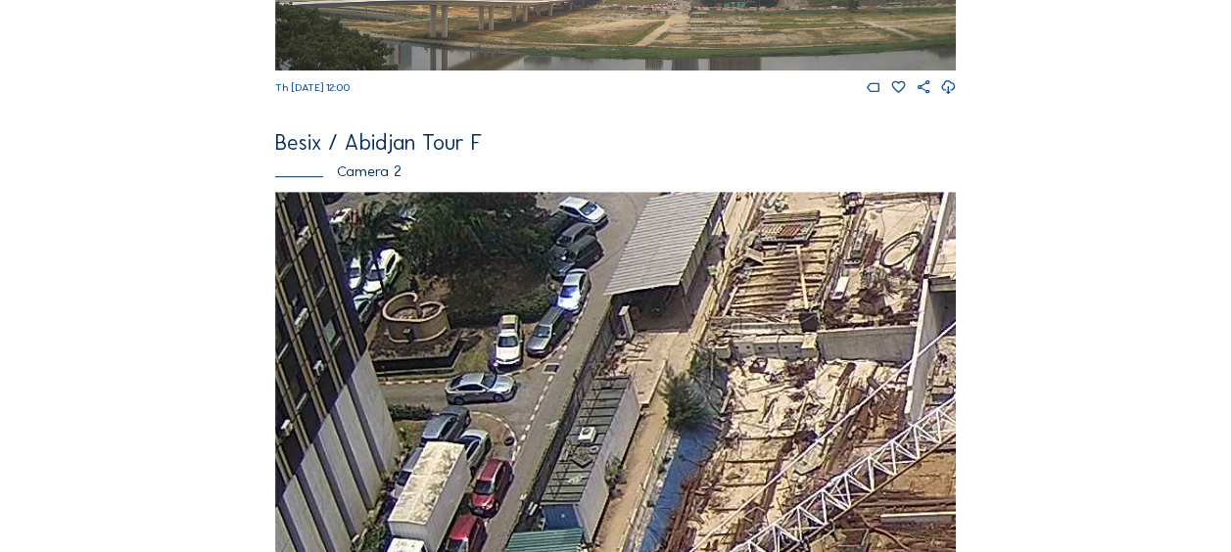
click at [682, 433] on img at bounding box center [615, 383] width 681 height 383
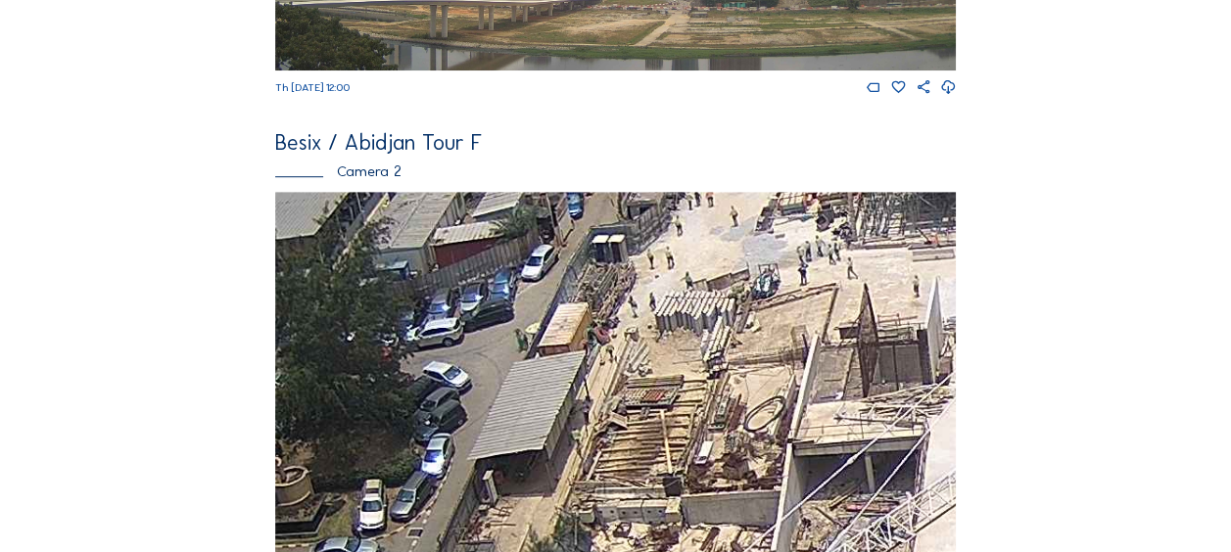
click at [674, 395] on img at bounding box center [615, 383] width 681 height 383
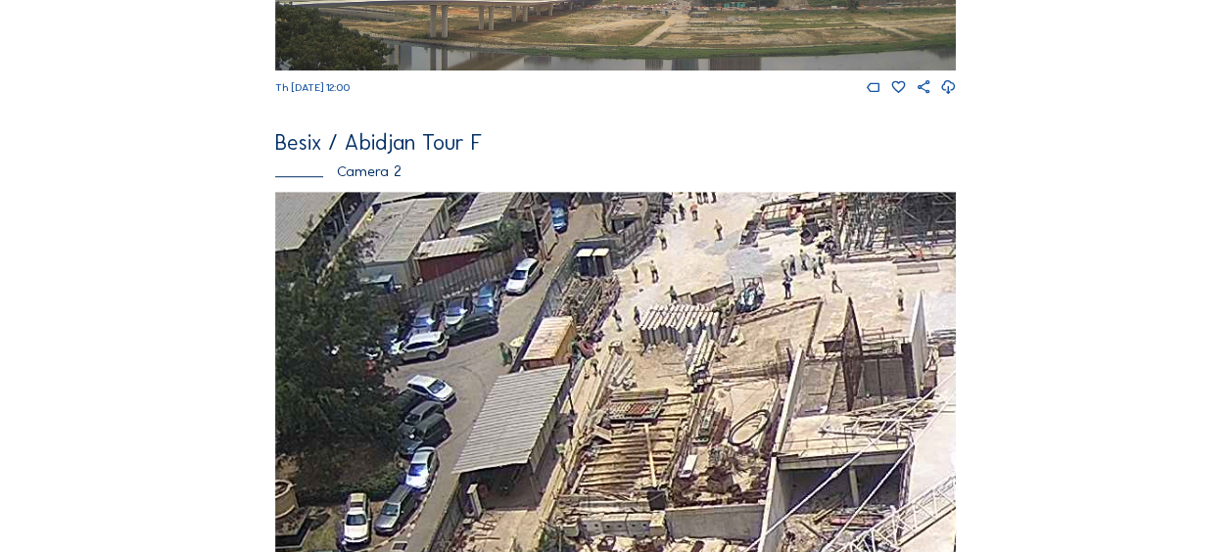
click at [601, 411] on img at bounding box center [615, 383] width 681 height 383
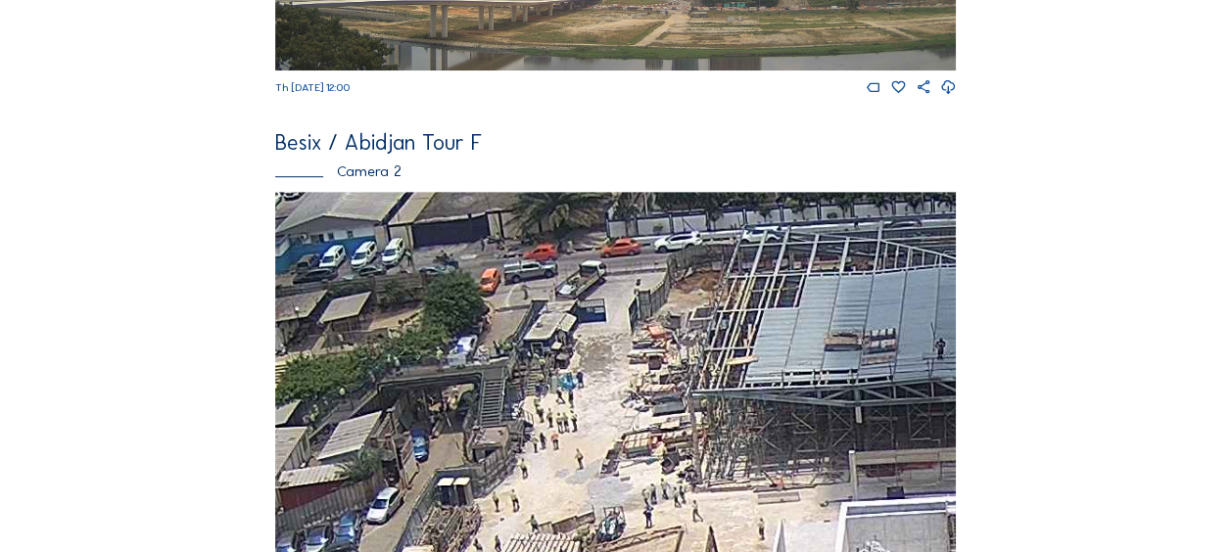
click at [645, 488] on img at bounding box center [615, 383] width 681 height 383
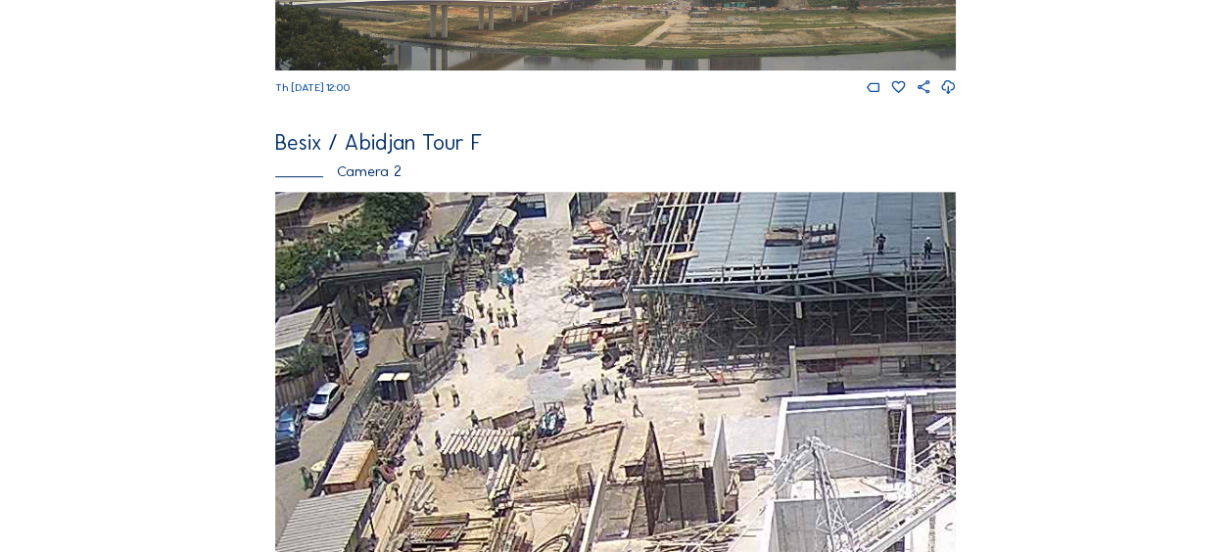
click at [598, 350] on img at bounding box center [615, 383] width 681 height 383
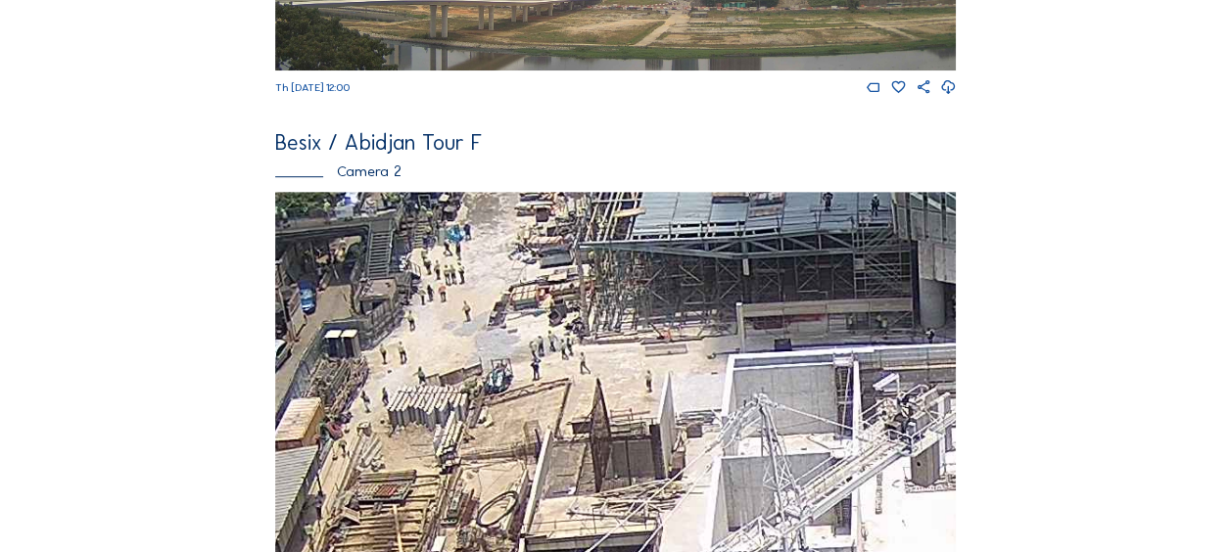
click at [660, 374] on img at bounding box center [615, 383] width 681 height 383
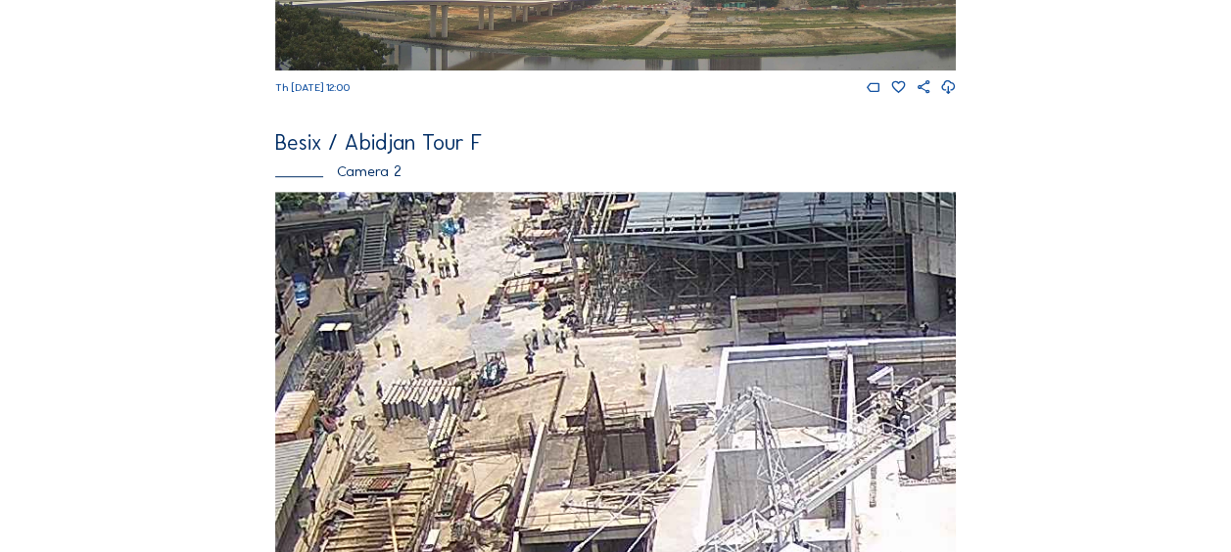
click at [648, 319] on img at bounding box center [615, 383] width 681 height 383
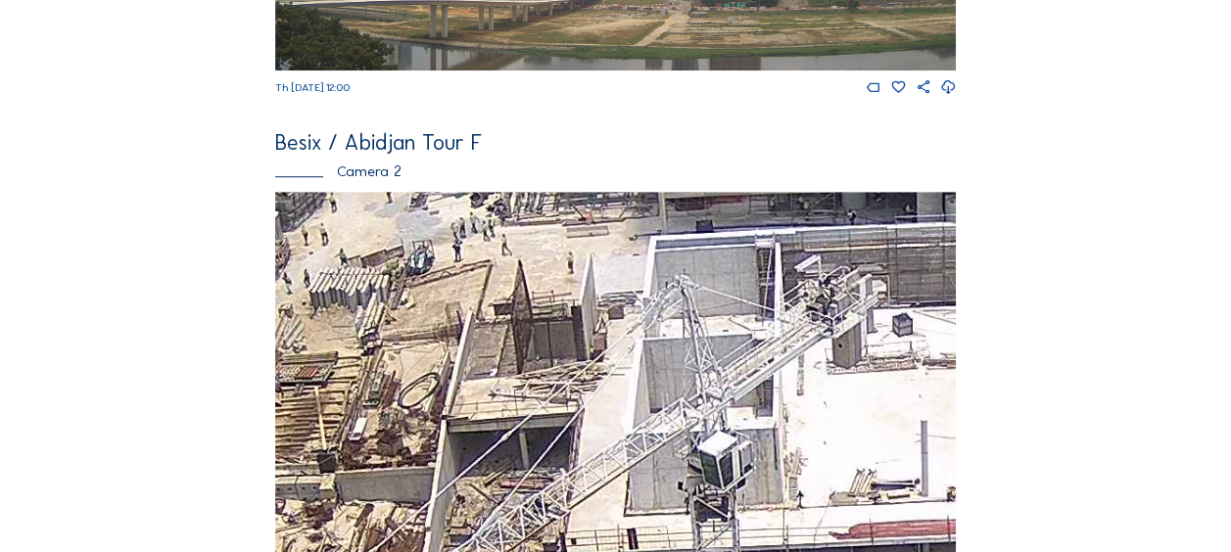
click at [549, 305] on img at bounding box center [615, 383] width 681 height 383
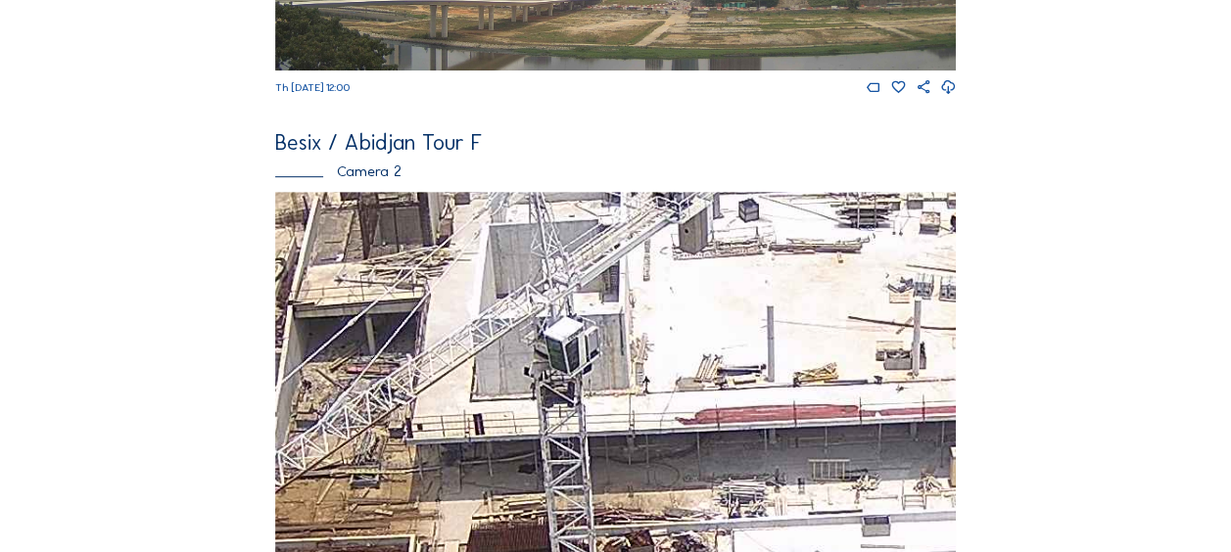
click at [505, 303] on img at bounding box center [615, 383] width 681 height 383
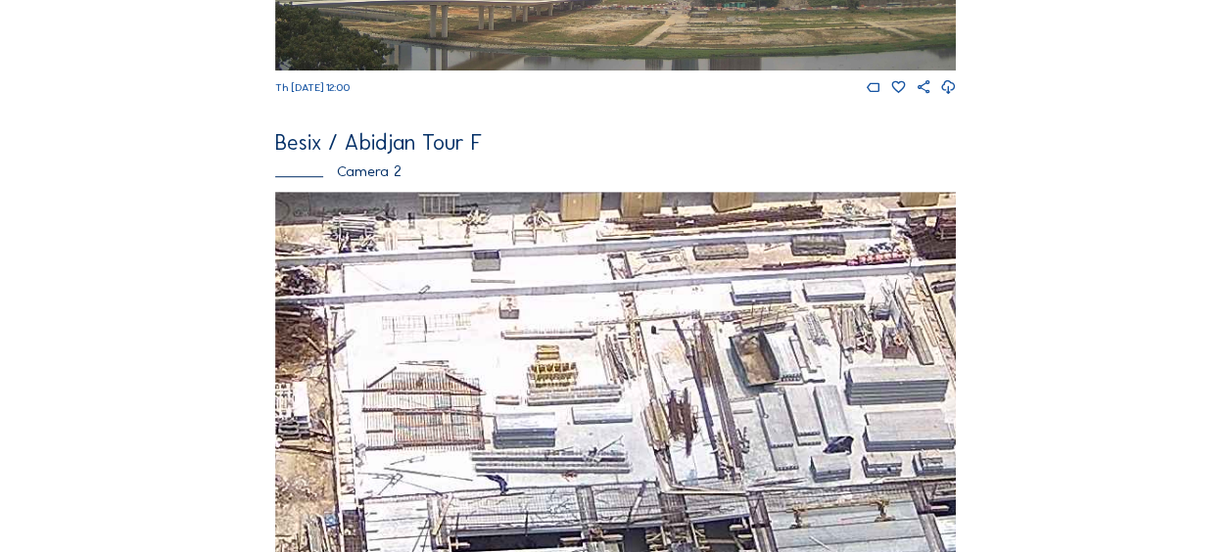
click at [471, 305] on img at bounding box center [615, 383] width 681 height 383
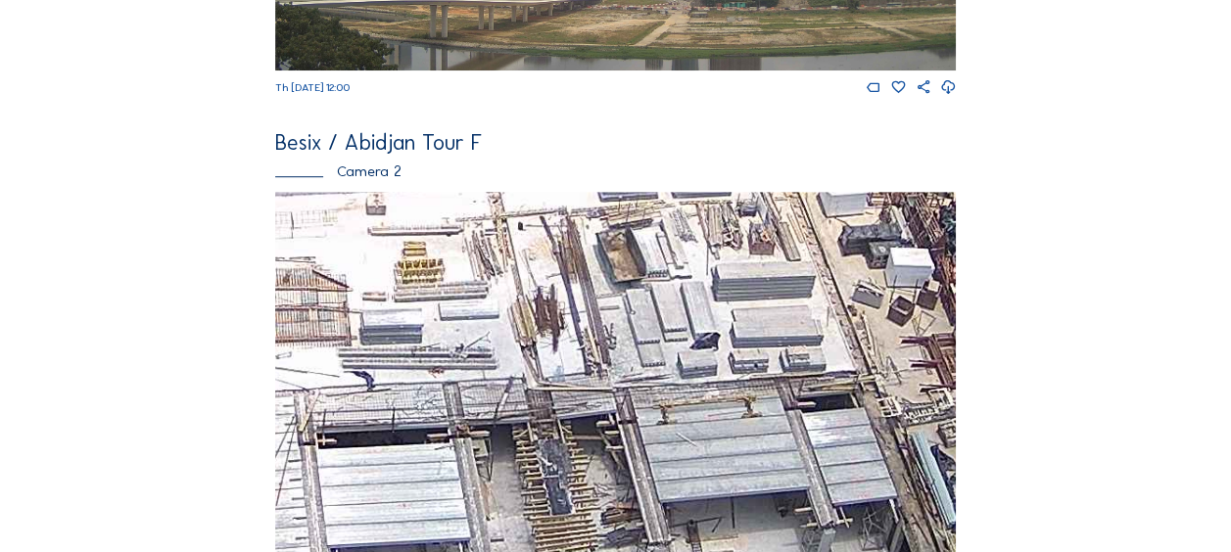
click at [470, 314] on img at bounding box center [615, 383] width 681 height 383
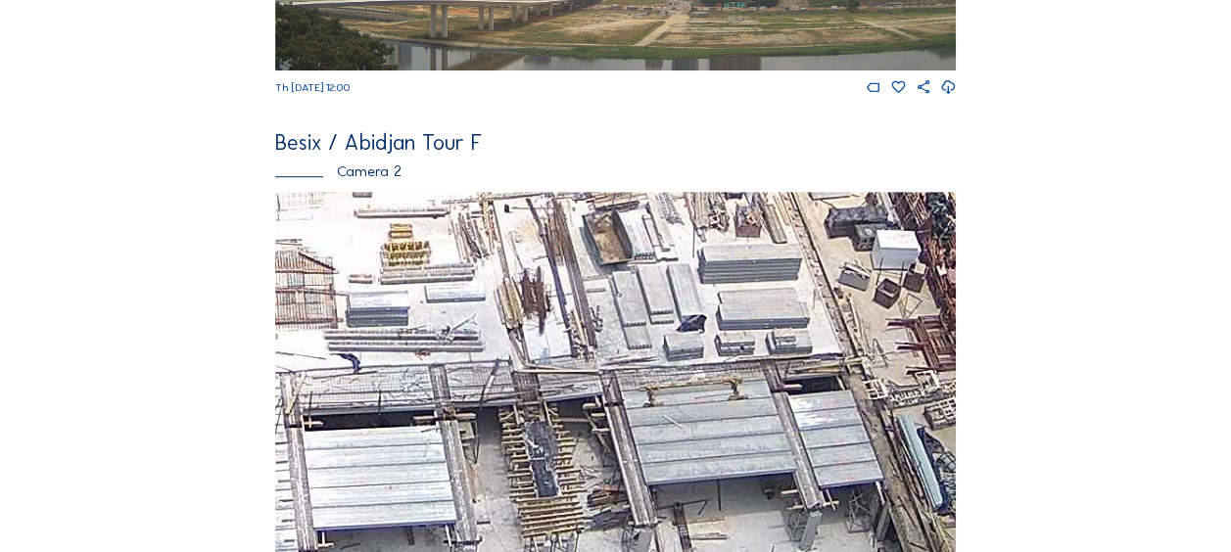
click at [486, 366] on img at bounding box center [615, 383] width 681 height 383
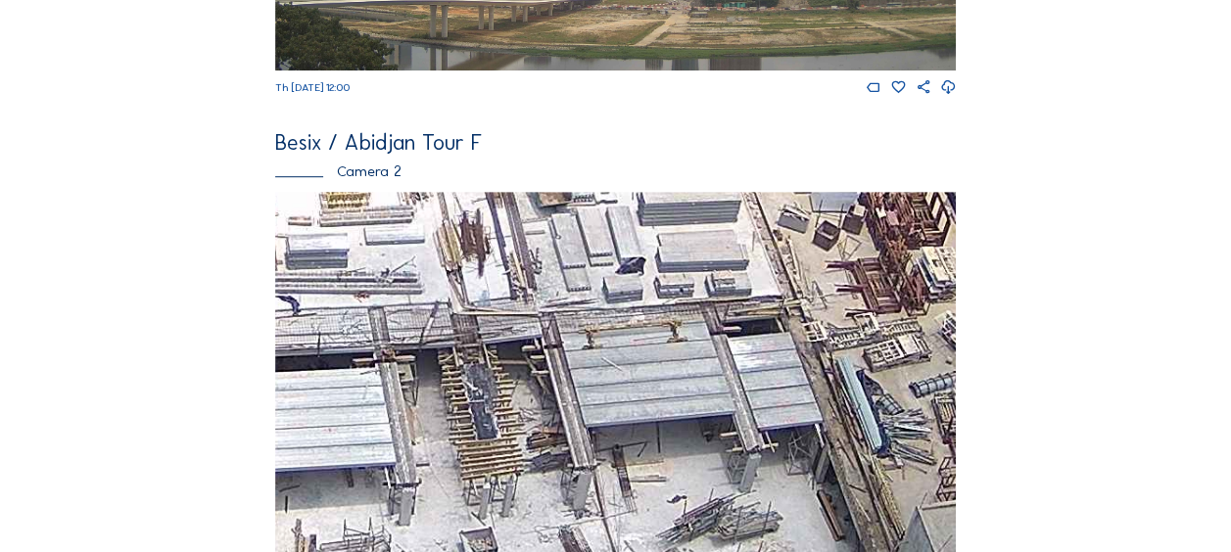
click at [494, 329] on img at bounding box center [615, 383] width 681 height 383
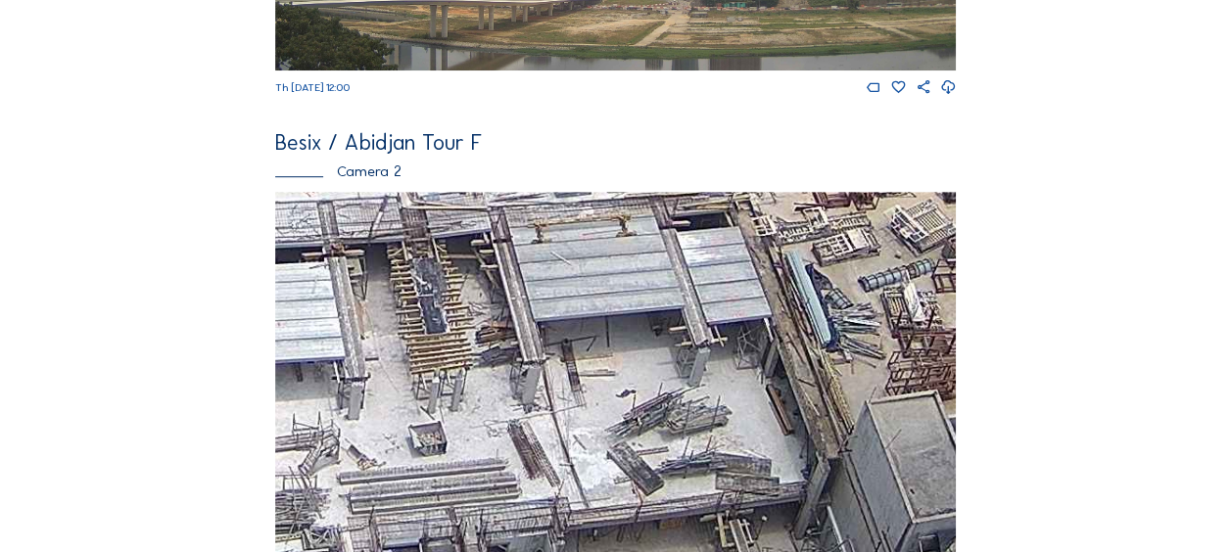
click at [471, 330] on img at bounding box center [615, 383] width 681 height 383
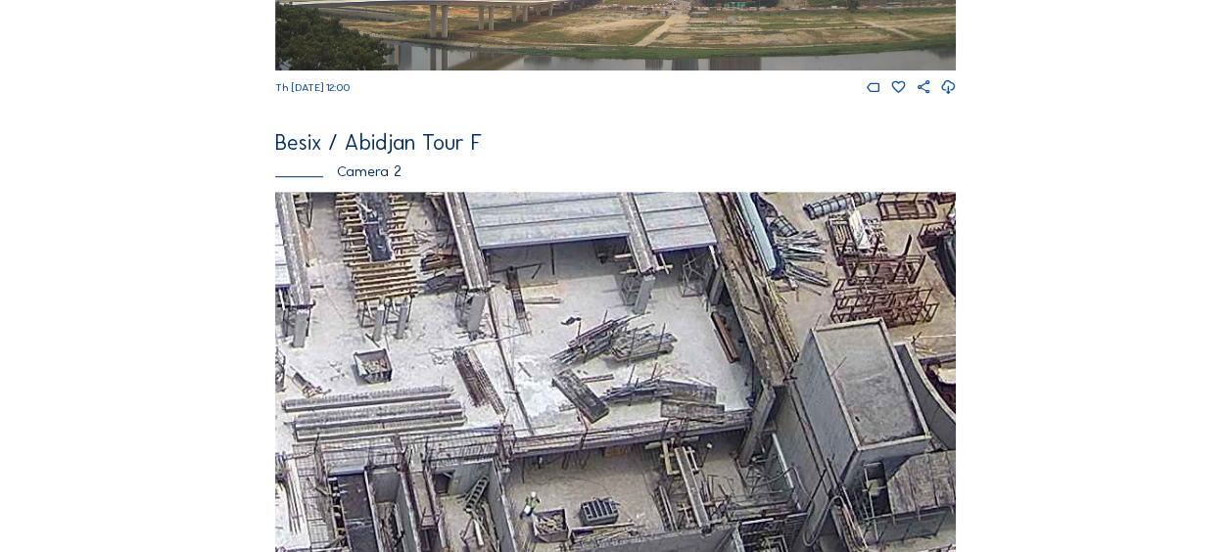
click at [495, 346] on img at bounding box center [615, 383] width 681 height 383
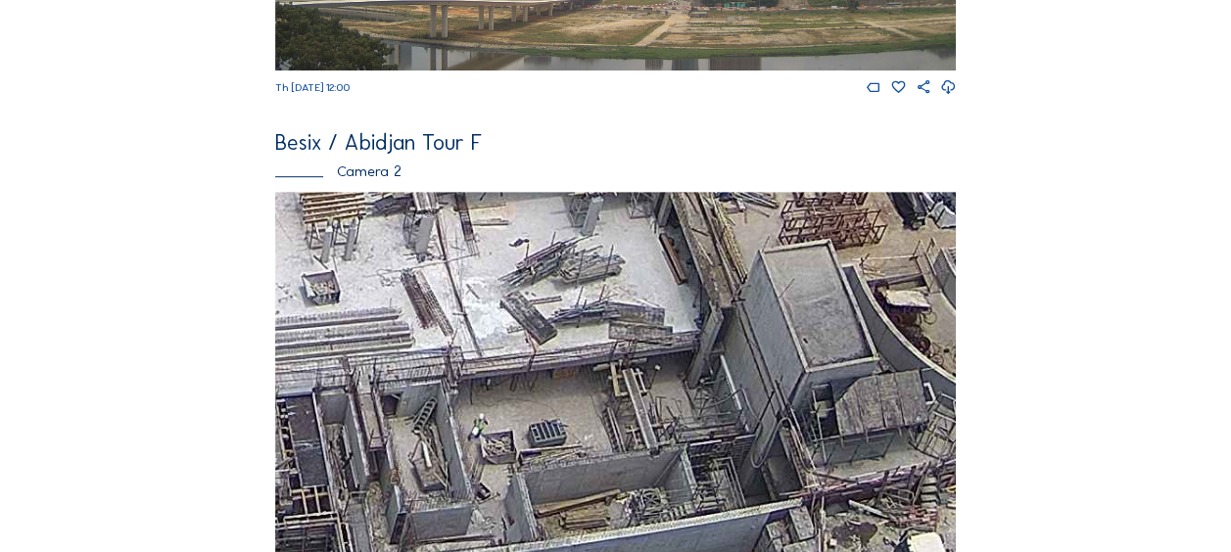
click at [530, 379] on img at bounding box center [615, 383] width 681 height 383
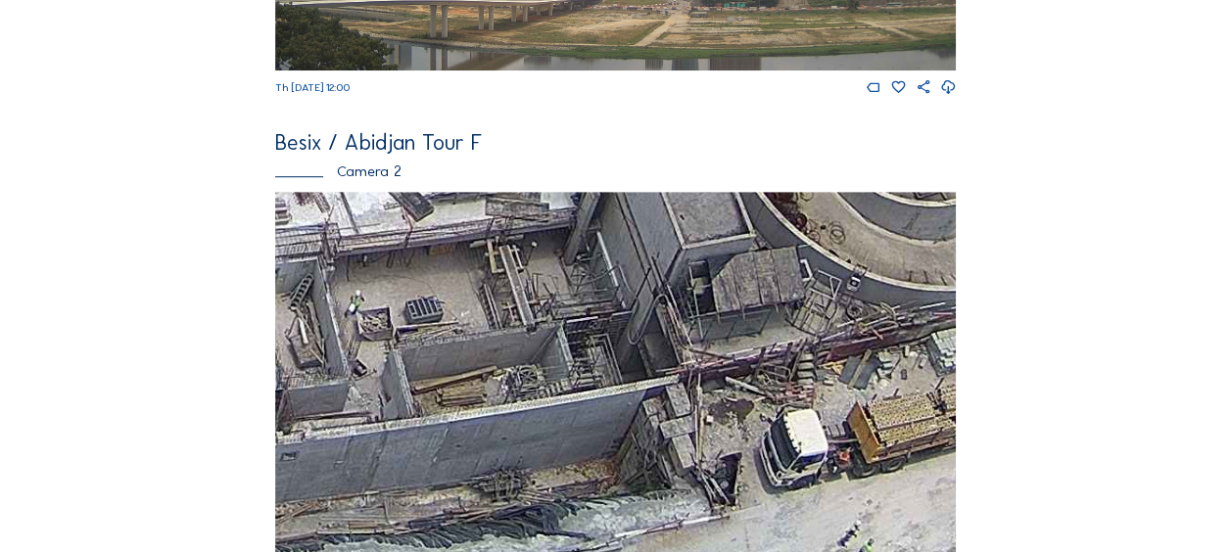
click at [501, 383] on img at bounding box center [615, 383] width 681 height 383
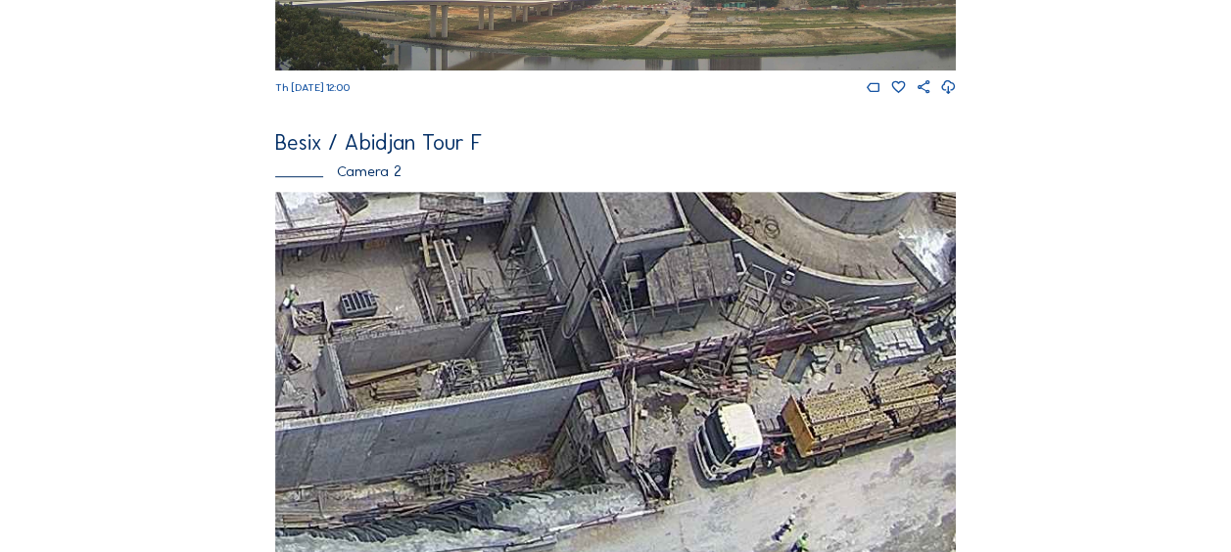
click at [494, 399] on img at bounding box center [615, 383] width 681 height 383
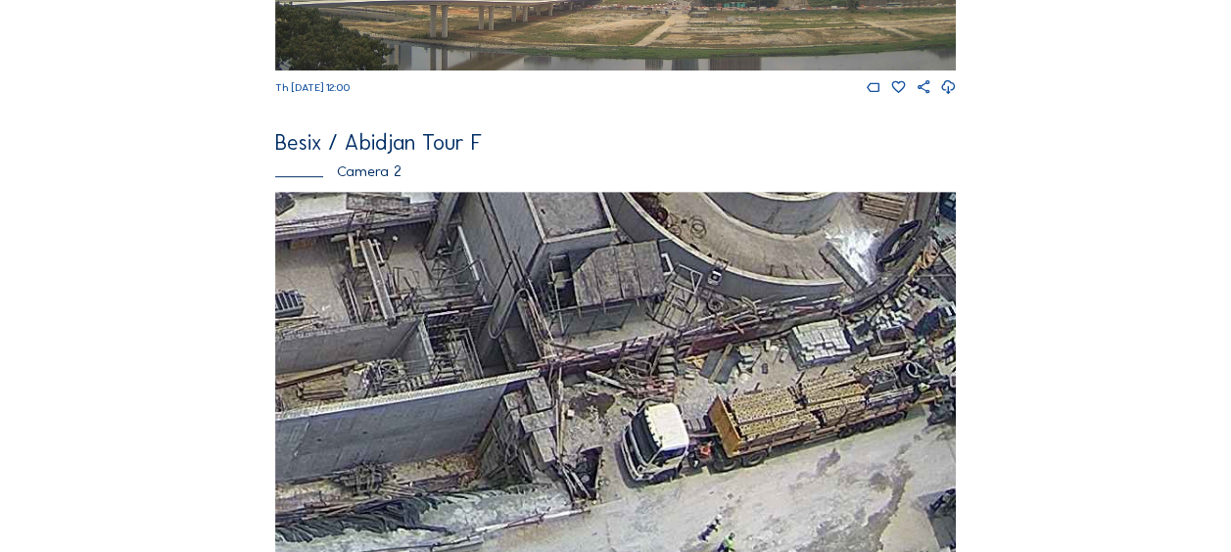
click at [609, 411] on img at bounding box center [615, 383] width 681 height 383
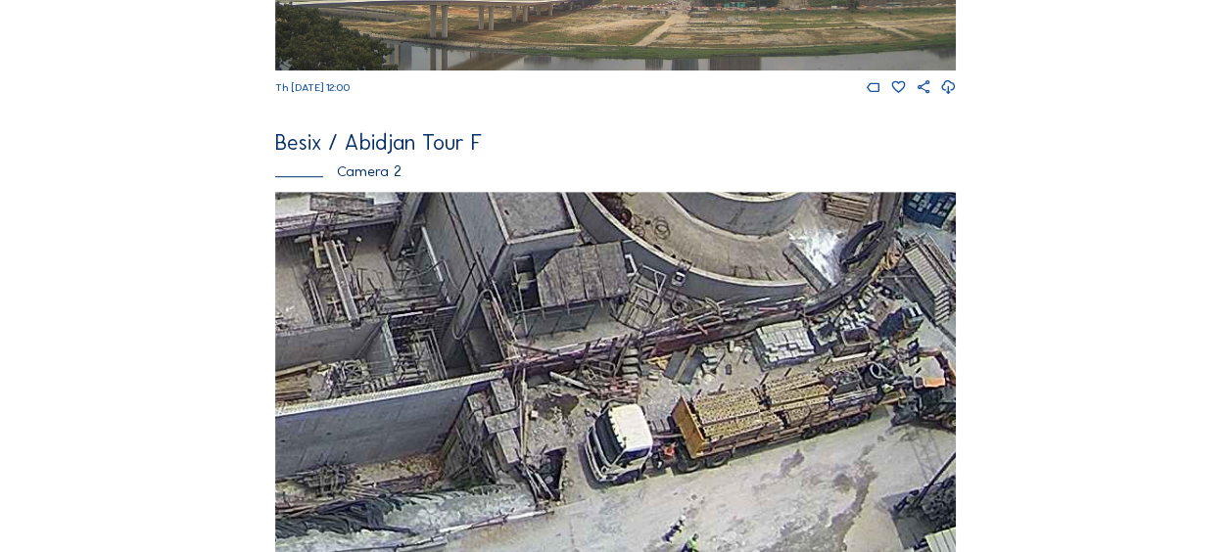
click at [683, 429] on img at bounding box center [615, 383] width 681 height 383
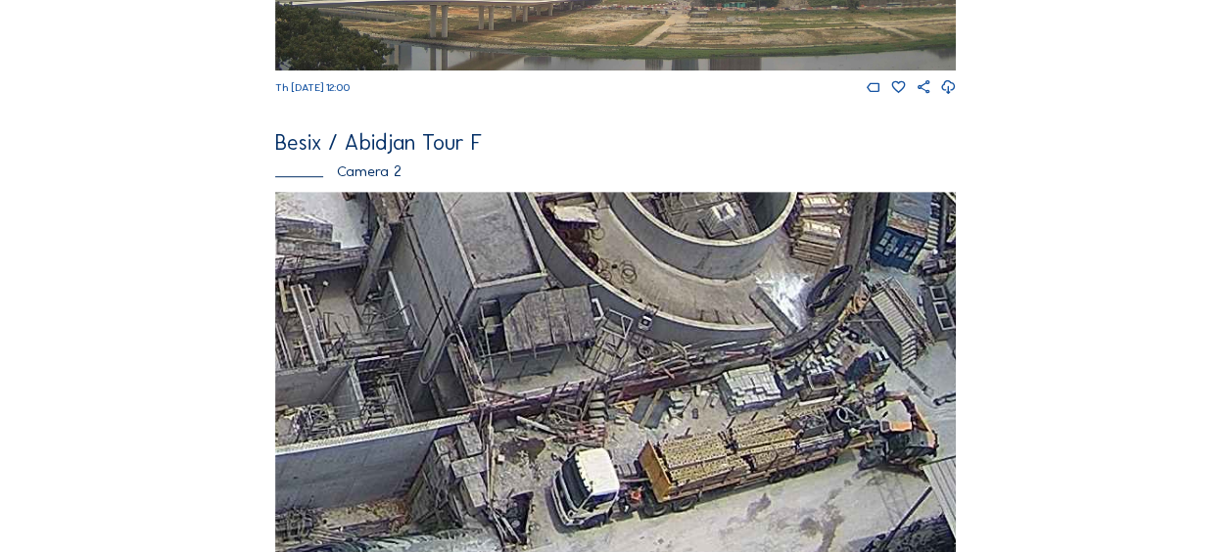
click at [742, 462] on img at bounding box center [615, 383] width 681 height 383
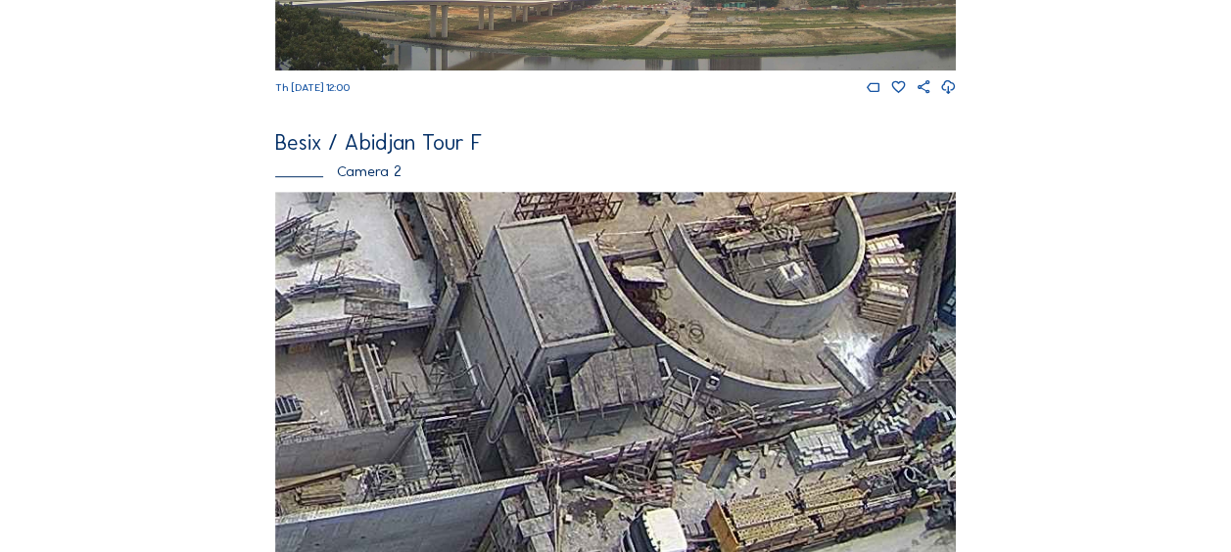
click at [664, 472] on img at bounding box center [615, 383] width 681 height 383
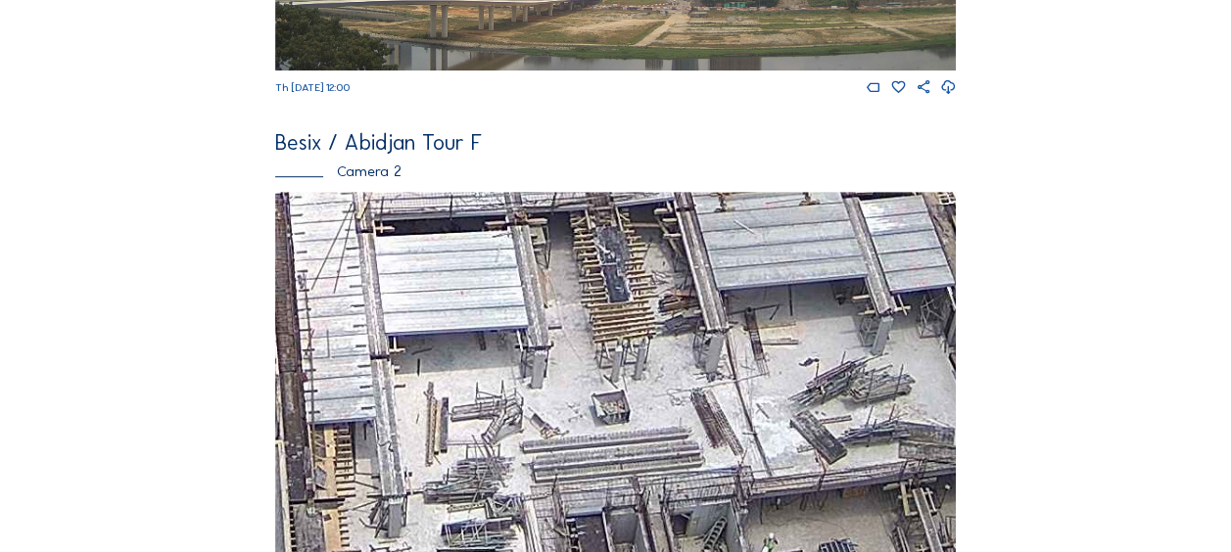
click at [725, 430] on img at bounding box center [615, 383] width 681 height 383
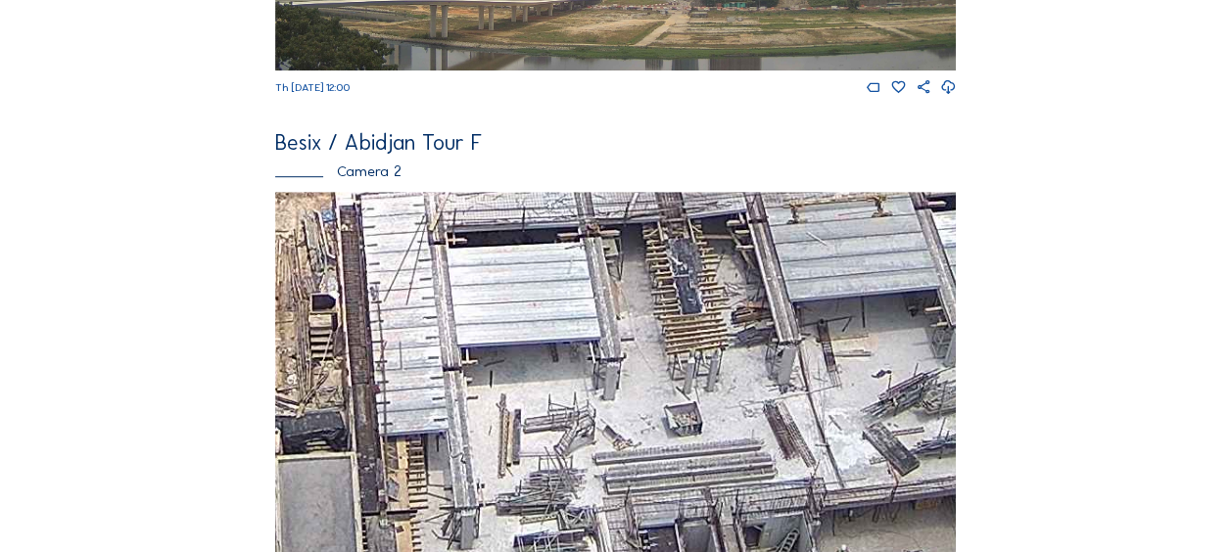
click at [687, 396] on img at bounding box center [615, 383] width 681 height 383
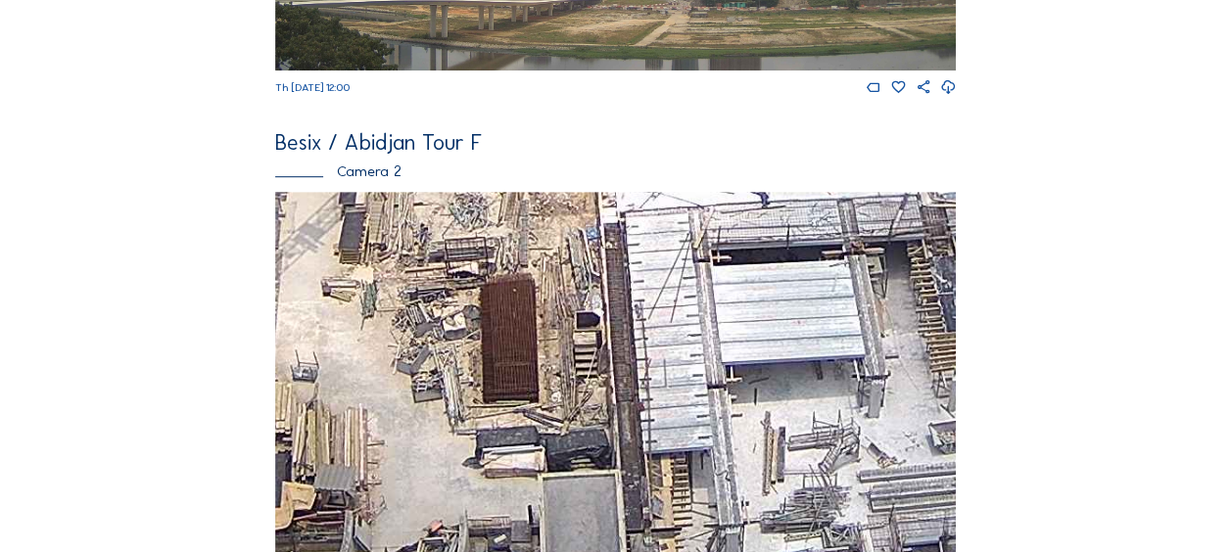
click at [650, 404] on img at bounding box center [615, 383] width 681 height 383
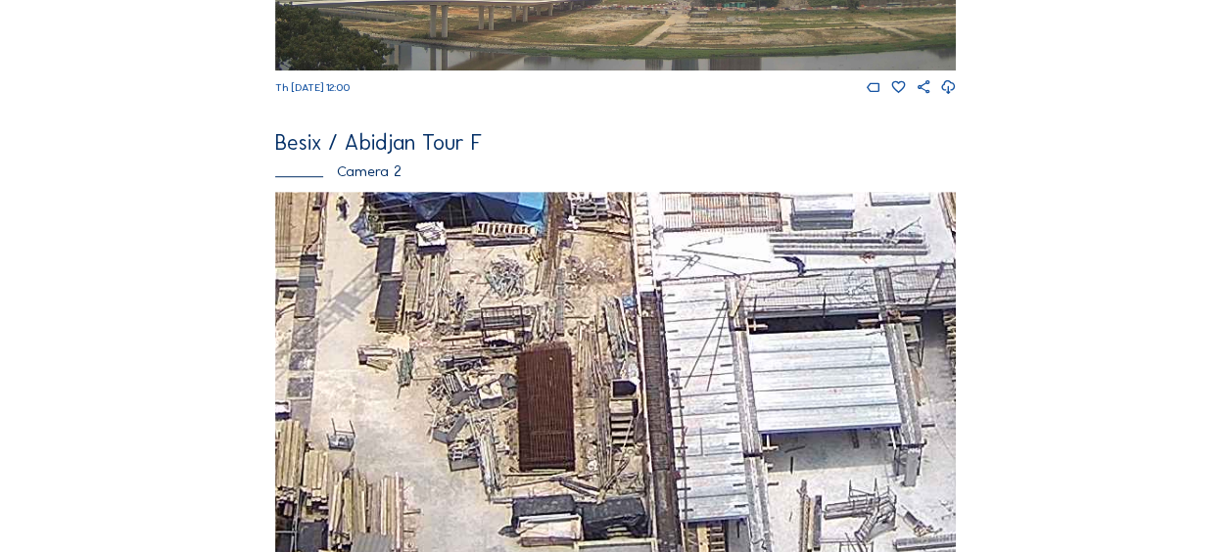
click at [507, 411] on img at bounding box center [615, 383] width 681 height 383
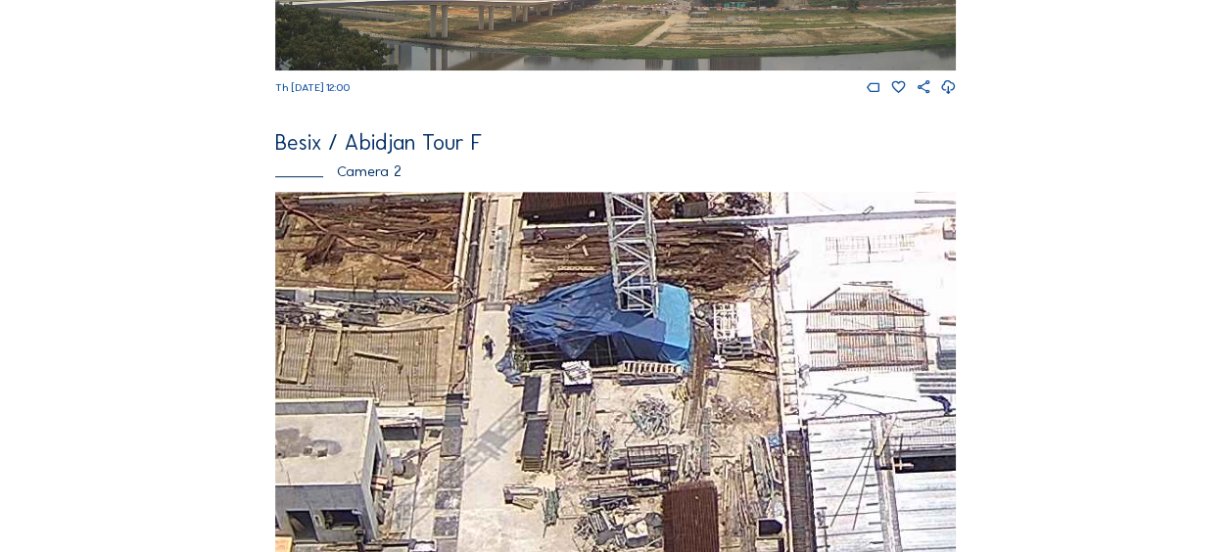
click at [563, 431] on img at bounding box center [615, 383] width 681 height 383
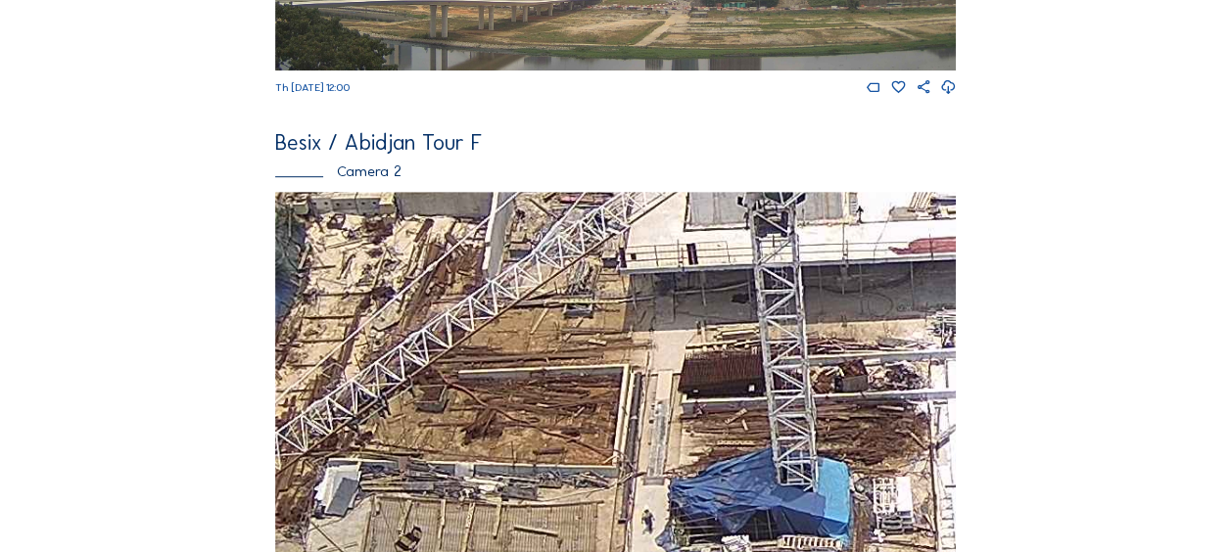
click at [635, 515] on img at bounding box center [615, 383] width 681 height 383
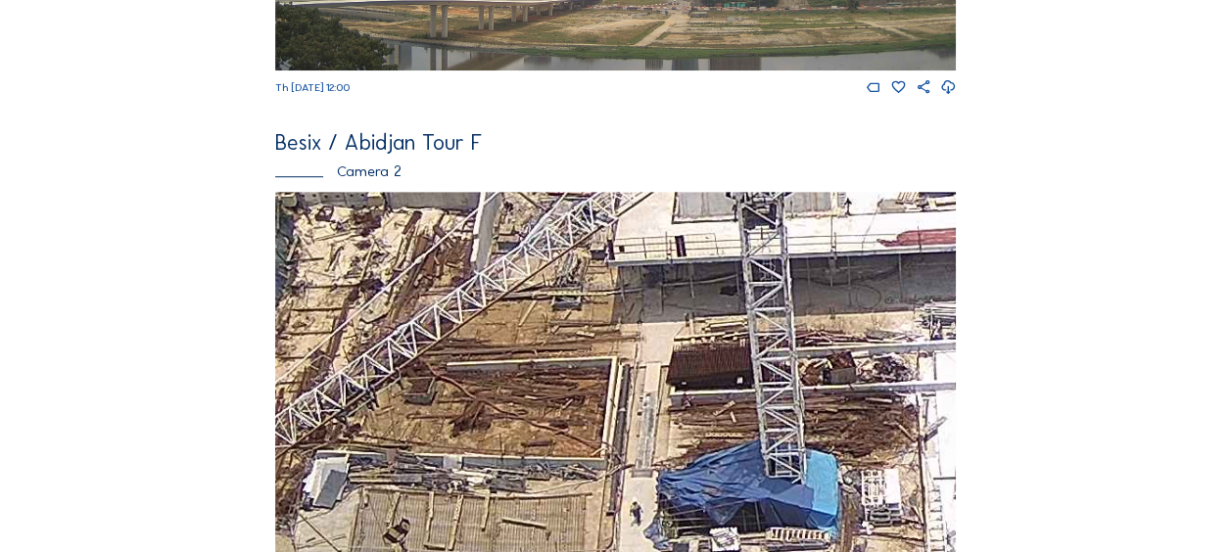
click at [539, 371] on img at bounding box center [615, 383] width 681 height 383
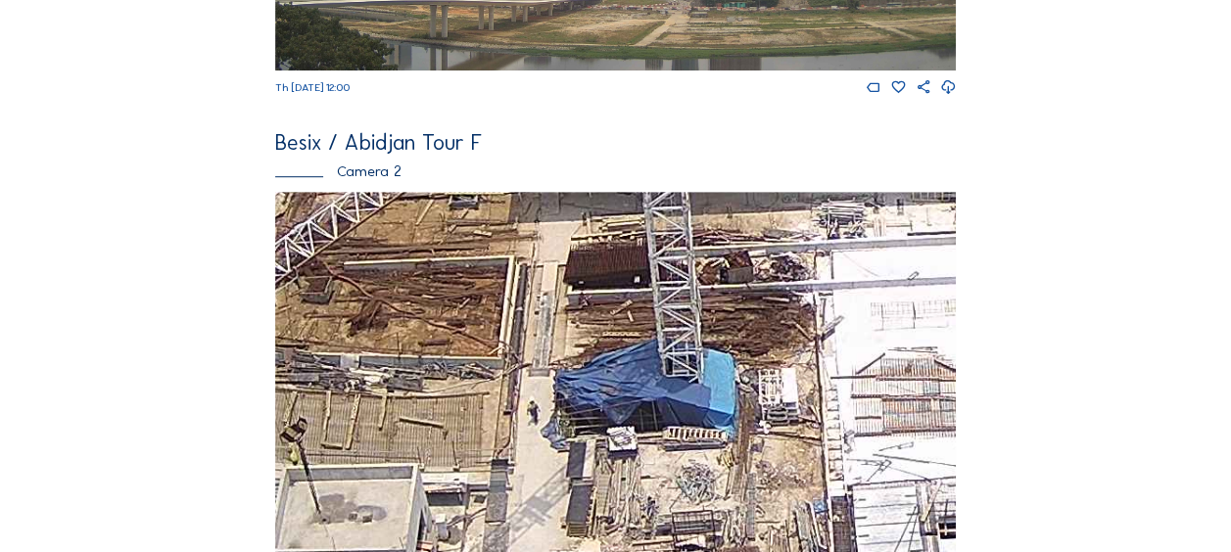
click at [500, 317] on img at bounding box center [615, 383] width 681 height 383
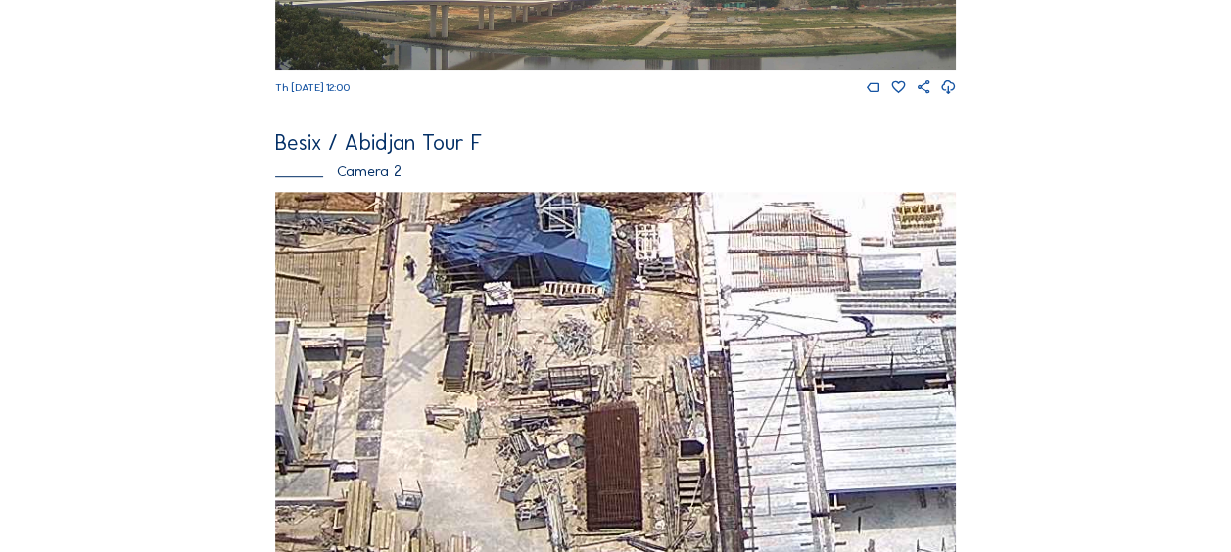
click at [506, 336] on img at bounding box center [615, 383] width 681 height 383
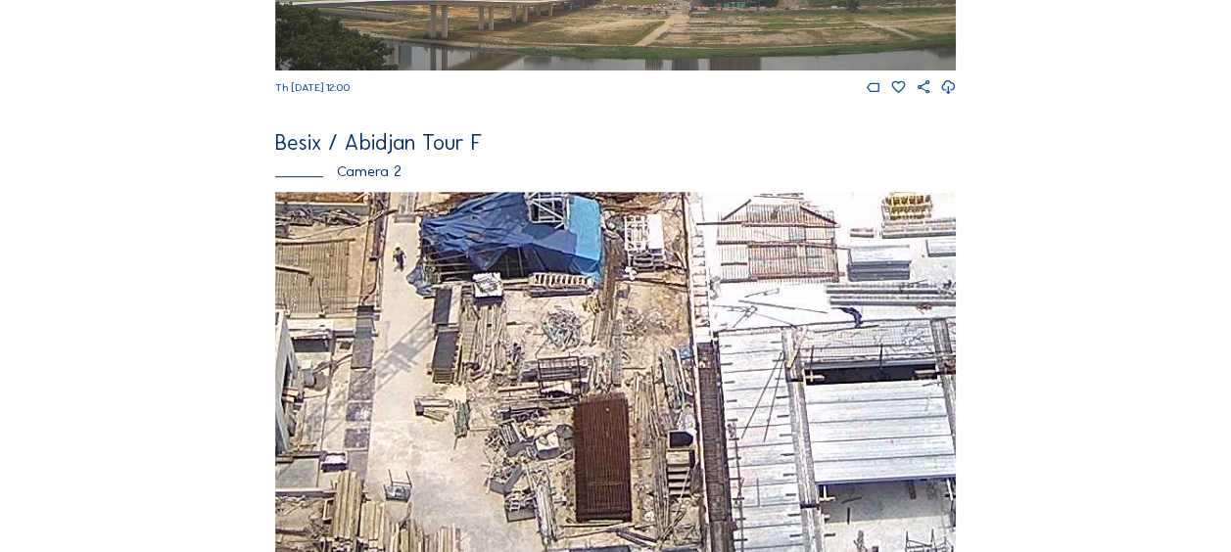
click at [549, 375] on img at bounding box center [615, 383] width 681 height 383
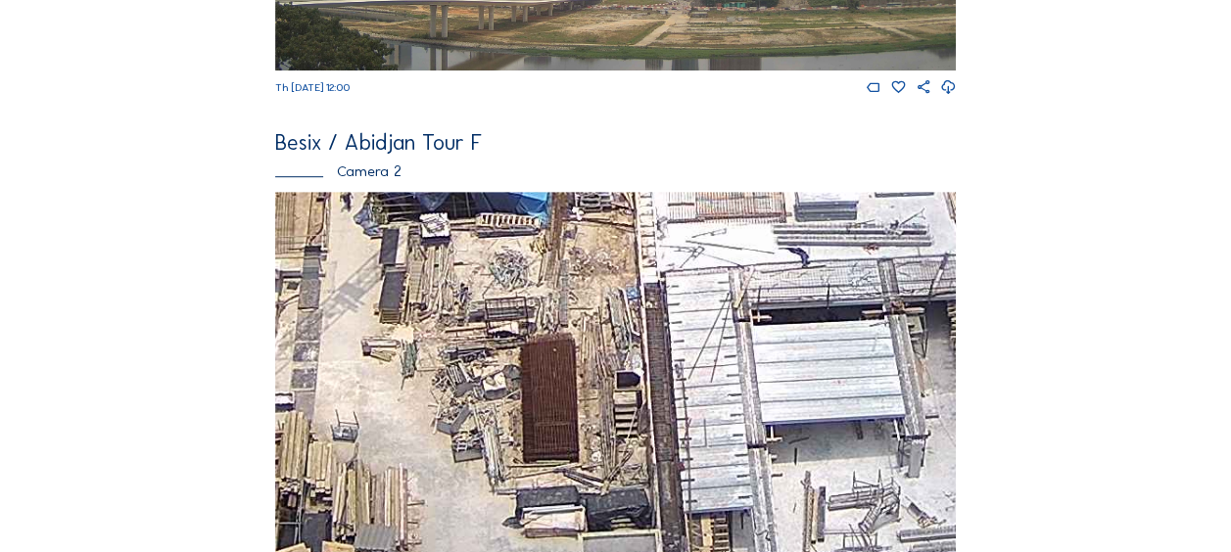
click at [534, 412] on img at bounding box center [615, 383] width 681 height 383
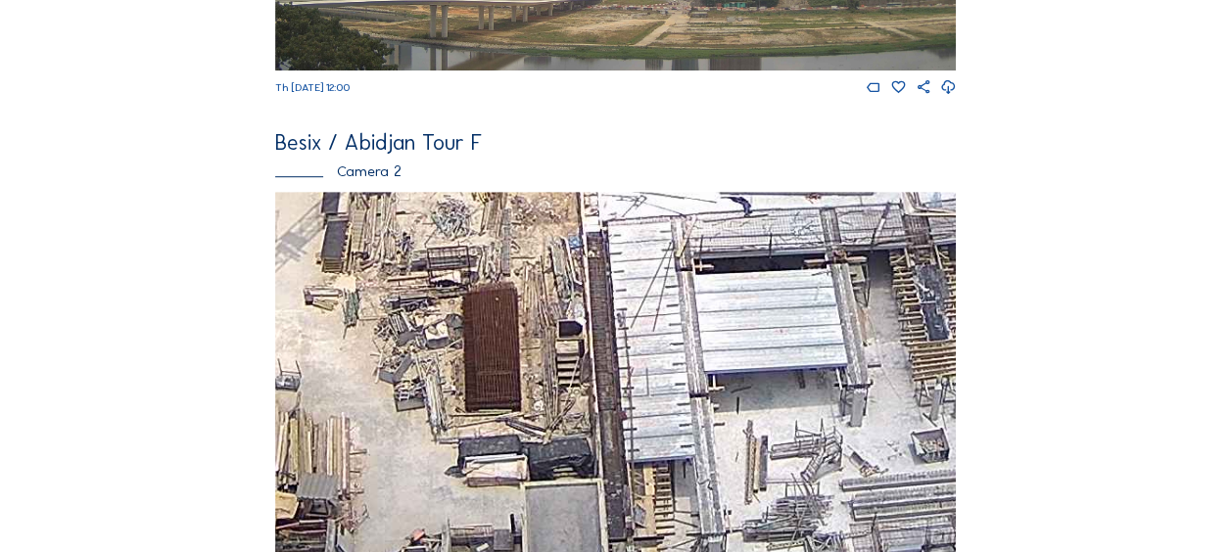
click at [599, 395] on img at bounding box center [615, 383] width 681 height 383
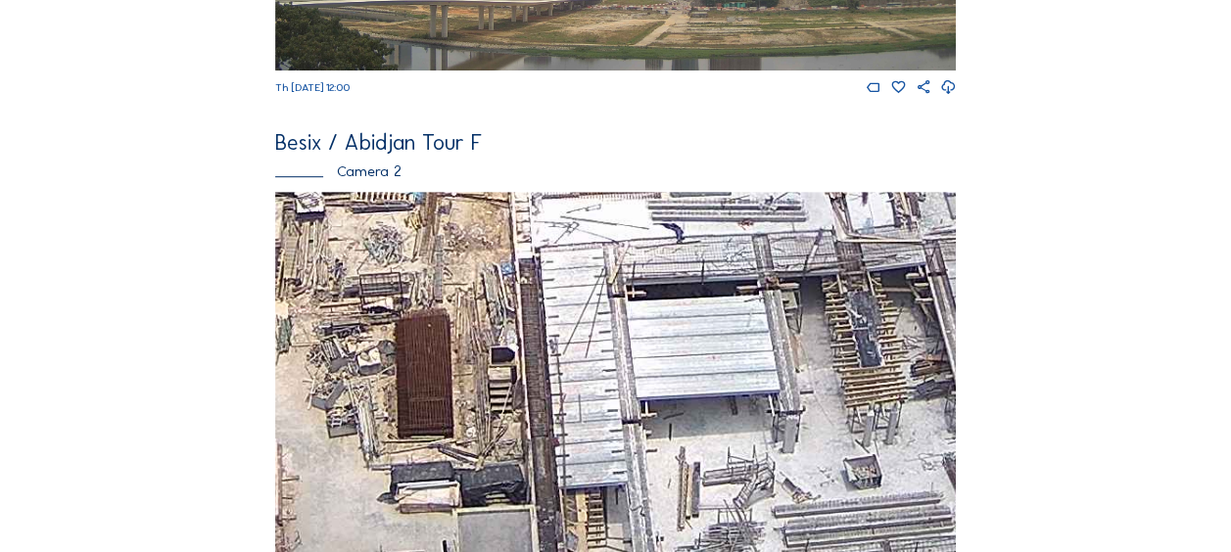
click at [630, 372] on img at bounding box center [615, 383] width 681 height 383
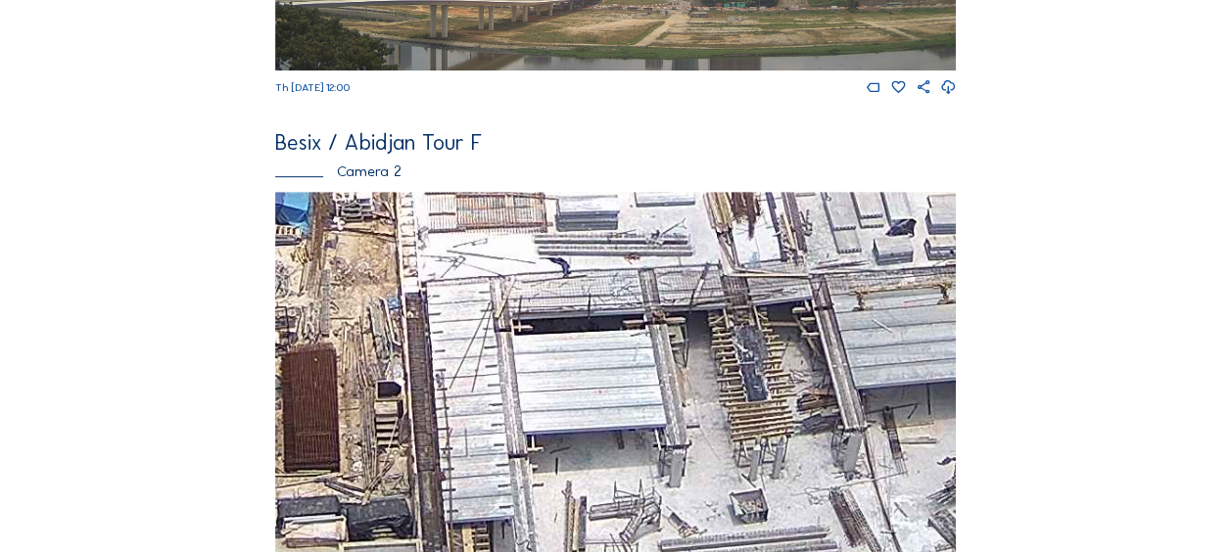
click at [668, 357] on img at bounding box center [615, 383] width 681 height 383
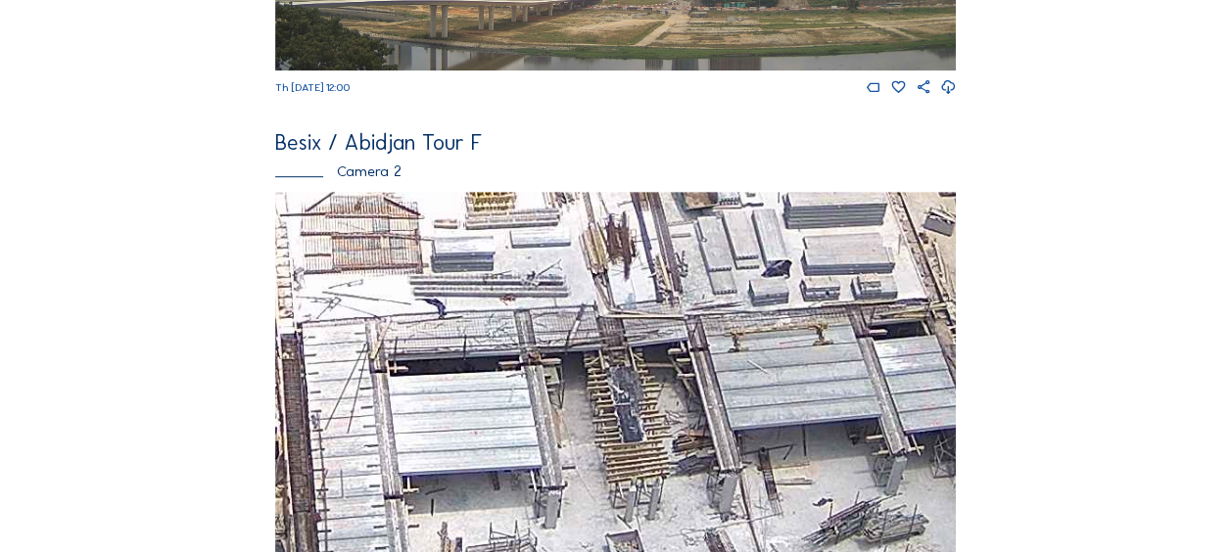
click at [610, 392] on img at bounding box center [615, 383] width 681 height 383
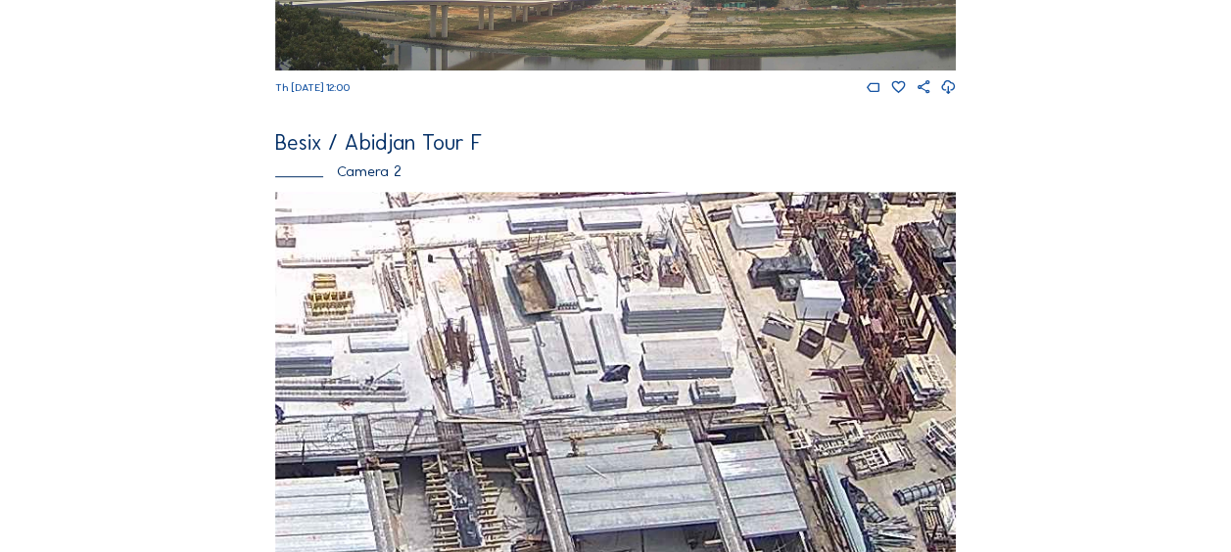
click at [587, 369] on img at bounding box center [615, 383] width 681 height 383
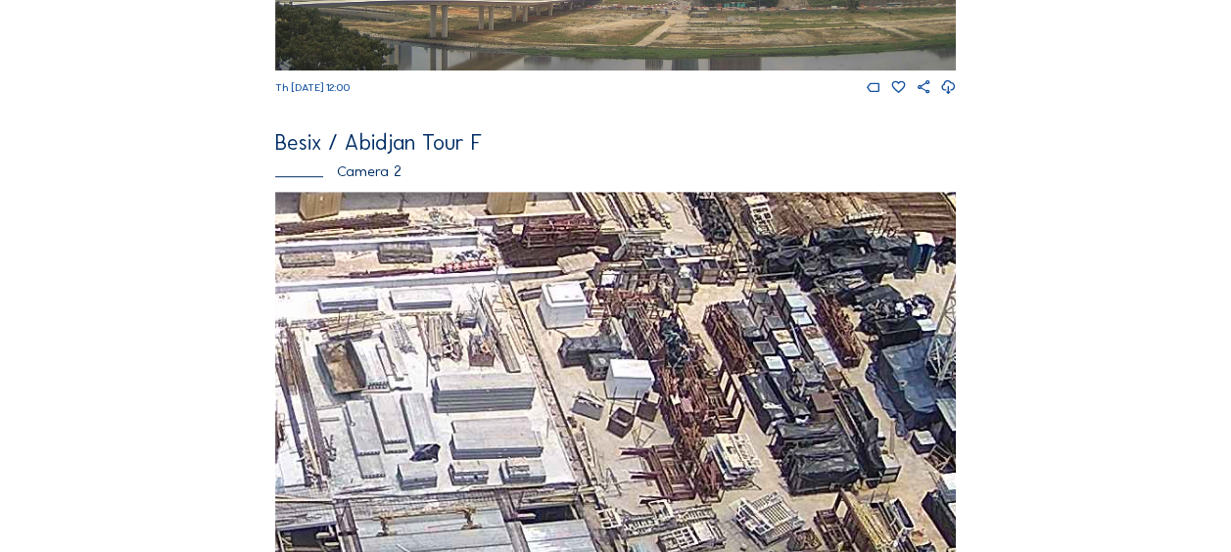
click at [617, 414] on img at bounding box center [615, 383] width 681 height 383
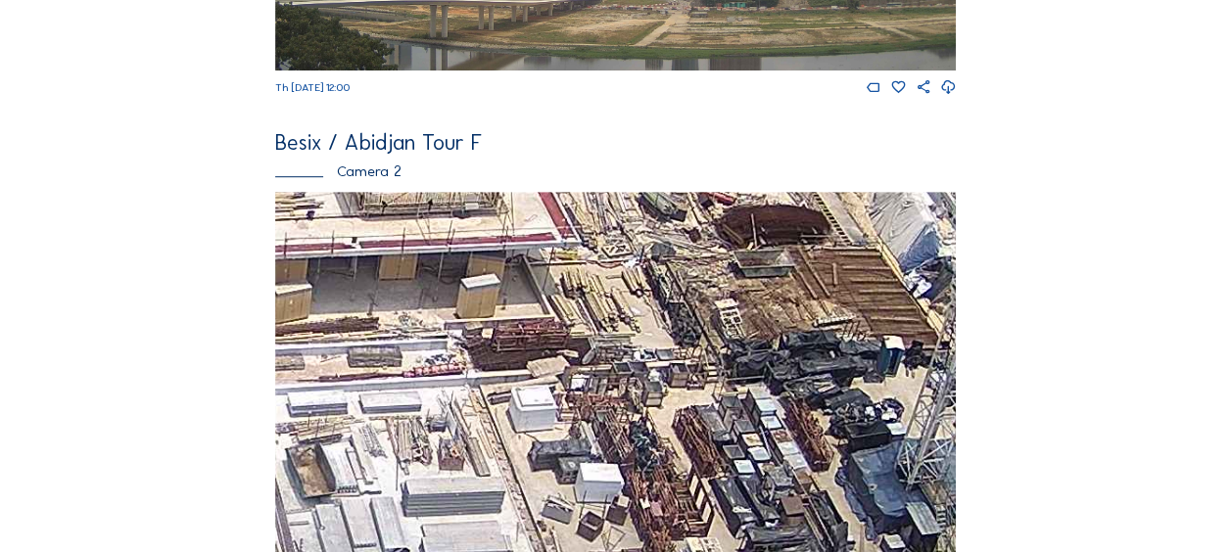
click at [643, 422] on img at bounding box center [615, 383] width 681 height 383
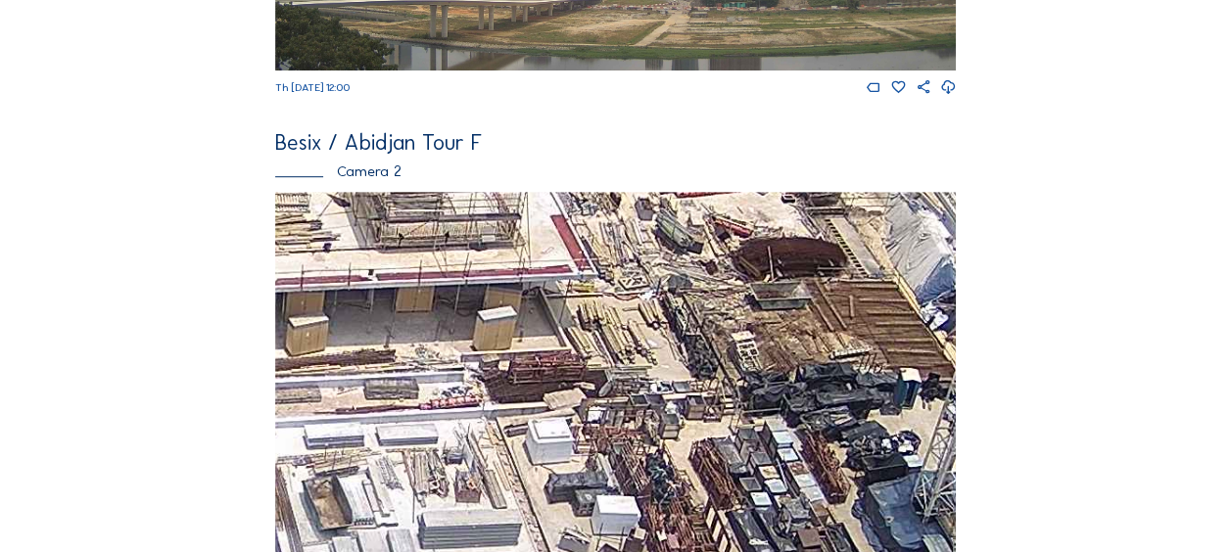
click at [627, 362] on img at bounding box center [615, 383] width 681 height 383
